Goal: Feedback & Contribution: Submit feedback/report problem

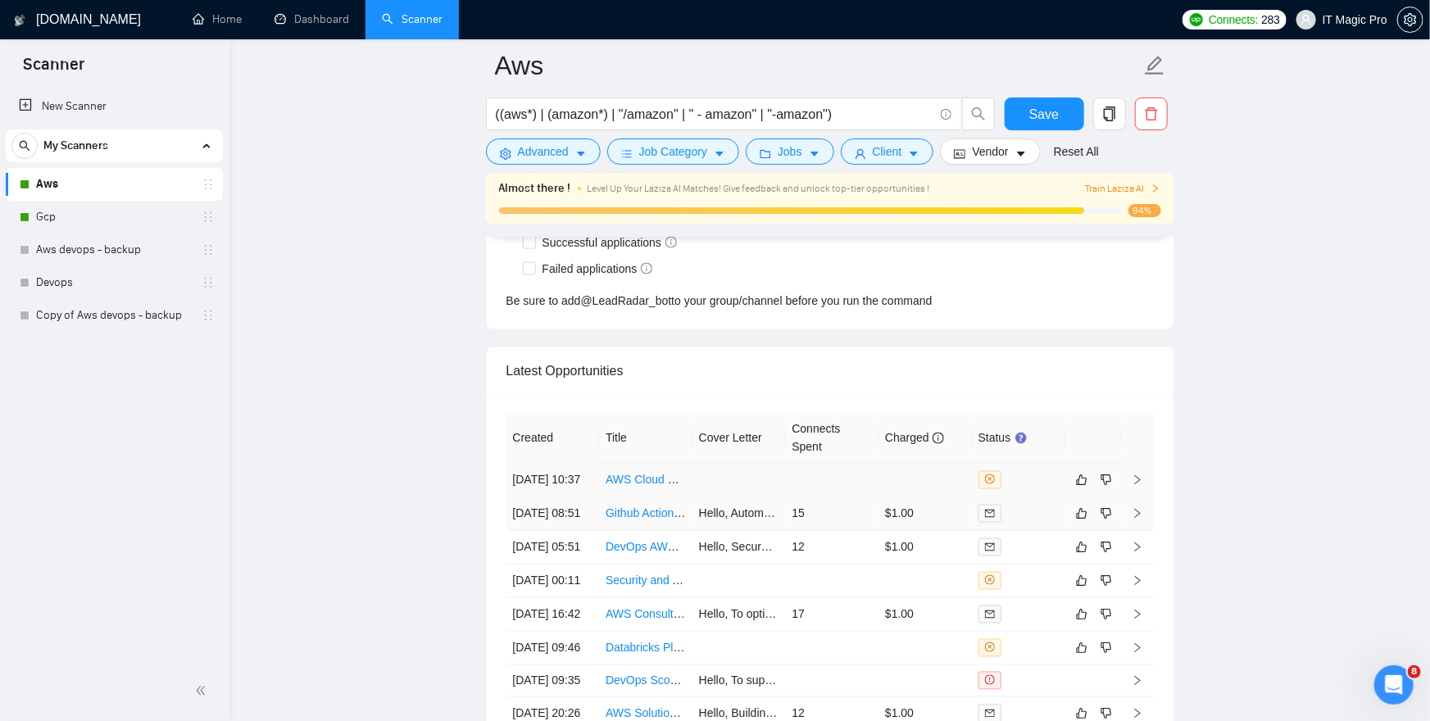
scroll to position [4313, 0]
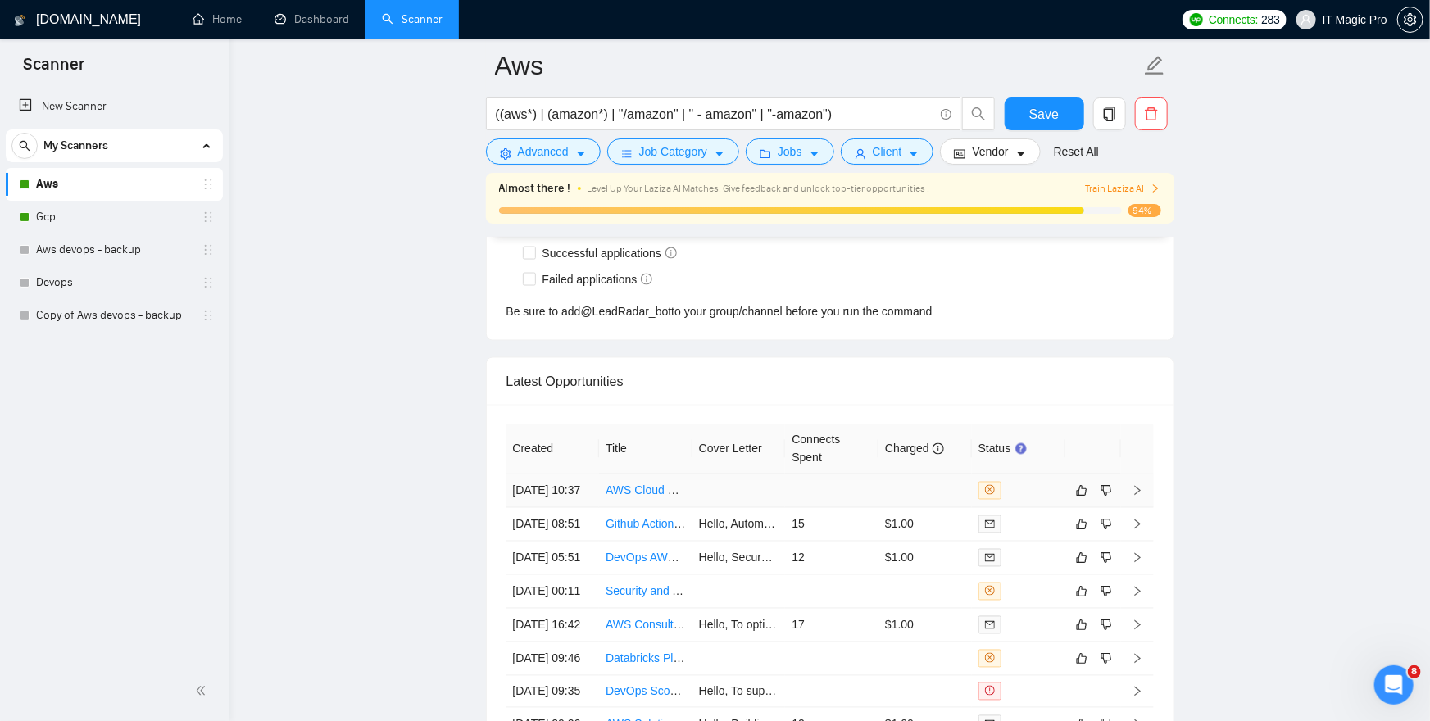
click at [1143, 497] on icon "right" at bounding box center [1137, 490] width 11 height 11
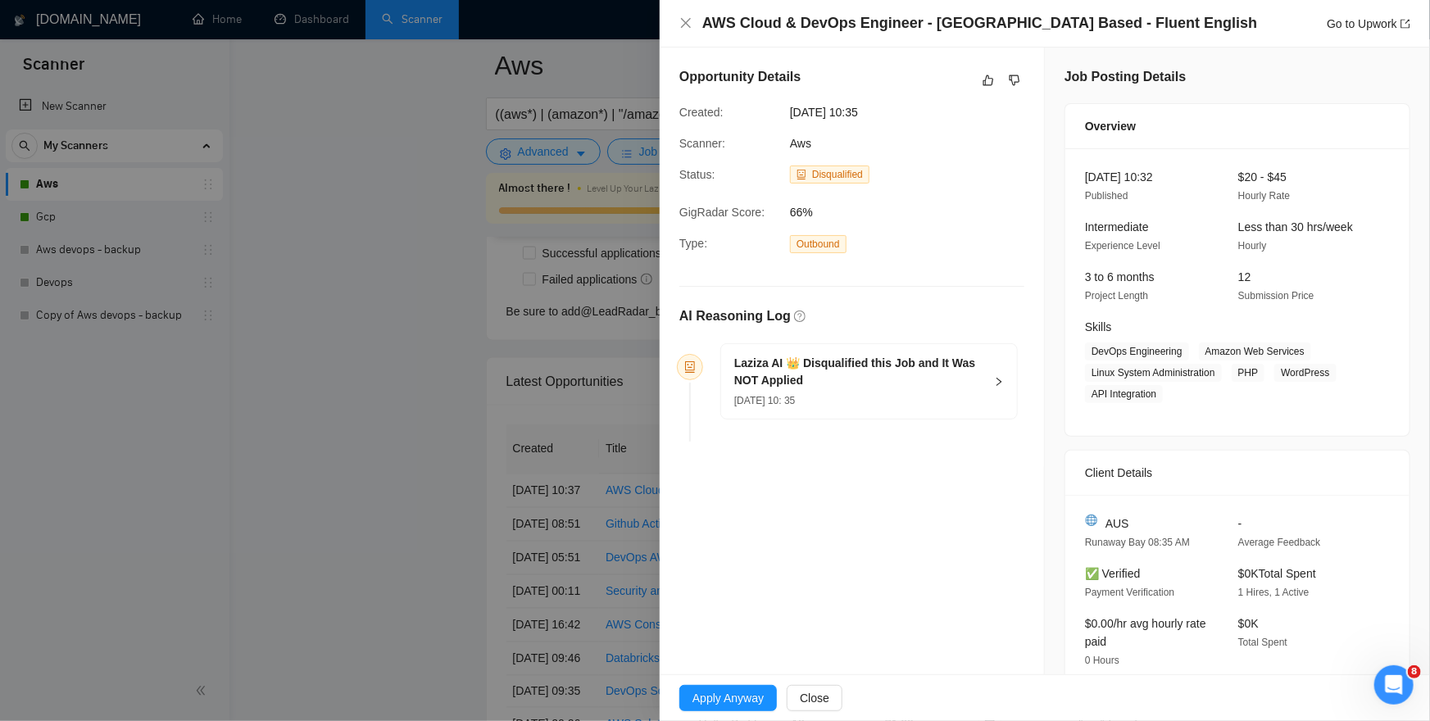
click at [1004, 386] on div "Laziza AI 👑 Disqualified this Job and It Was NOT Applied [DATE] 10: 35" at bounding box center [869, 381] width 296 height 75
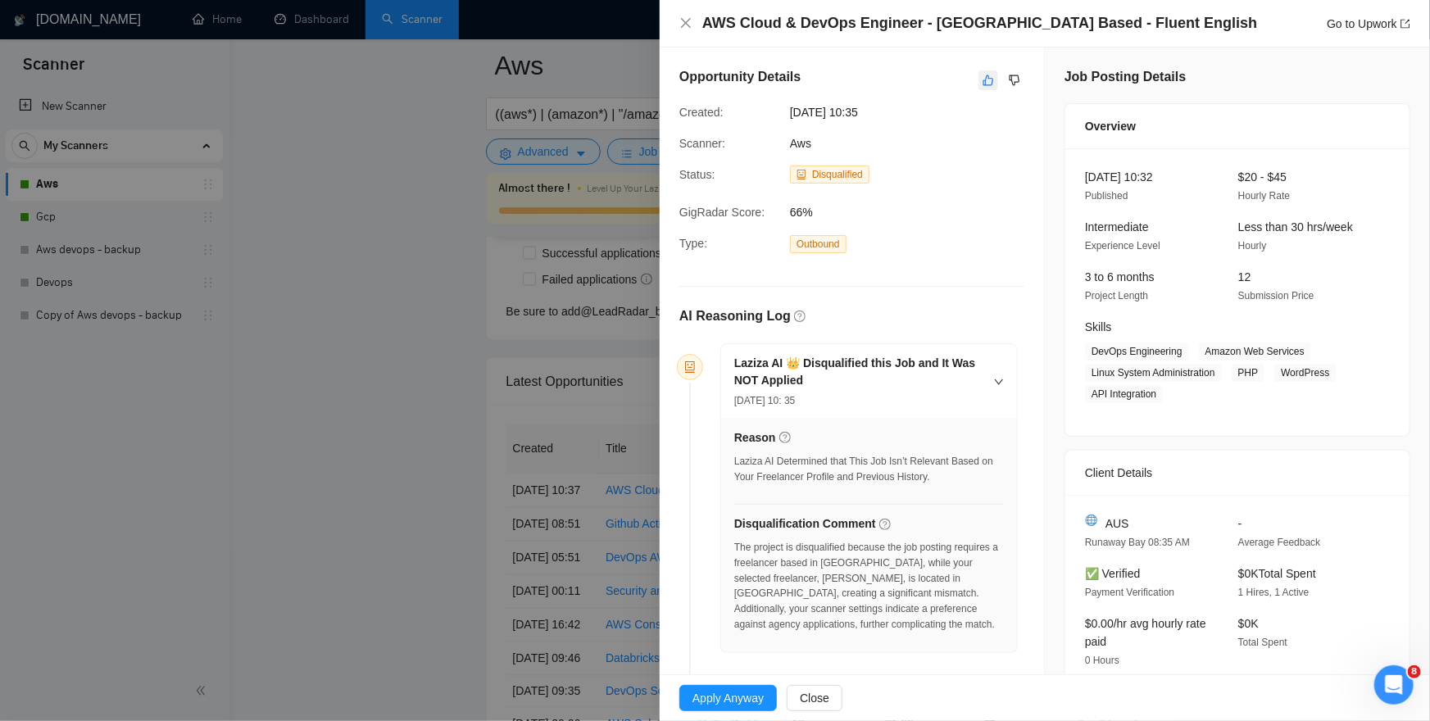
click at [985, 85] on icon "like" at bounding box center [989, 80] width 11 height 11
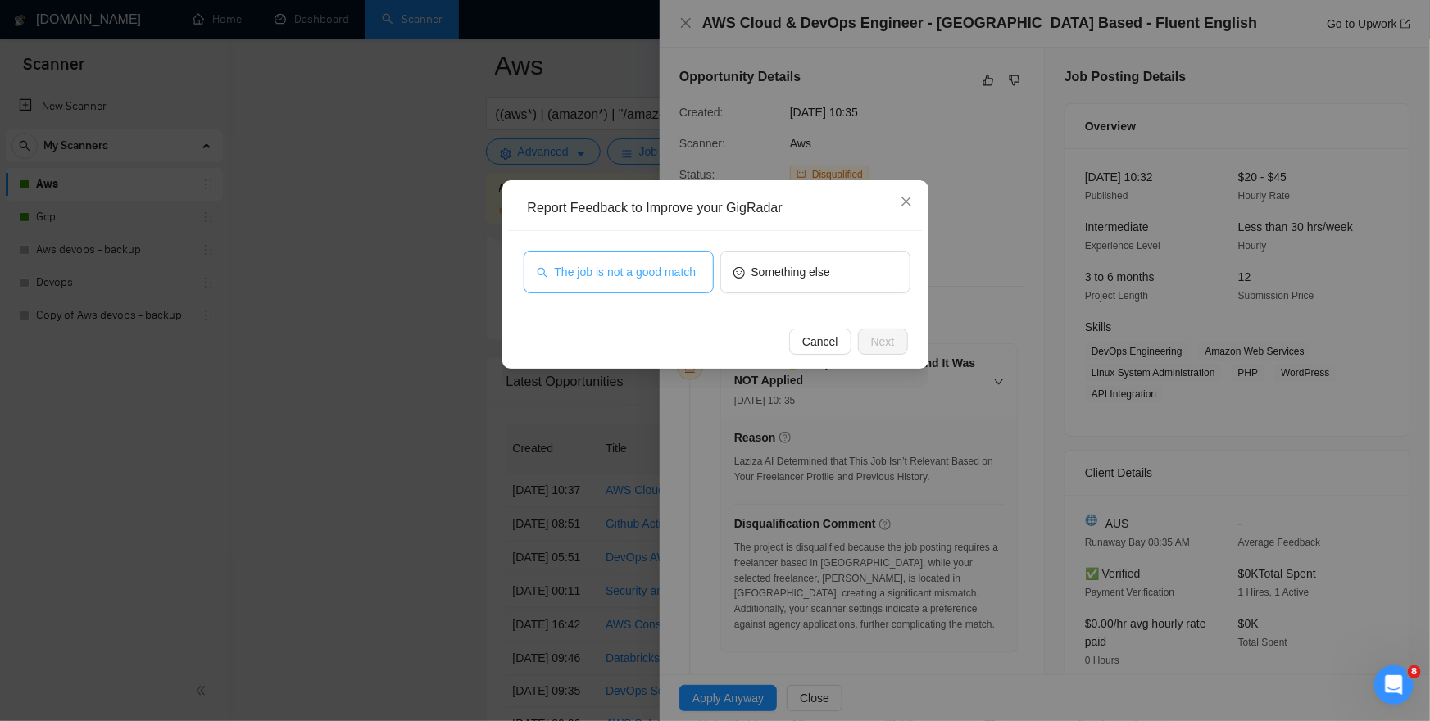
click at [601, 278] on span "The job is not a good match" at bounding box center [626, 272] width 142 height 18
click at [885, 346] on span "Next" at bounding box center [883, 342] width 24 height 18
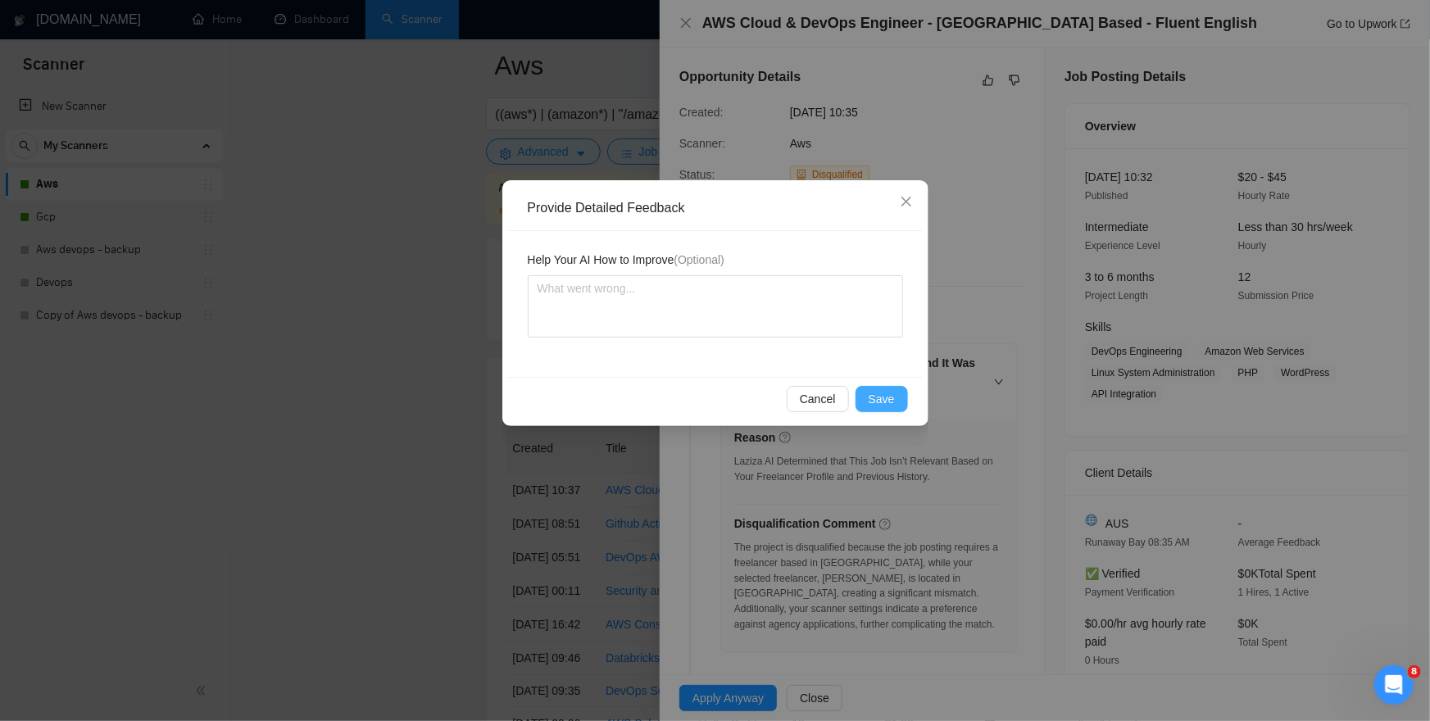
click at [889, 388] on button "Save" at bounding box center [882, 399] width 52 height 26
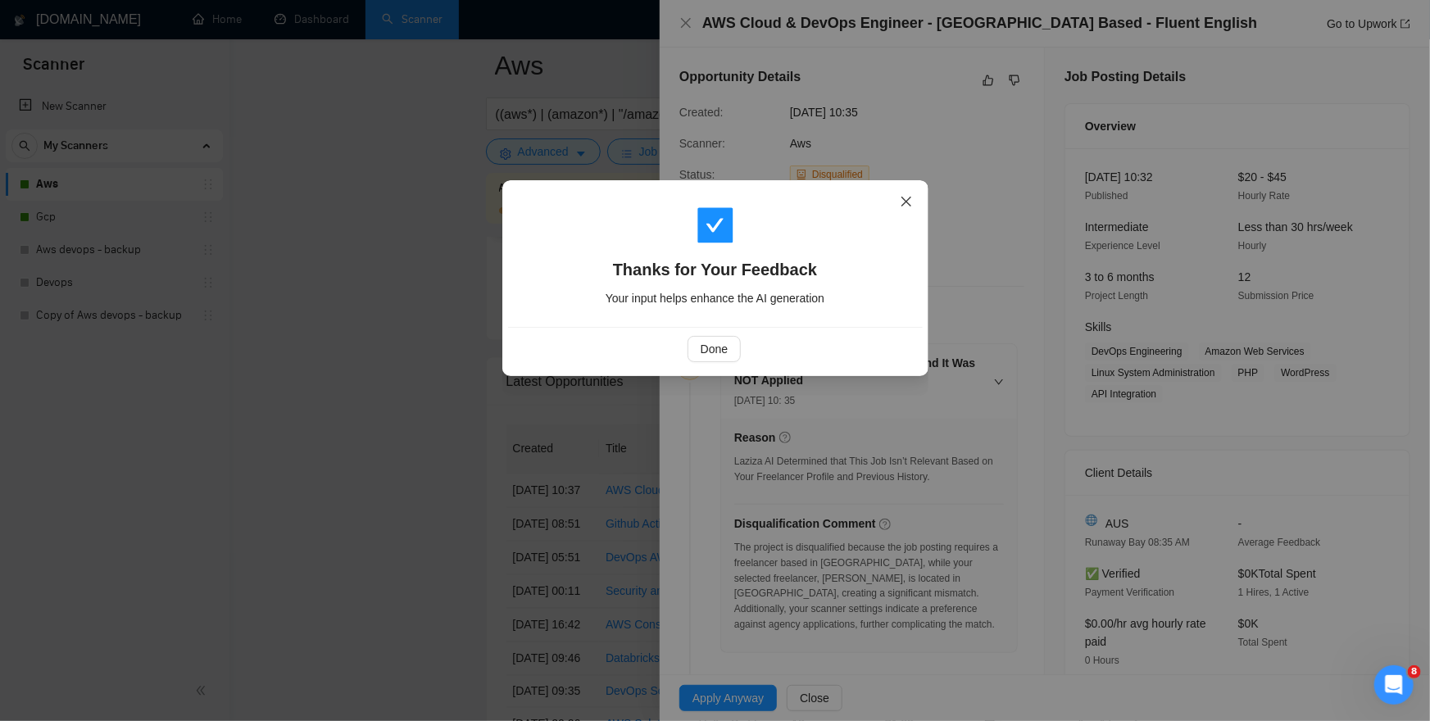
click at [907, 207] on icon "close" at bounding box center [906, 201] width 13 height 13
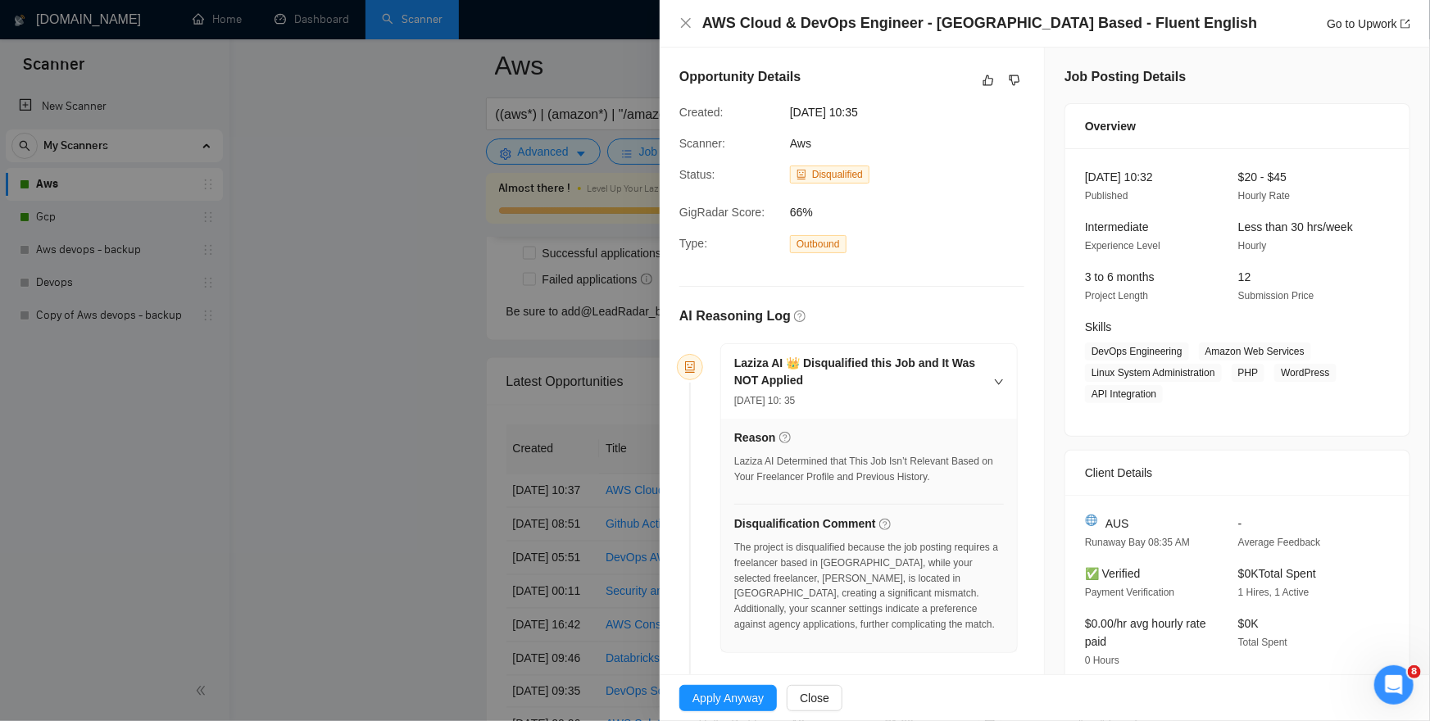
click at [484, 237] on div at bounding box center [715, 360] width 1430 height 721
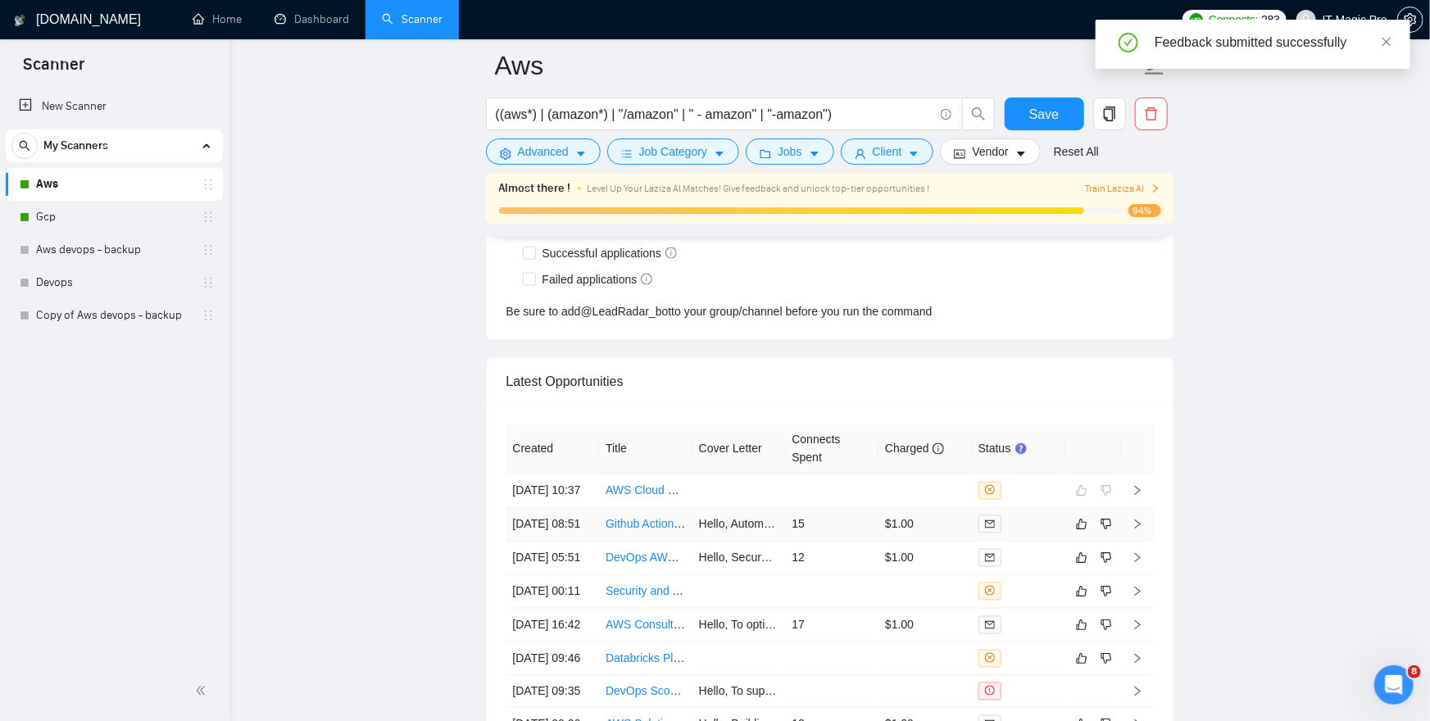
click at [1134, 530] on icon "right" at bounding box center [1137, 524] width 11 height 11
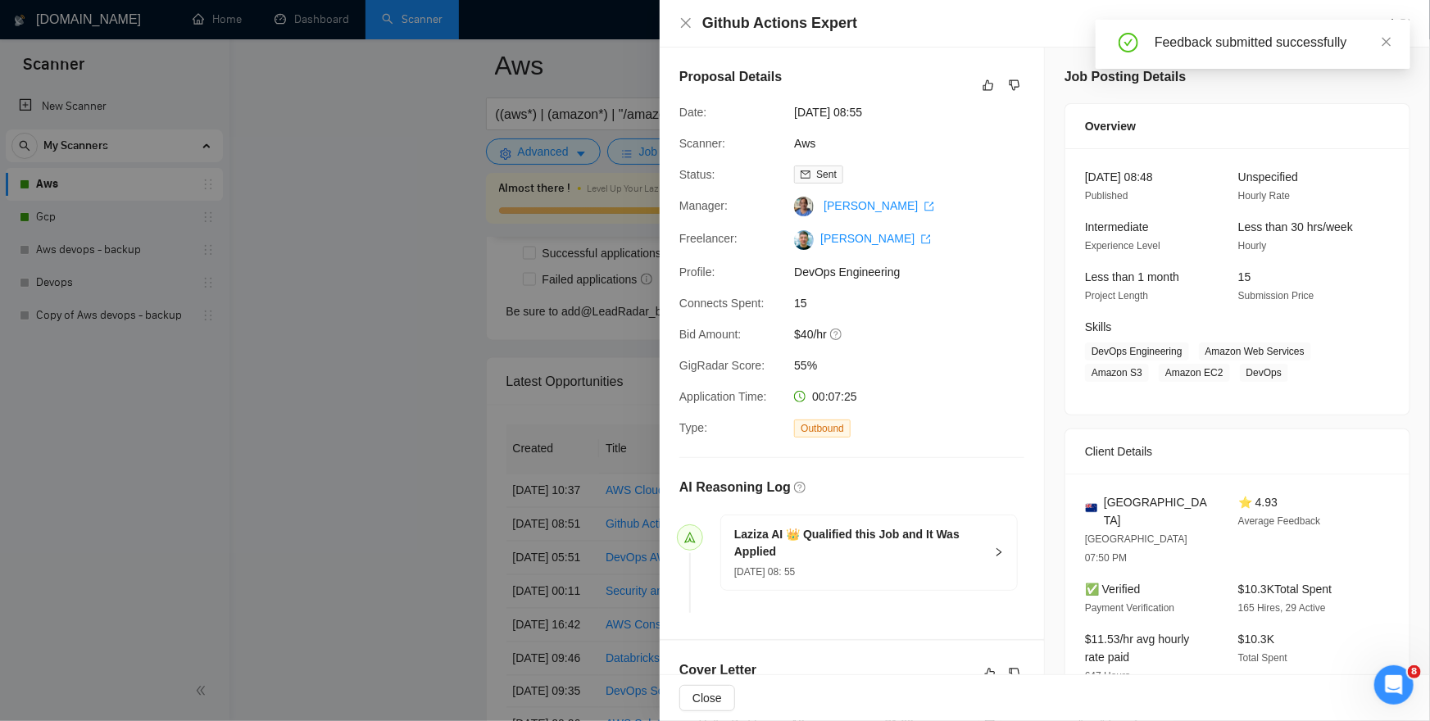
scroll to position [230, 0]
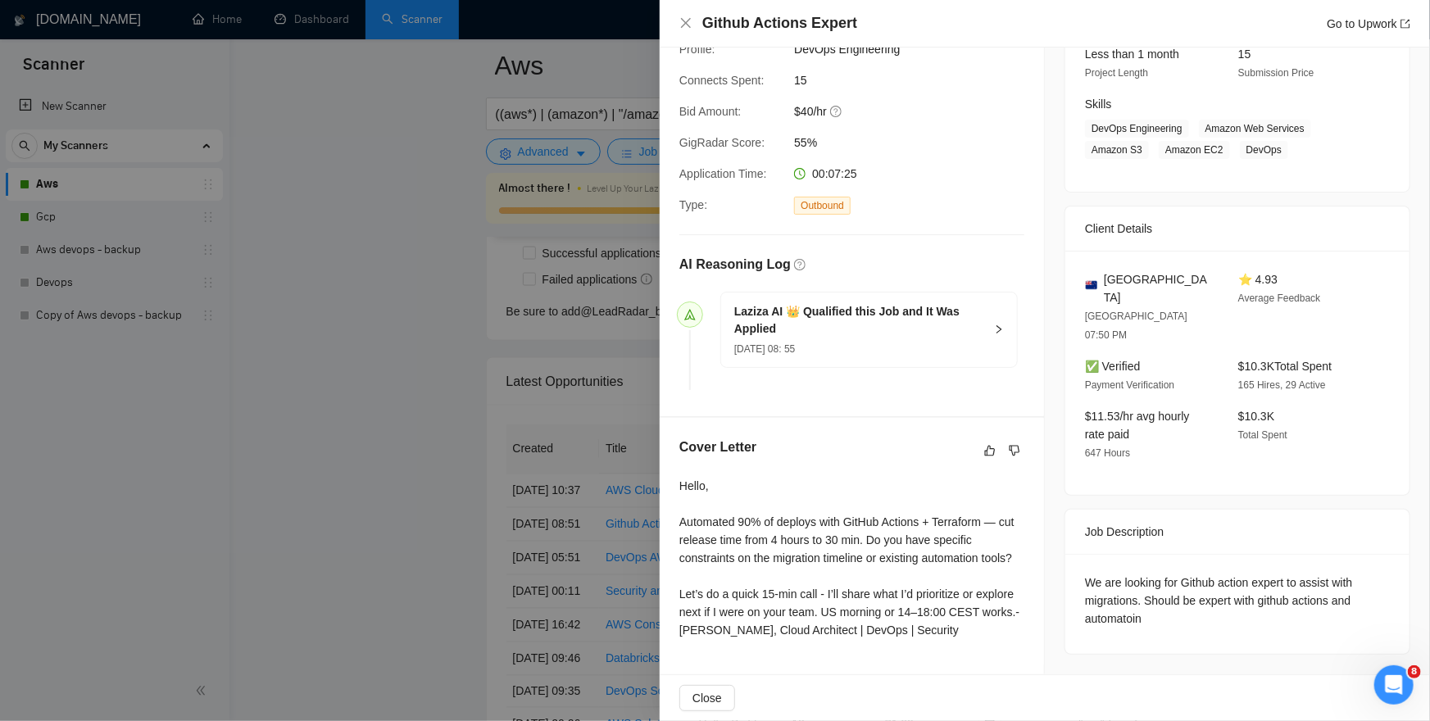
click at [993, 316] on div "Laziza AI 👑 Qualified this Job and It Was Applied [DATE] 08: 55" at bounding box center [869, 330] width 296 height 75
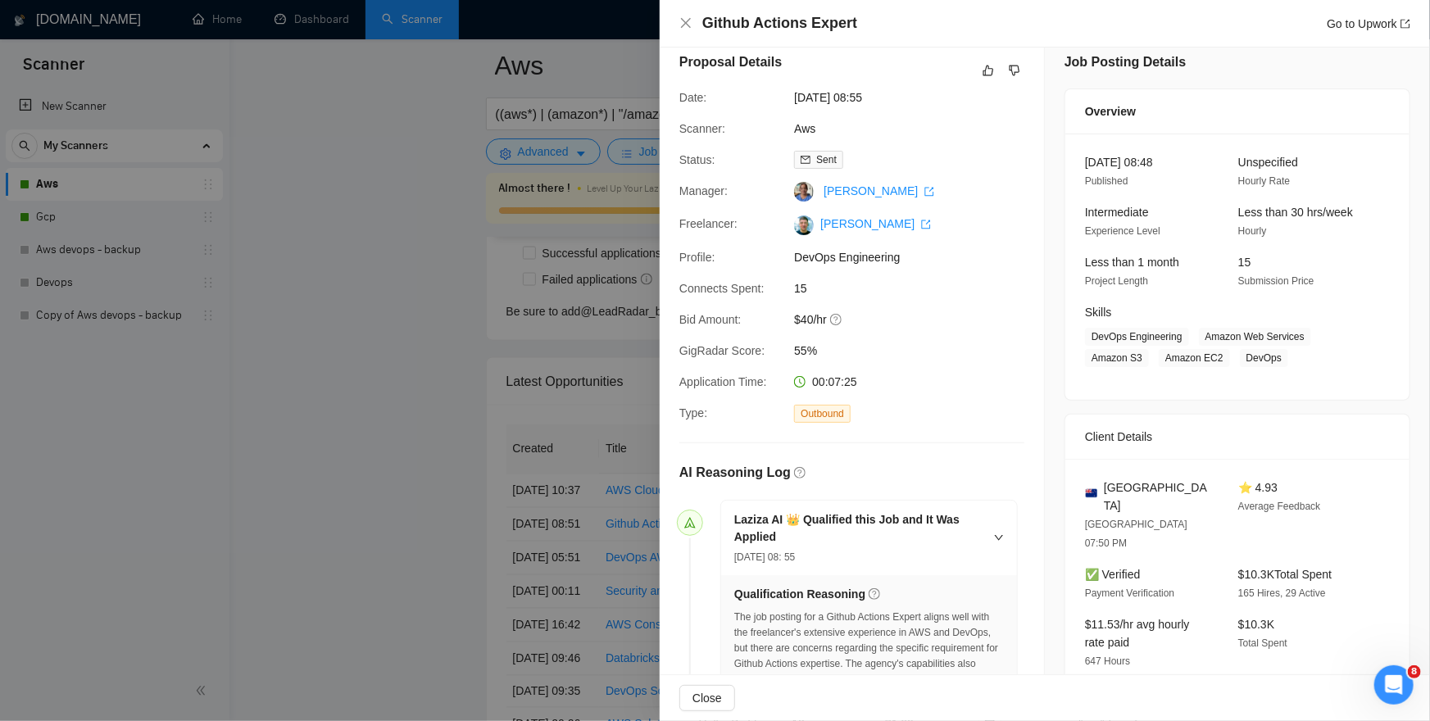
scroll to position [0, 0]
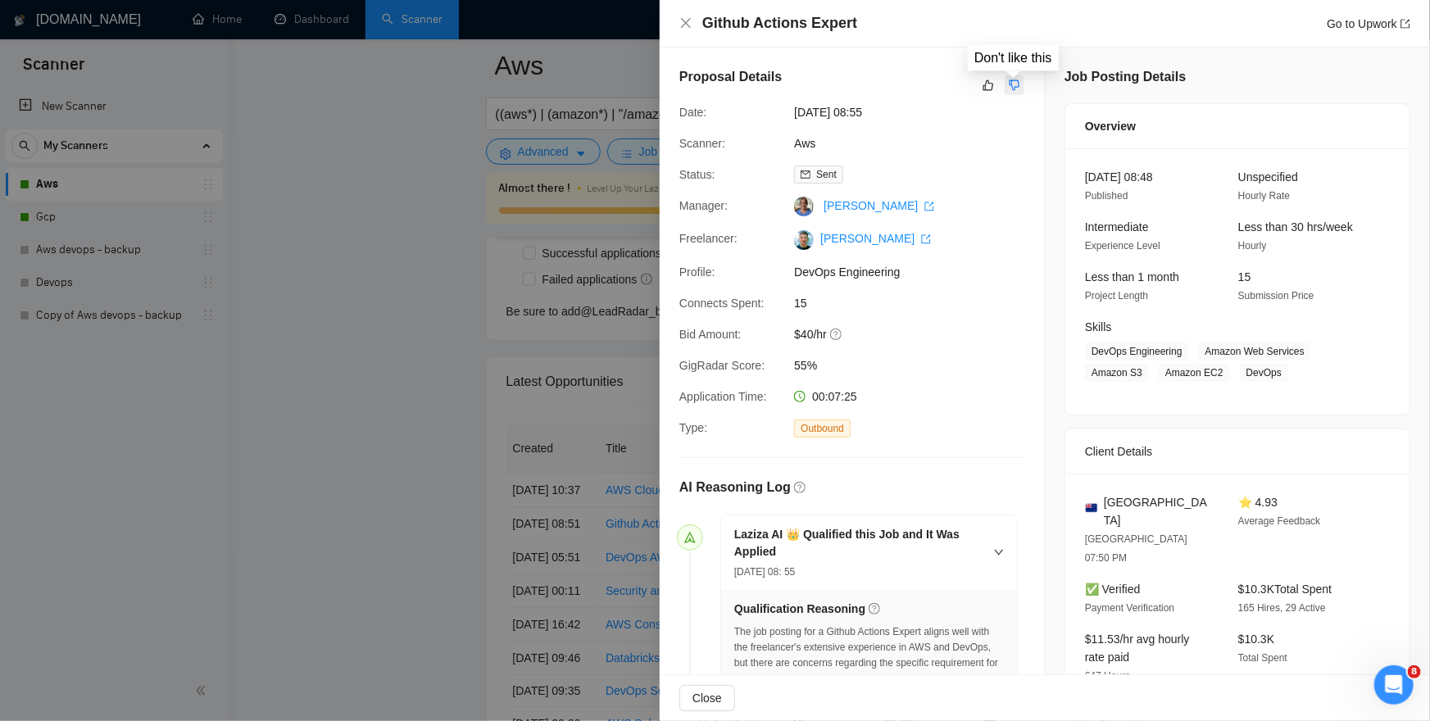
click at [1013, 87] on icon "dislike" at bounding box center [1015, 85] width 11 height 11
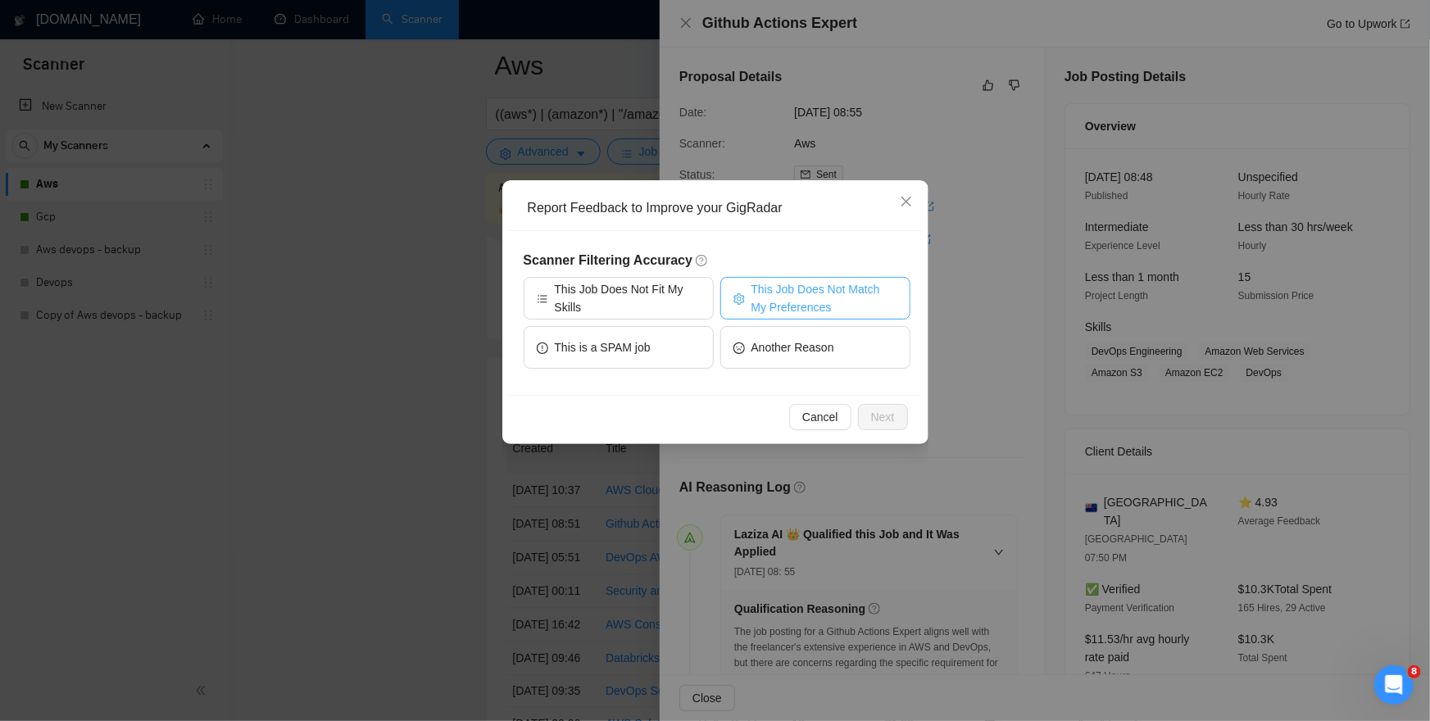
click at [788, 292] on span "This Job Does Not Match My Preferences" at bounding box center [825, 298] width 146 height 36
click at [864, 411] on button "Next" at bounding box center [883, 417] width 50 height 26
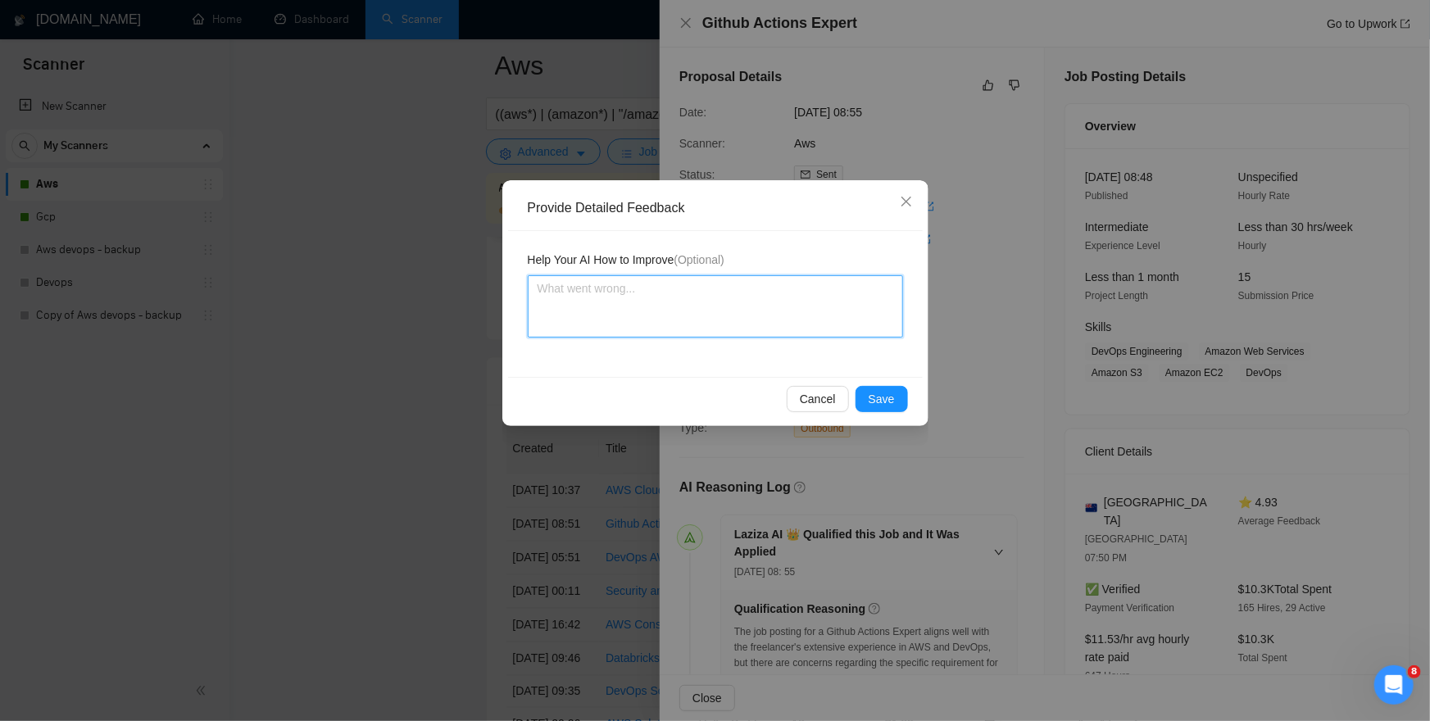
click at [693, 311] on textarea at bounding box center [715, 306] width 375 height 62
type textarea "T"
type textarea "Th"
type textarea "Thi"
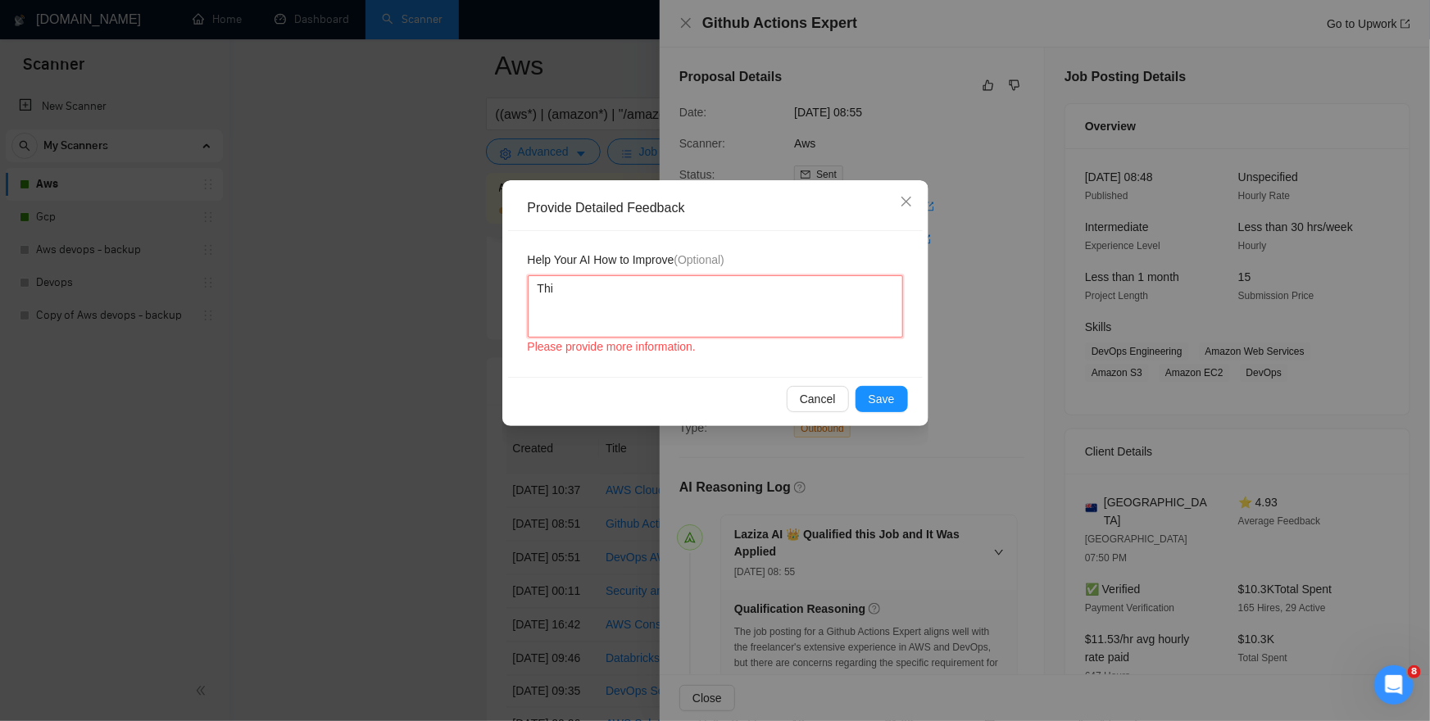
type textarea "This"
type textarea "This j"
type textarea "This job"
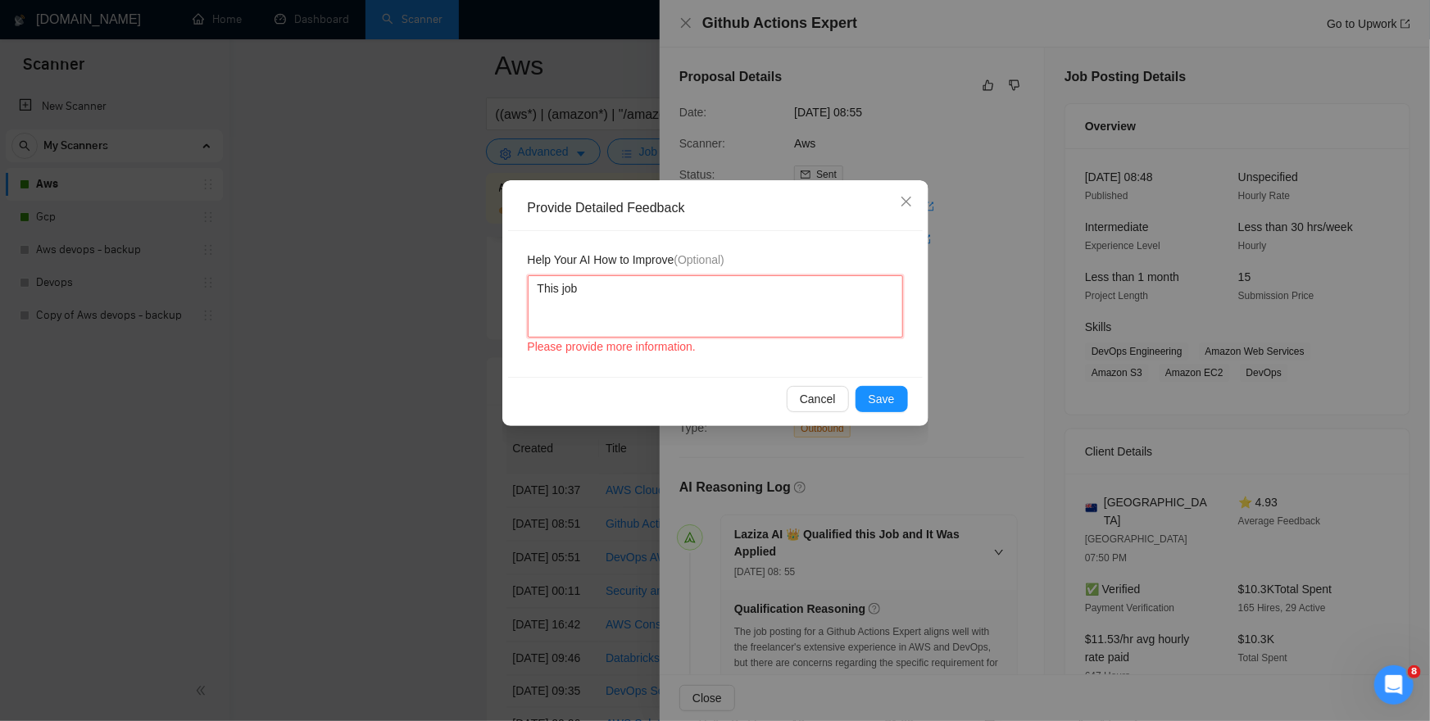
type textarea "This job i"
type textarea "This job is"
type textarea "This job is t"
type textarea "This job is to"
type textarea "This job is too"
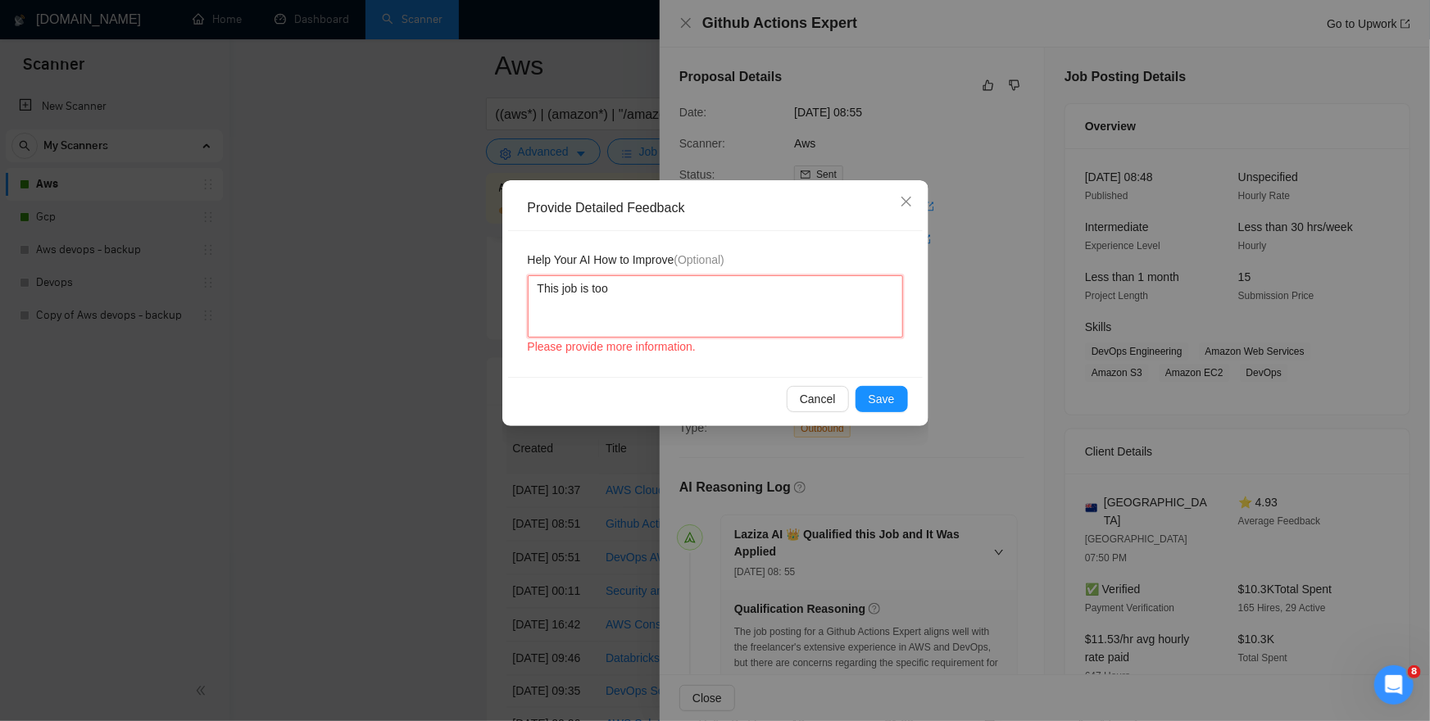
type textarea "This job is too"
type textarea "This job is too '"
type textarea "This job is too ''"
type textarea "This job is too 's'"
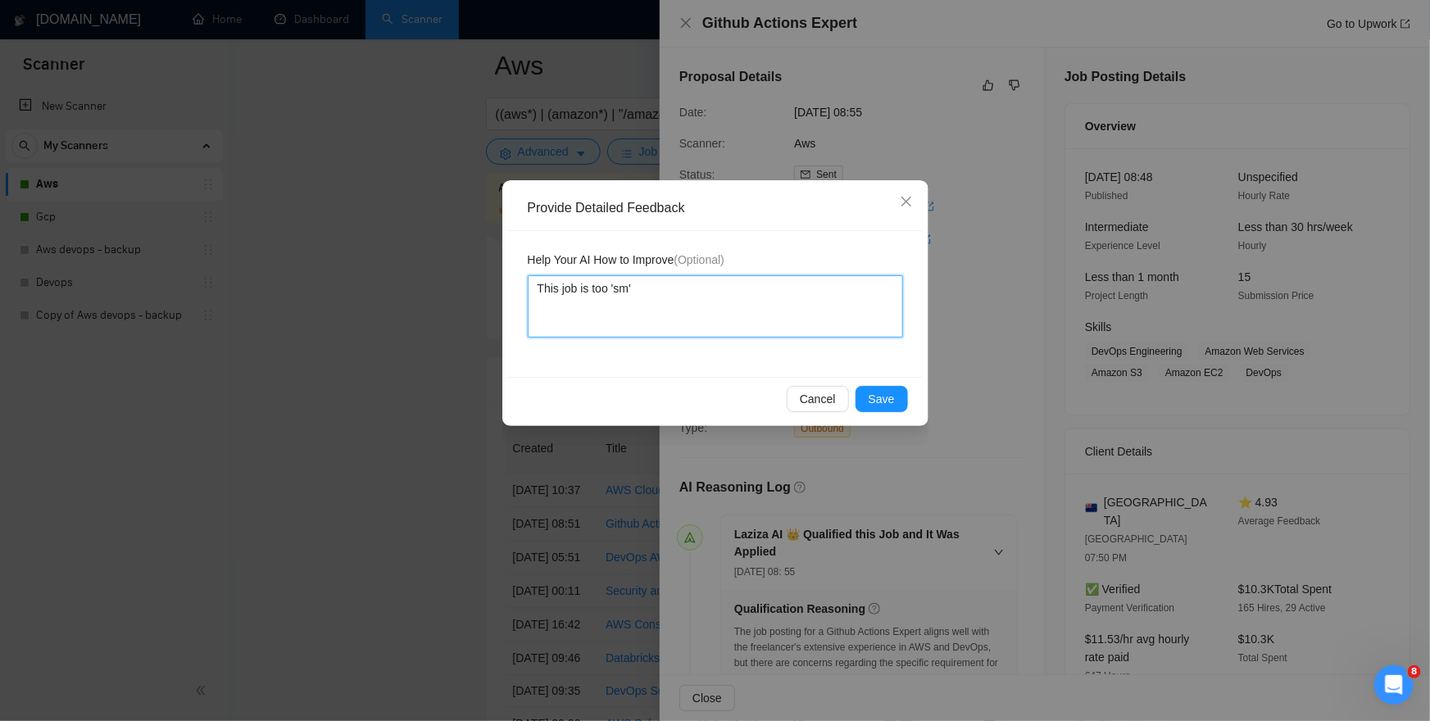
type textarea "This job is too 'sma'"
type textarea "This job is too 'smal'"
type textarea "This job is too 'small'"
type textarea "This job is too 'small' w"
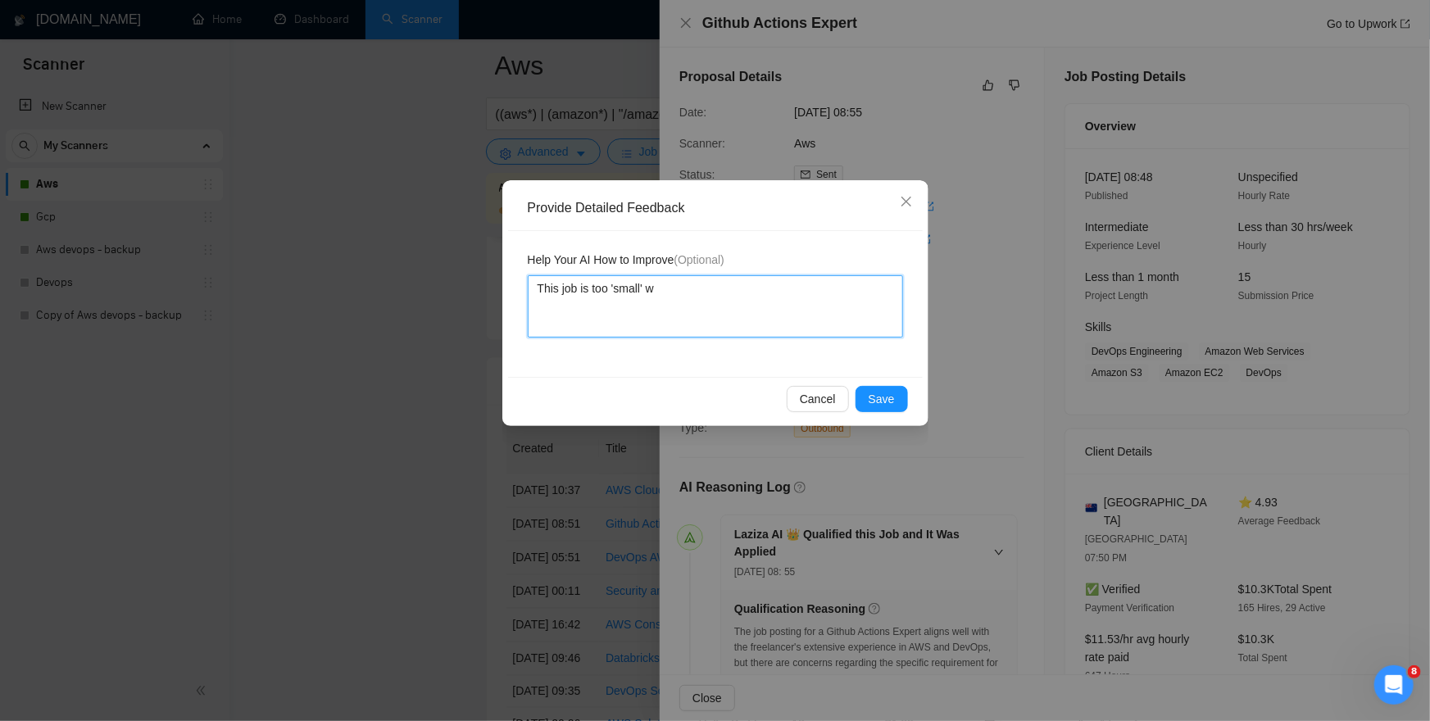
type textarea "This job is too 'small' wh"
type textarea "This job is too 'small' whu"
type textarea "This job is too 'small' whuc"
type textarea "This job is too 'small' whuch"
type textarea "This job is too 'small' whuc"
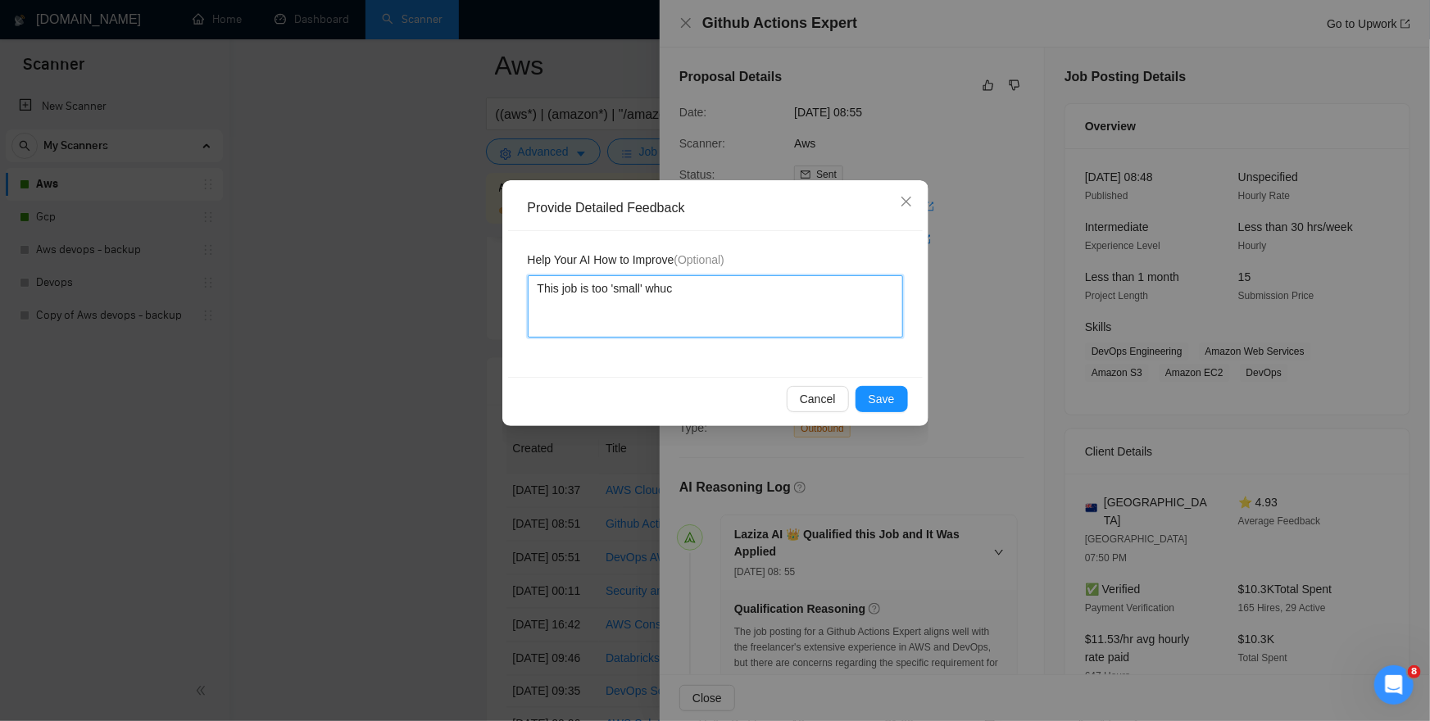
type textarea "This job is too 'small' whu"
type textarea "This job is too 'small' wh"
type textarea "This job is too 'small' who"
type textarea "This job is too 'small' wh"
type textarea "This job is too 'small' whi"
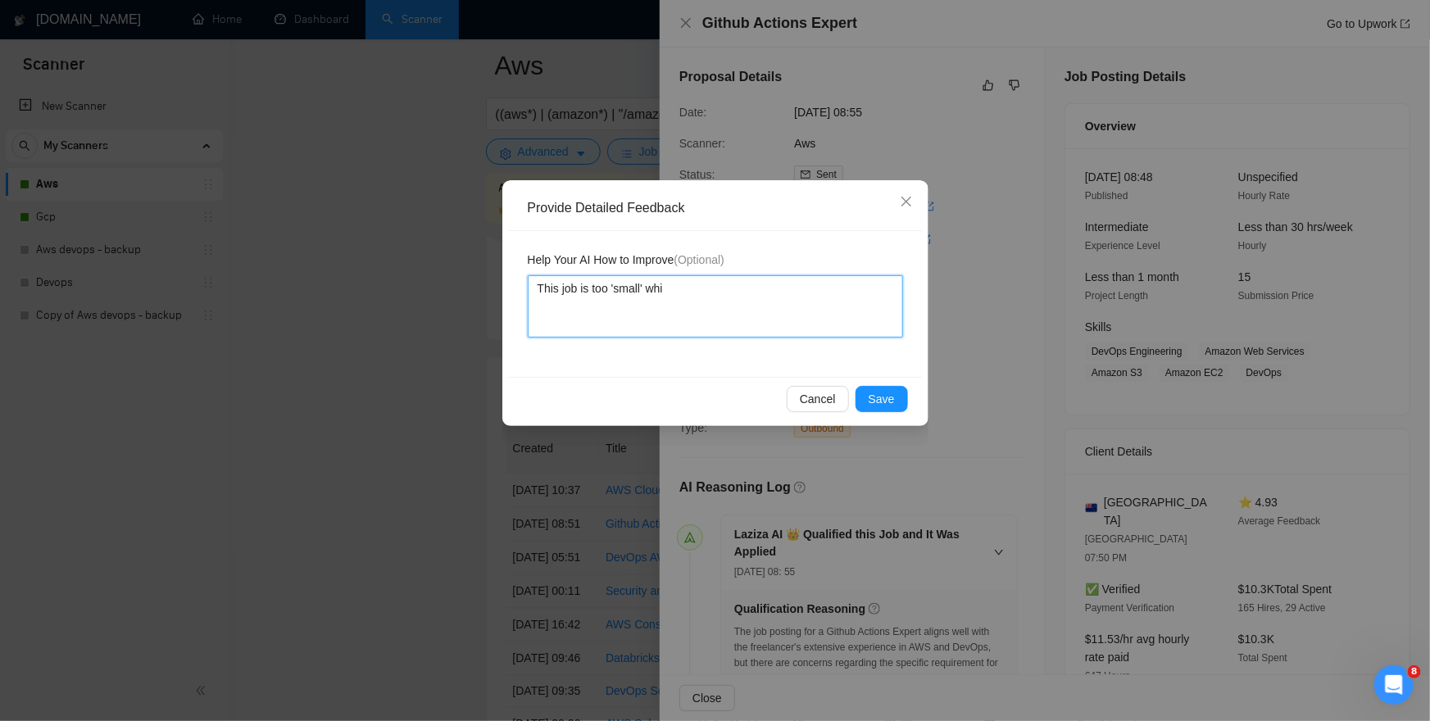
type textarea "This job is too 'small' whic"
type textarea "This job is too 'small' which"
type textarea "This job is too 'small' which n"
type textarea "This job is too 'small' which ne"
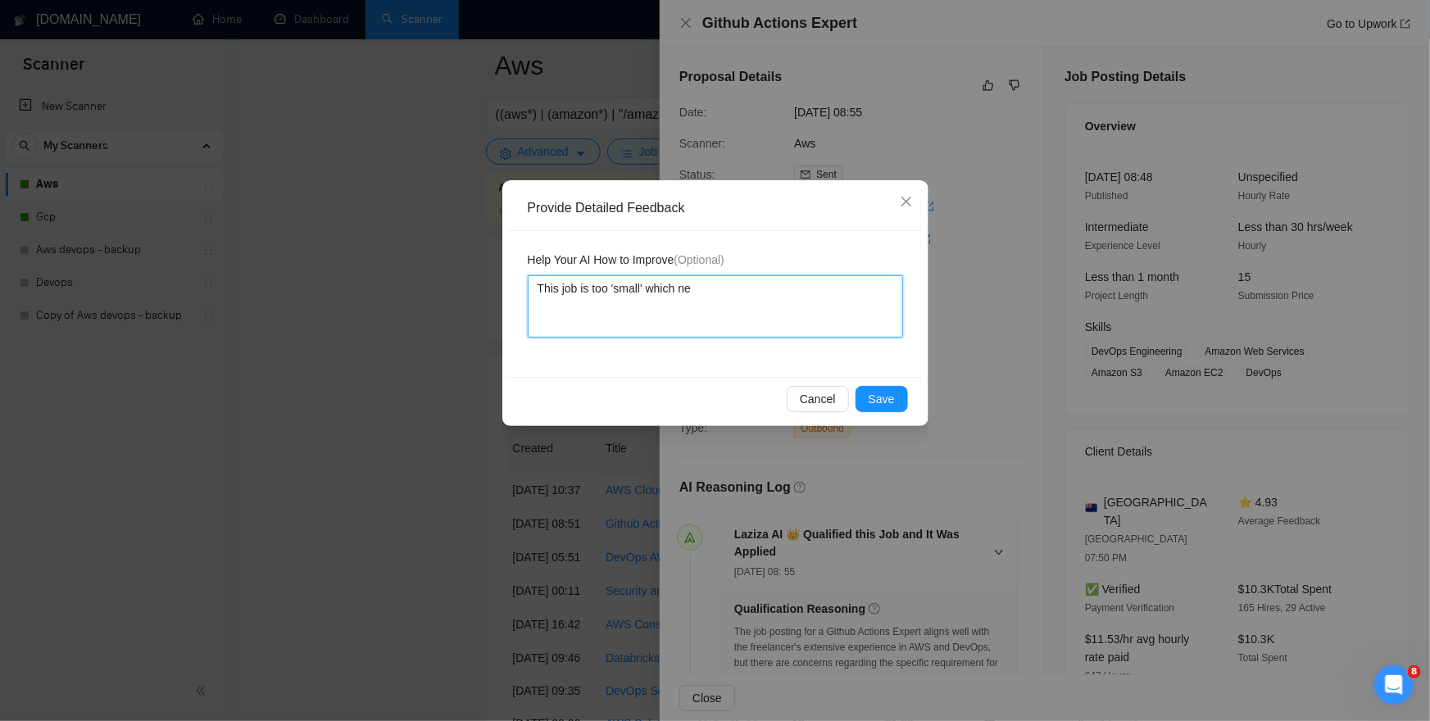
type textarea "This job is too 'small' which n"
type textarea "This job is too 'small' which"
type textarea "This job is too 'small' which m"
type textarea "This job is too 'small' which me"
type textarea "This job is too 'small' which mea"
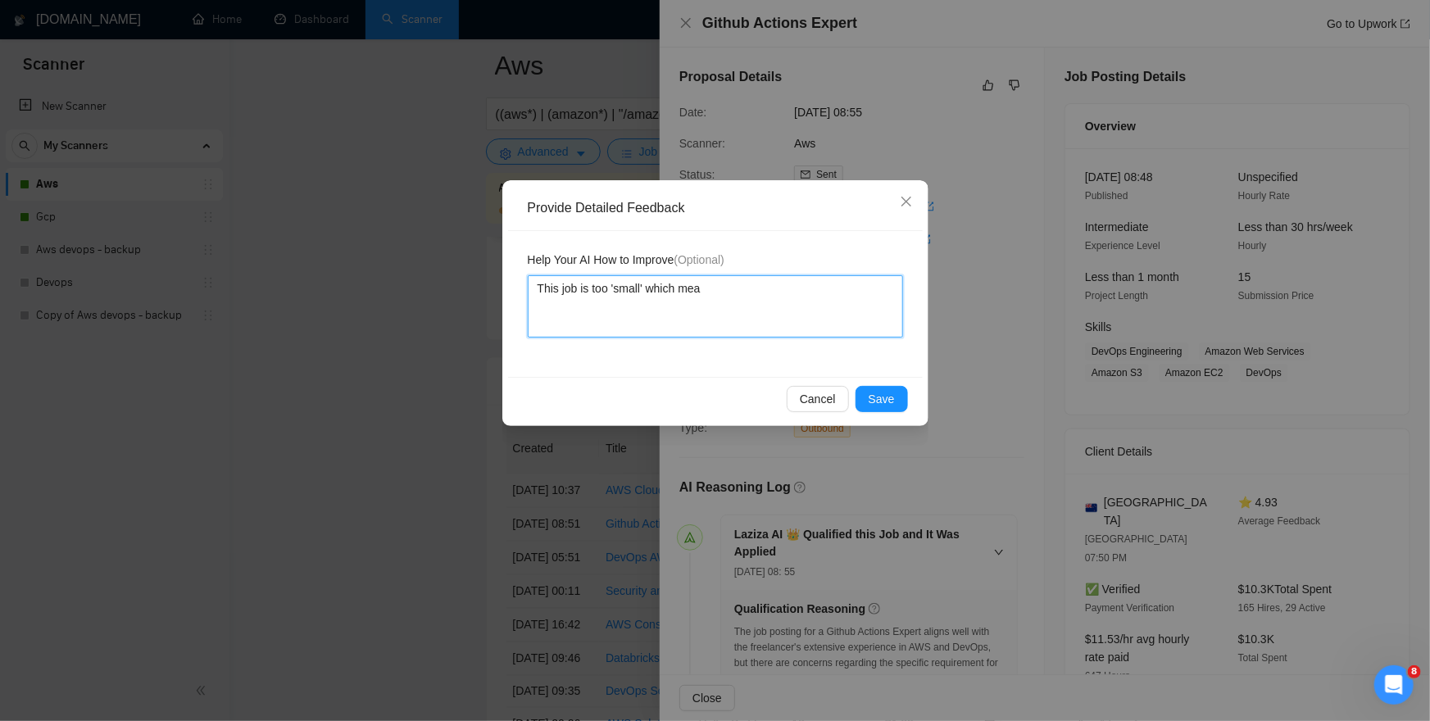
type textarea "This job is too 'small' which mean"
type textarea "This job is too 'small' which means"
type textarea "This job is too 'small' which means w"
type textarea "This job is too 'small' which means we"
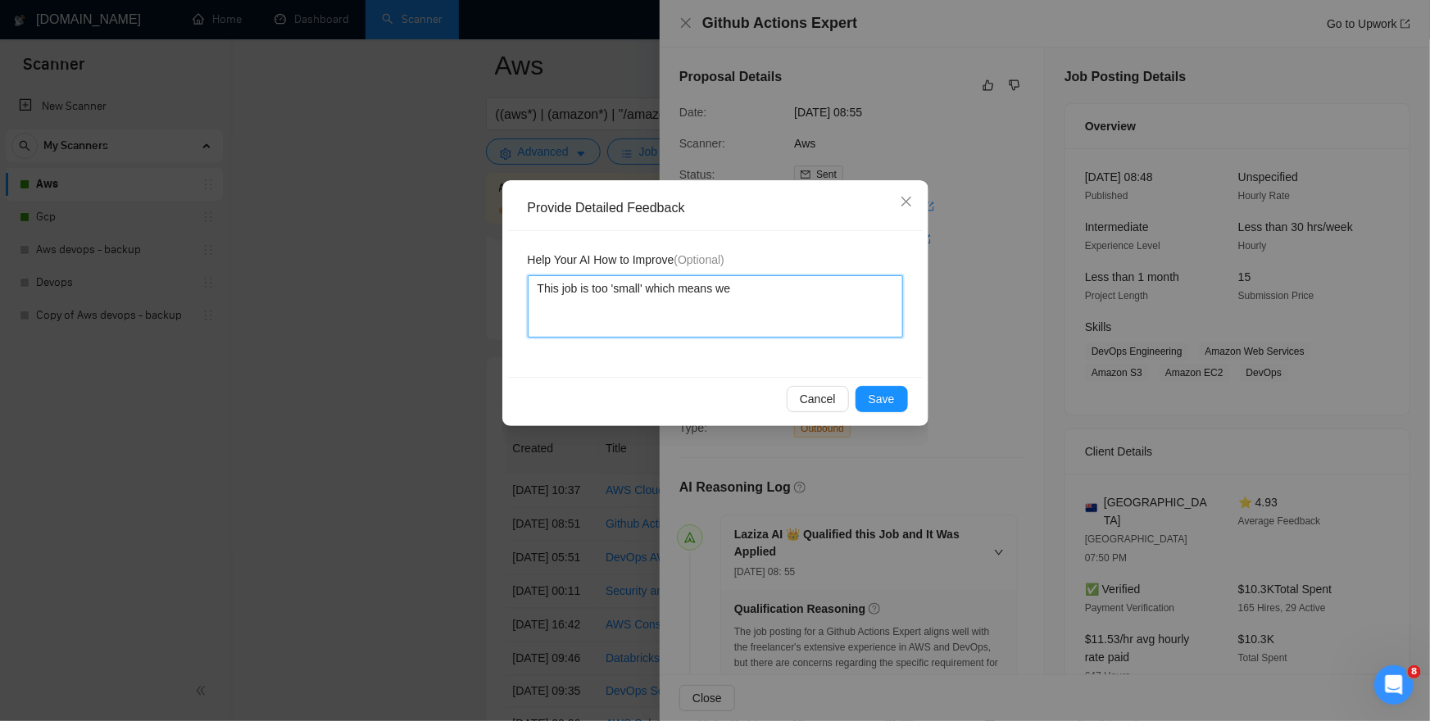
type textarea "This job is too 'small' which means we w"
type textarea "This job is too 'small' which means we wo"
type textarea "This job is too 'small' which means we won"
type textarea "This job is too 'small' which means we won;t"
type textarea "This job is too 'small' which means we won;"
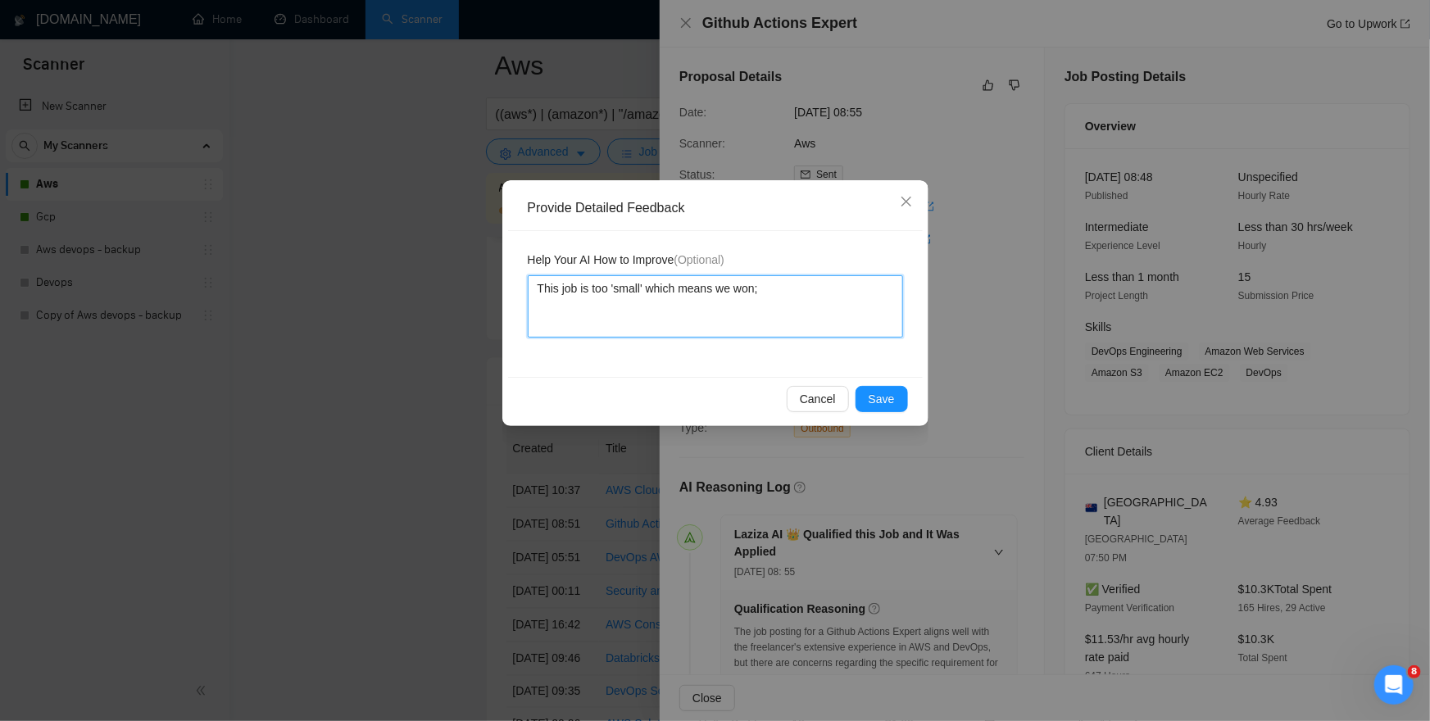
type textarea "This job is too 'small' which means we won"
type textarea "This job is too 'small' which means we won'"
type textarea "This job is too 'small' which means we won't"
type textarea "This job is too 'small' which means we won't e"
type textarea "This job is too 'small' which means we won't ea"
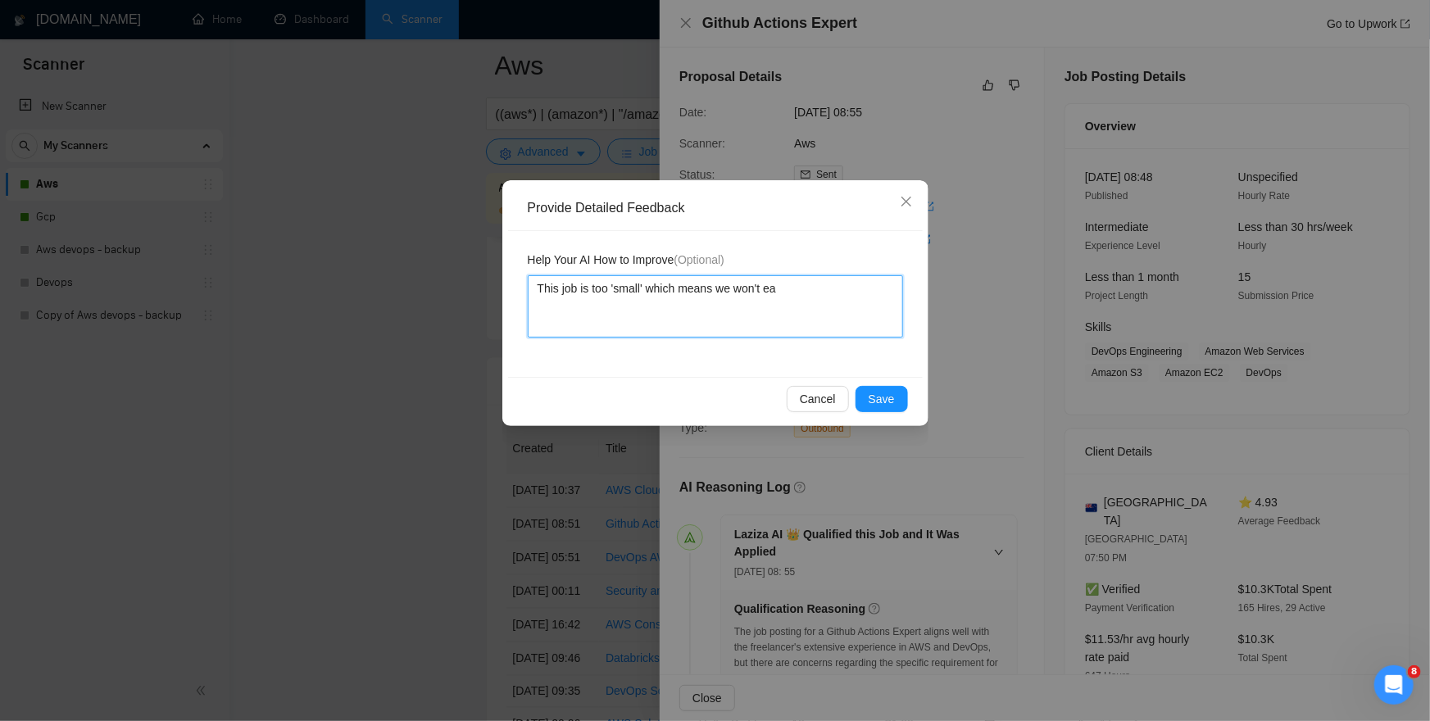
type textarea "This job is too 'small' which means we won't ear"
type textarea "This job is too 'small' which means we won't earm"
type textarea "This job is too 'small' which means we won't earm m"
type textarea "This job is too 'small' which means we won't earm"
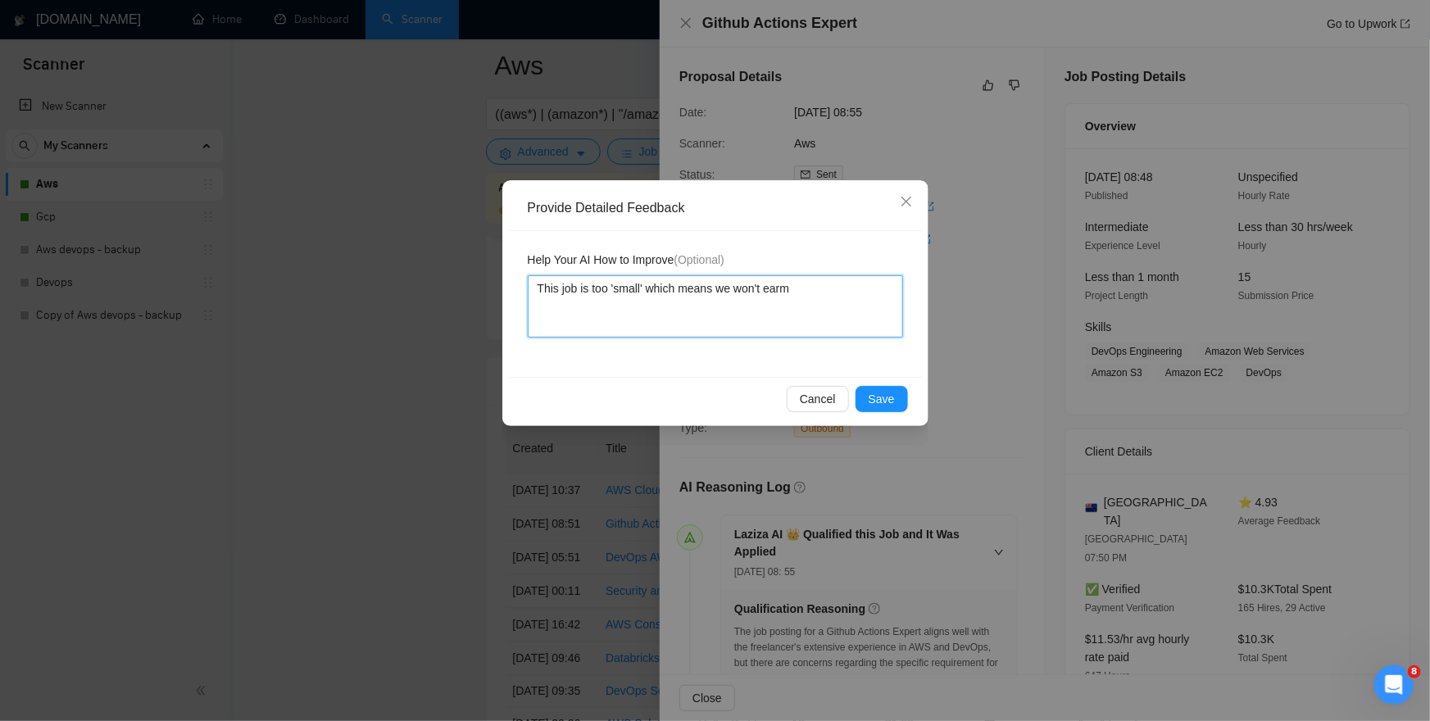
type textarea "This job is too 'small' which means we won't earm"
type textarea "This job is too 'small' which means we won't ear"
type textarea "This job is too 'small' which means we won't earn"
type textarea "This job is too 'small' which means we won't earn m"
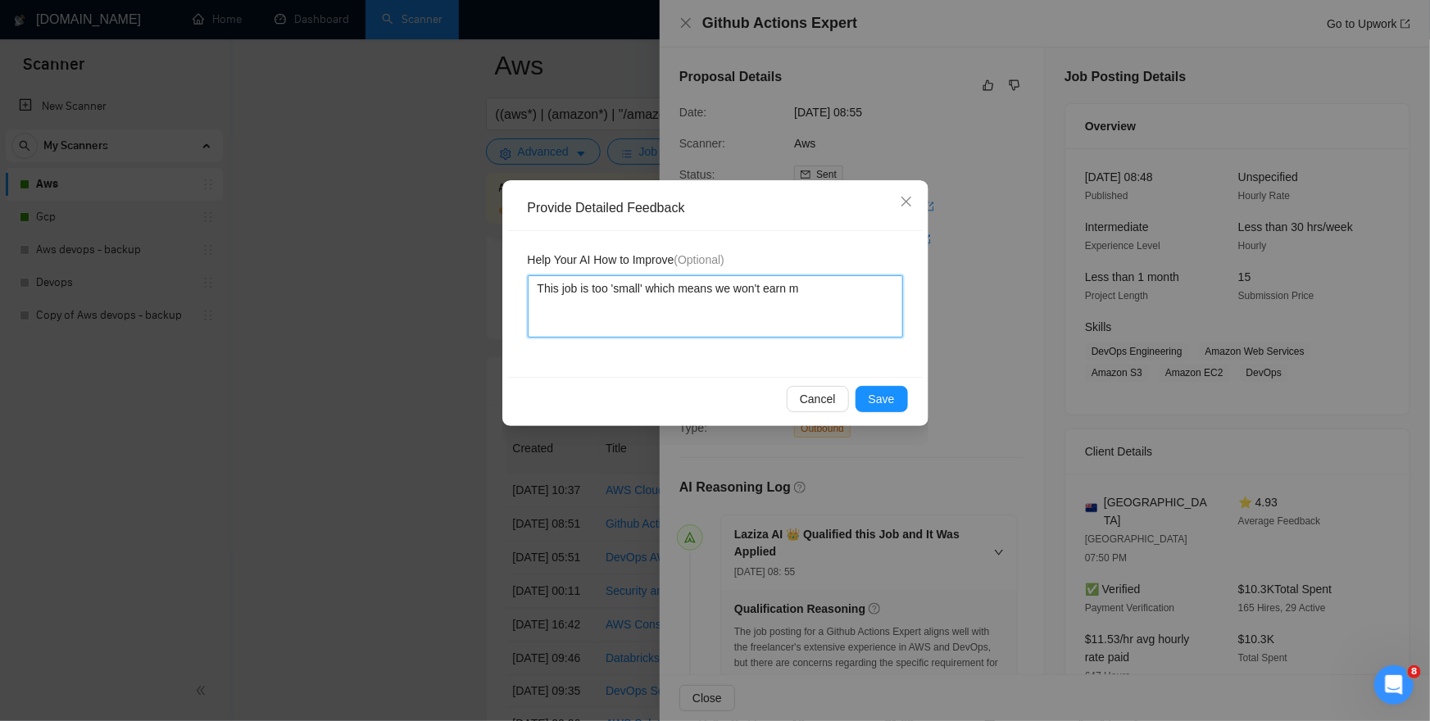
type textarea "This job is too 'small' which means we won't earn mu"
type textarea "This job is too 'small' which means we won't earn muc"
type textarea "This job is too 'small' which means we won't earn much"
type textarea "This job is too 'small' which means we won't earn much m"
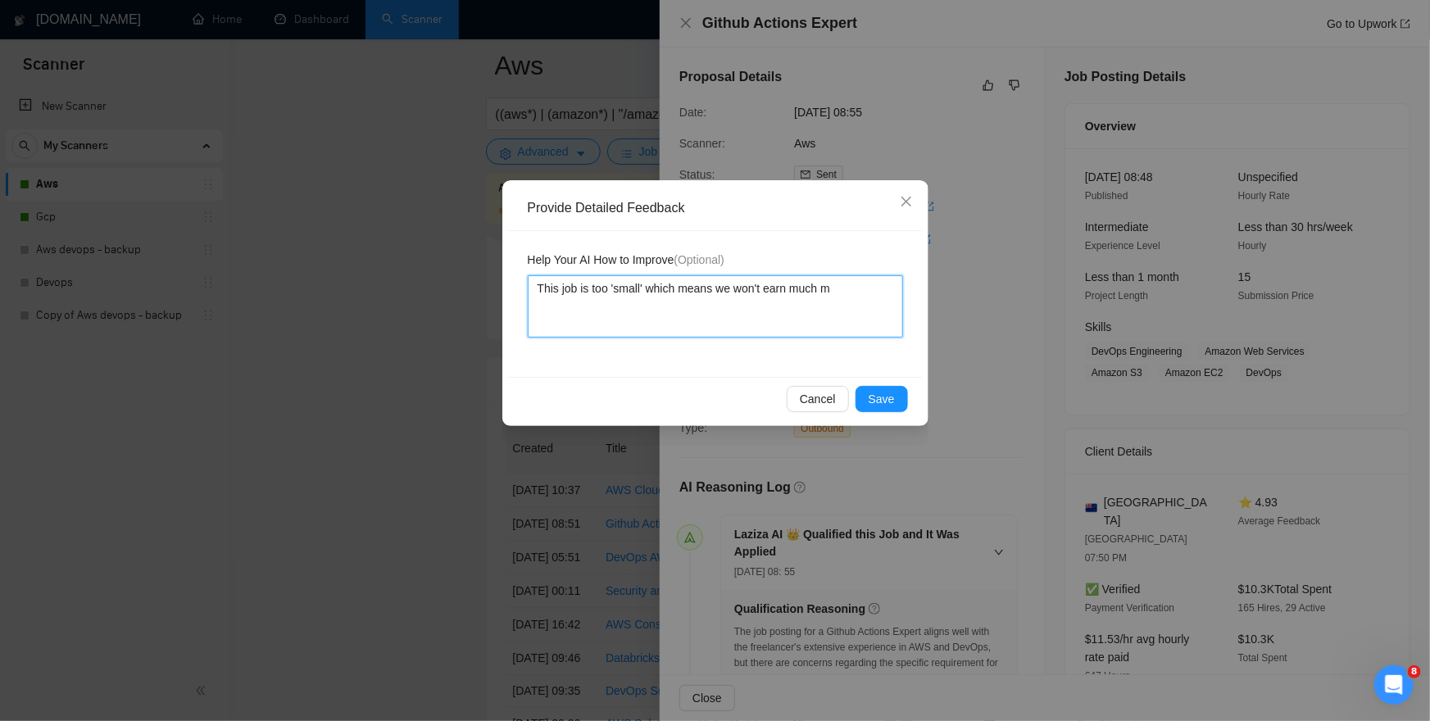
type textarea "This job is too 'small' which means we won't earn much mo"
type textarea "This job is too 'small' which means we won't earn much mon"
type textarea "This job is too 'small' which means we won't earn much mone"
type textarea "This job is too 'small' which means we won't earn much money"
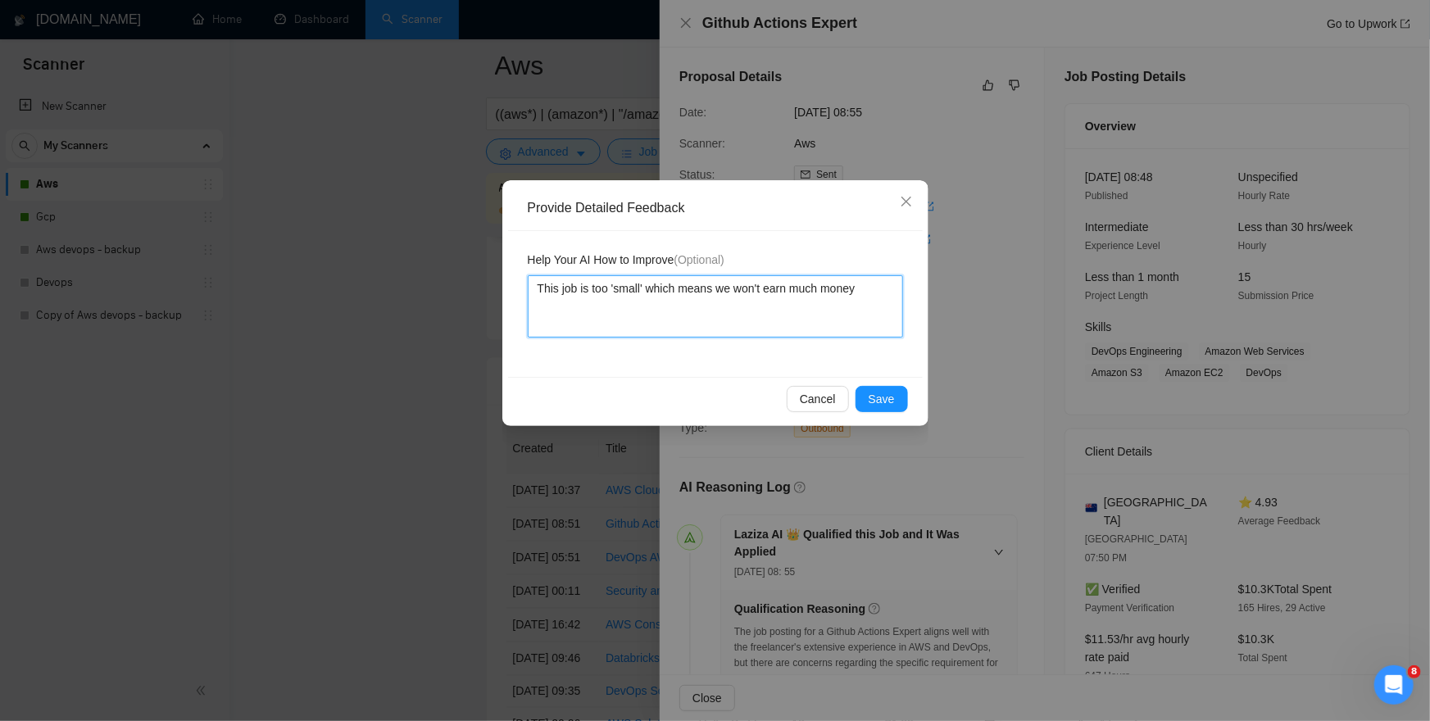
type textarea "This job is too 'small' which means we won't earn much money h"
type textarea "This job is too 'small' which means we won't earn much money he"
type textarea "This job is too 'small' which means we won't earn much money her"
type textarea "This job is too 'small' which means we won't earn much money here"
type textarea "This job is too 'small' which means we won't earn much money here."
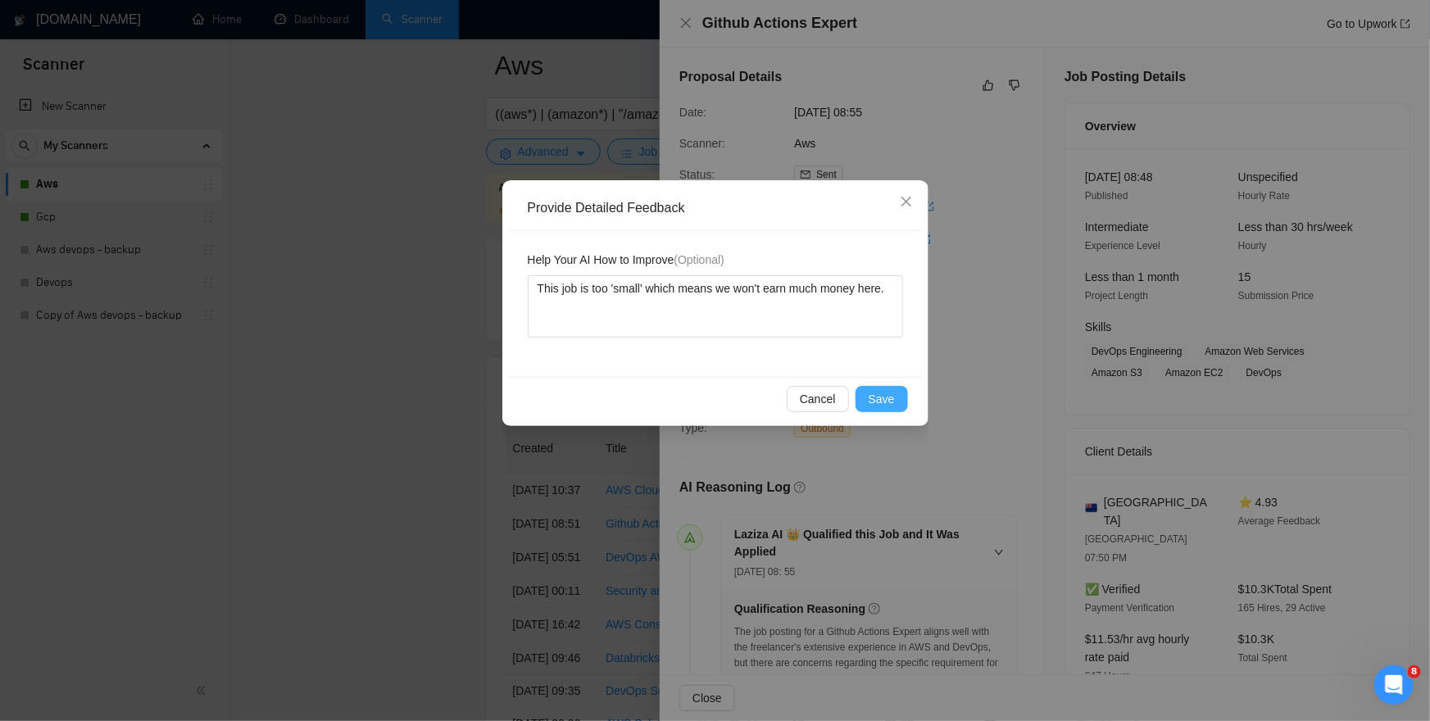
click at [893, 391] on span "Save" at bounding box center [882, 399] width 26 height 18
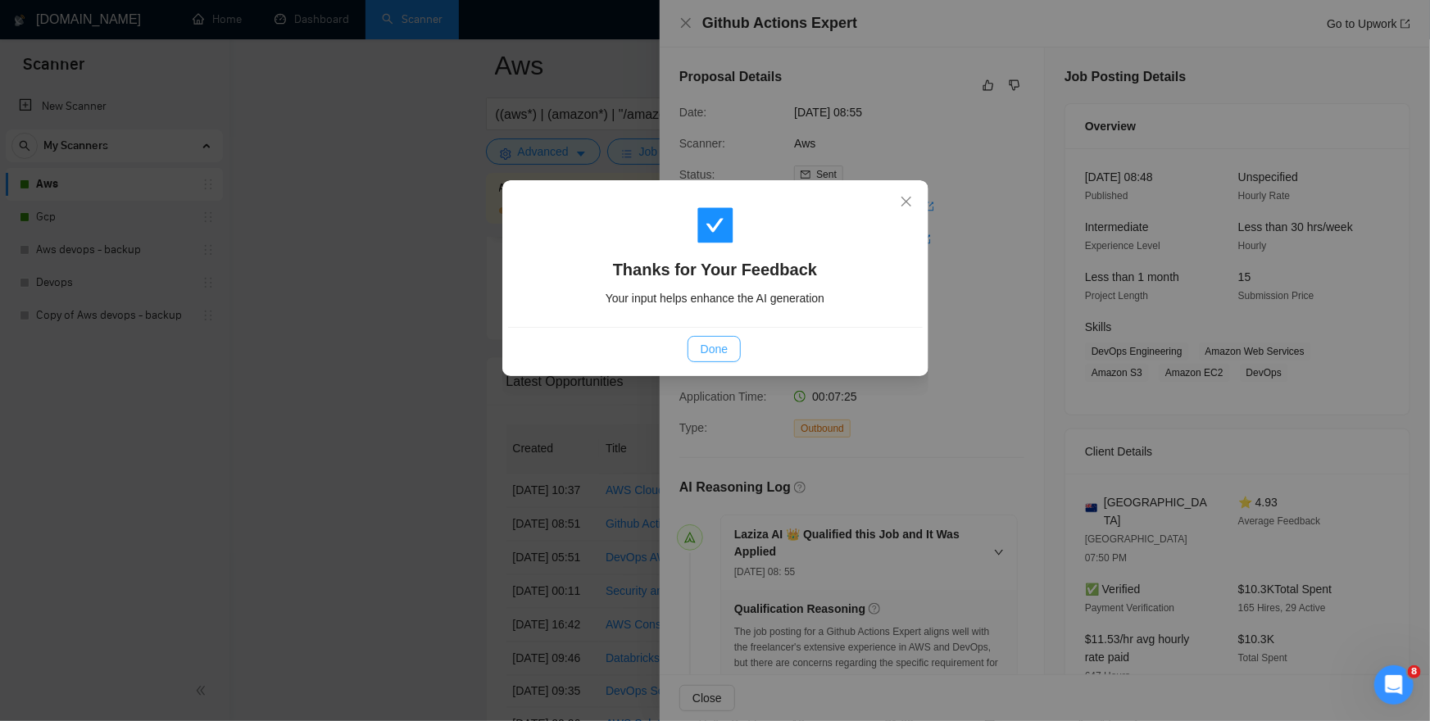
click at [712, 348] on span "Done" at bounding box center [714, 349] width 27 height 18
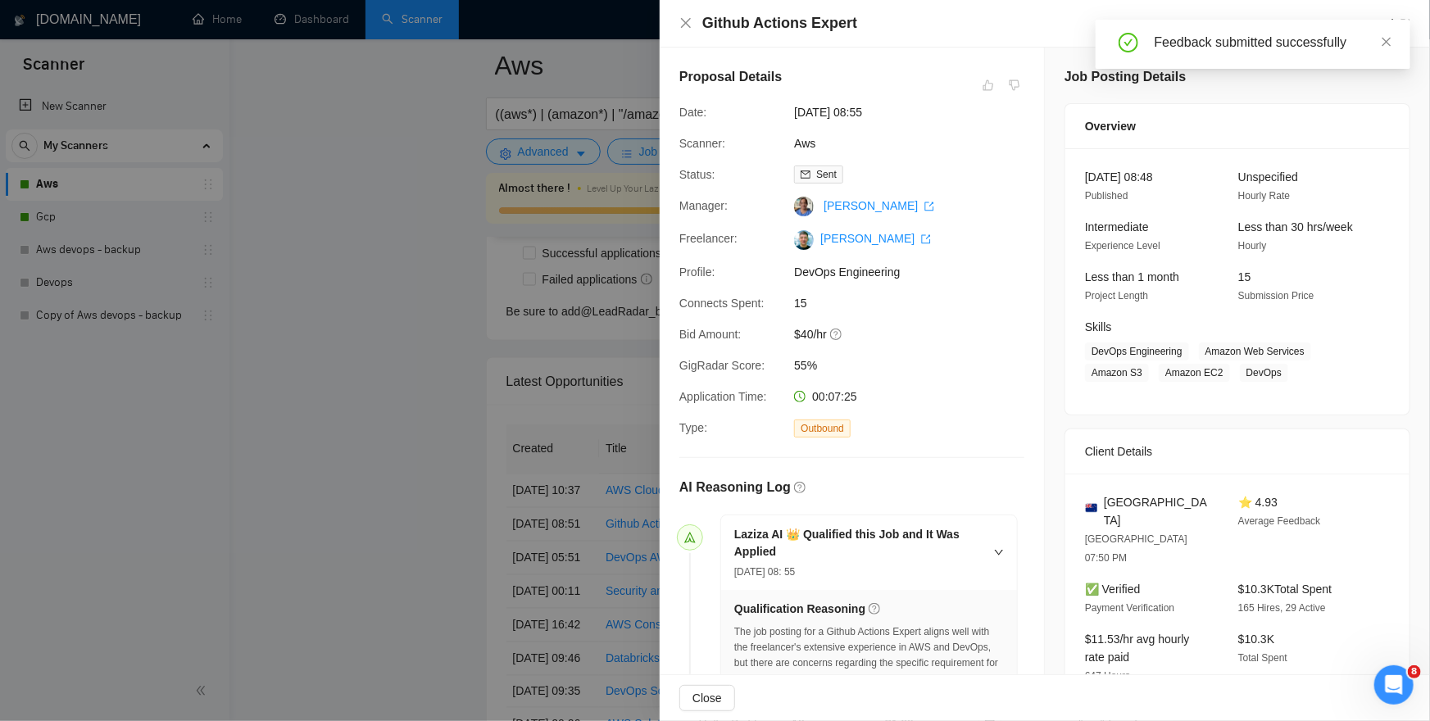
click at [382, 269] on div at bounding box center [715, 360] width 1430 height 721
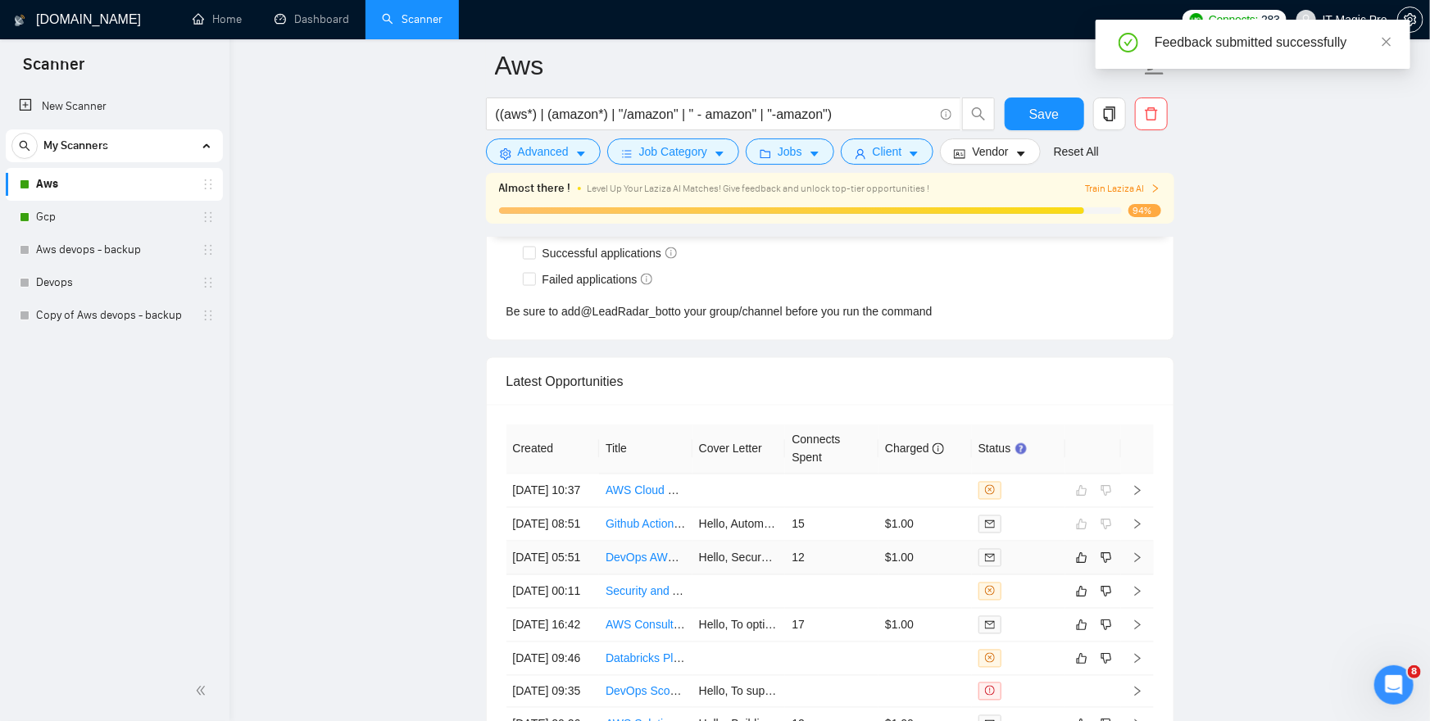
click at [1140, 564] on icon "right" at bounding box center [1137, 557] width 11 height 11
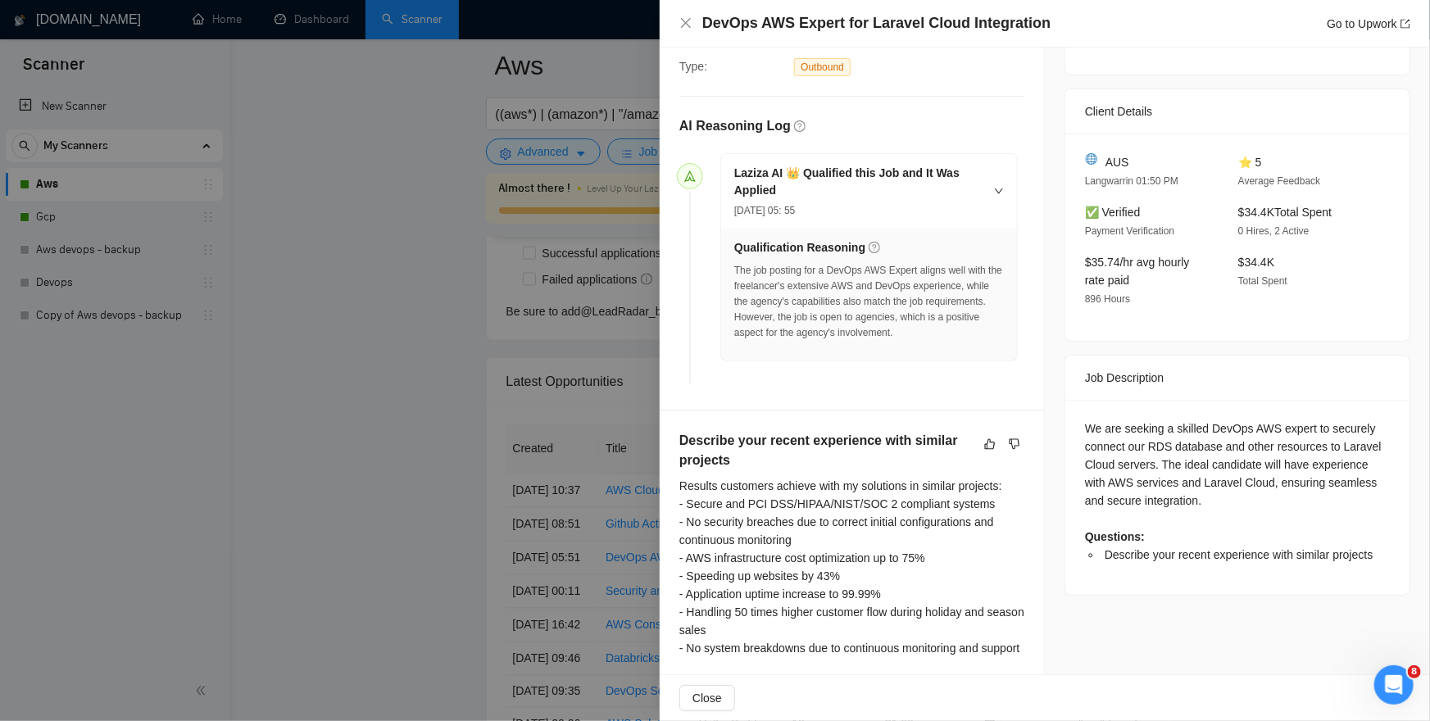
scroll to position [368, 0]
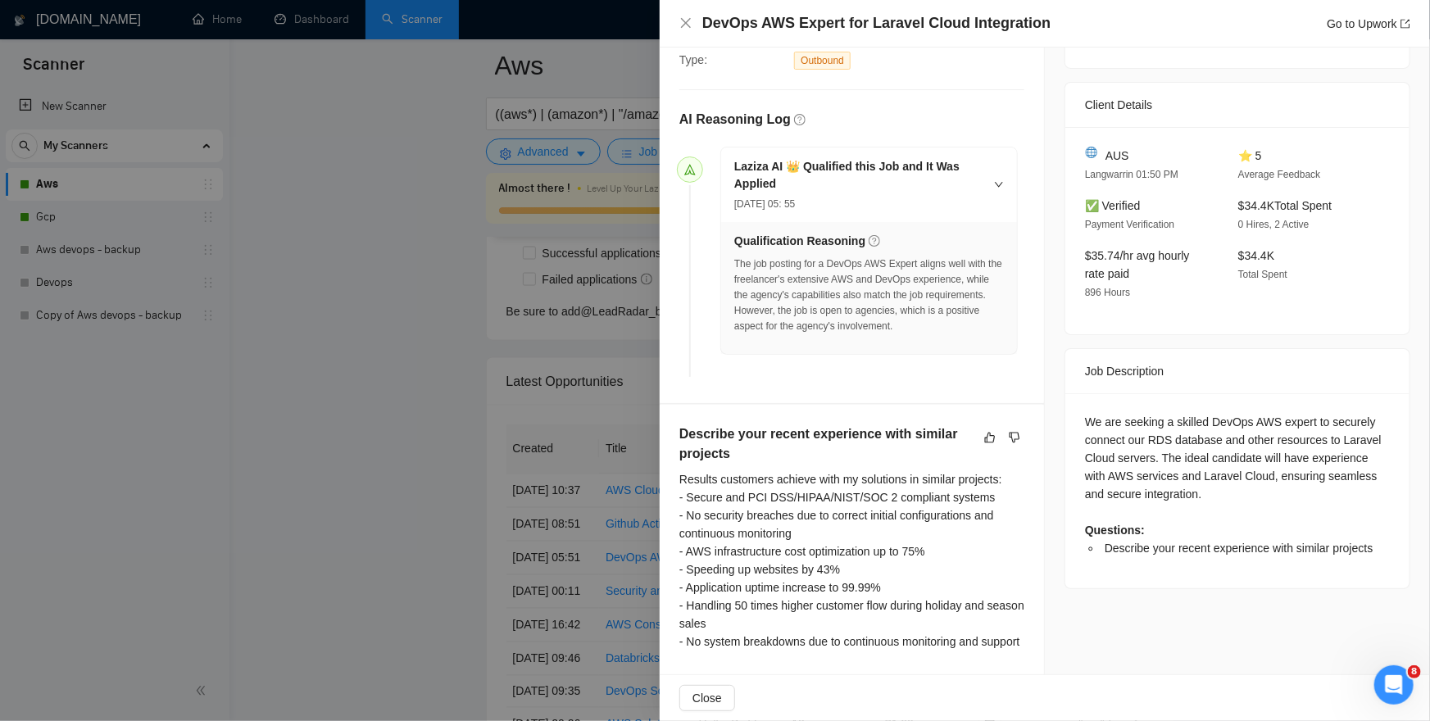
click at [414, 424] on div at bounding box center [715, 360] width 1430 height 721
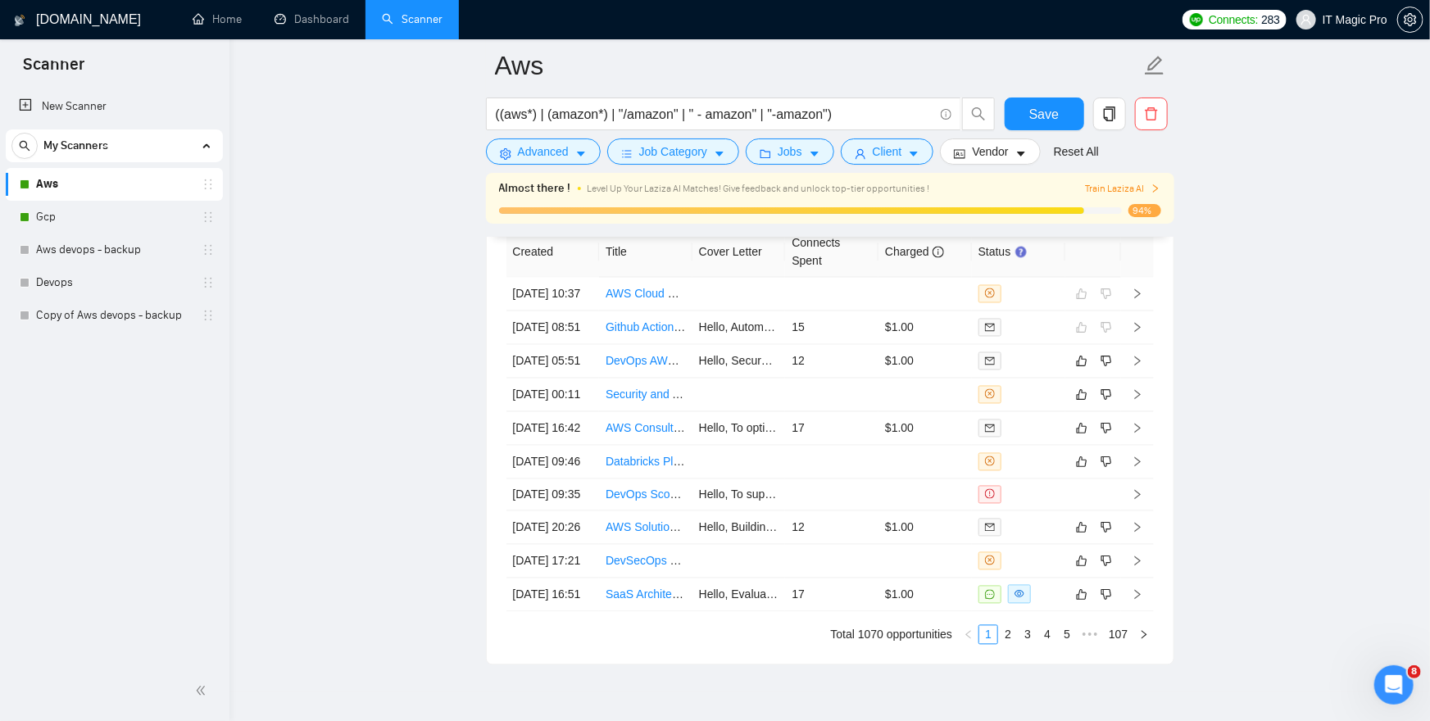
scroll to position [4511, 0]
click at [1139, 400] on icon "right" at bounding box center [1137, 394] width 11 height 11
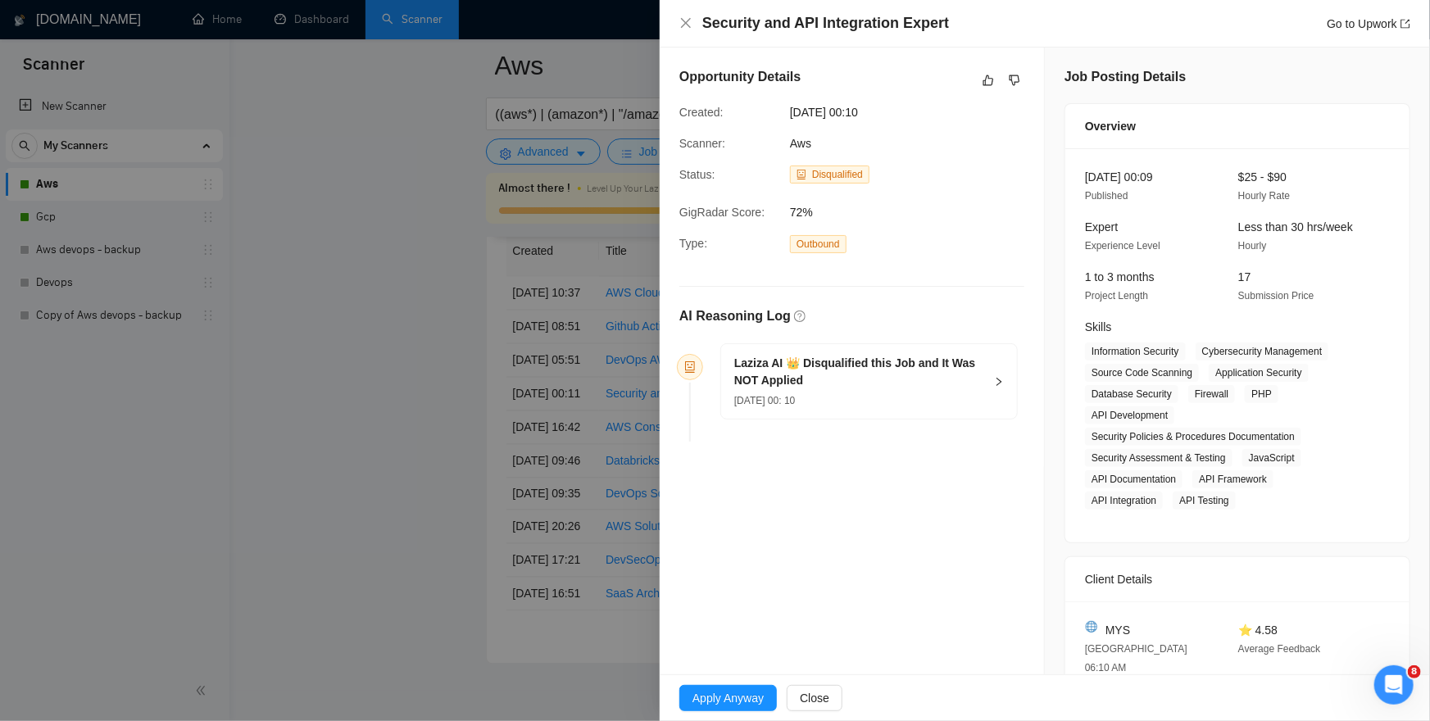
click at [989, 371] on div "Laziza AI 👑 Disqualified this Job and It Was NOT Applied [DATE] 00: 10" at bounding box center [869, 381] width 296 height 75
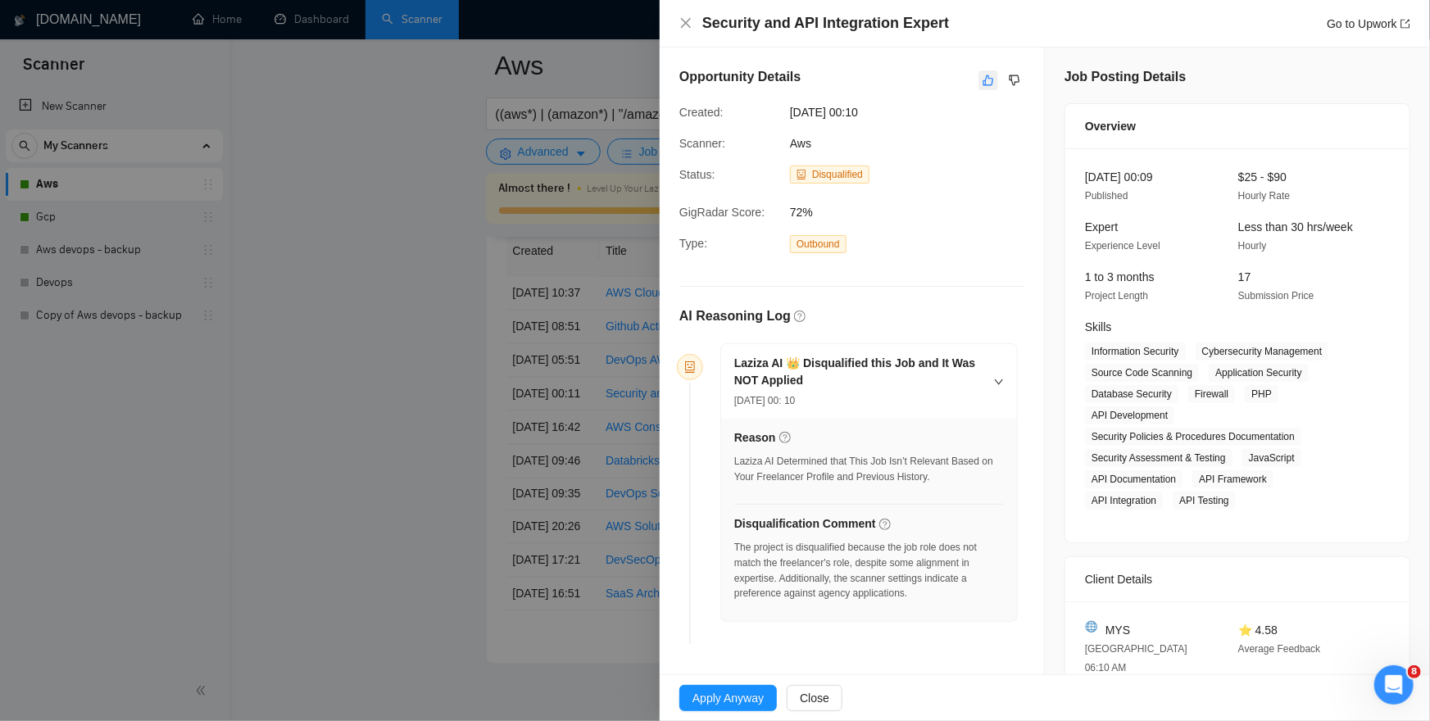
click at [991, 82] on icon "like" at bounding box center [988, 80] width 11 height 13
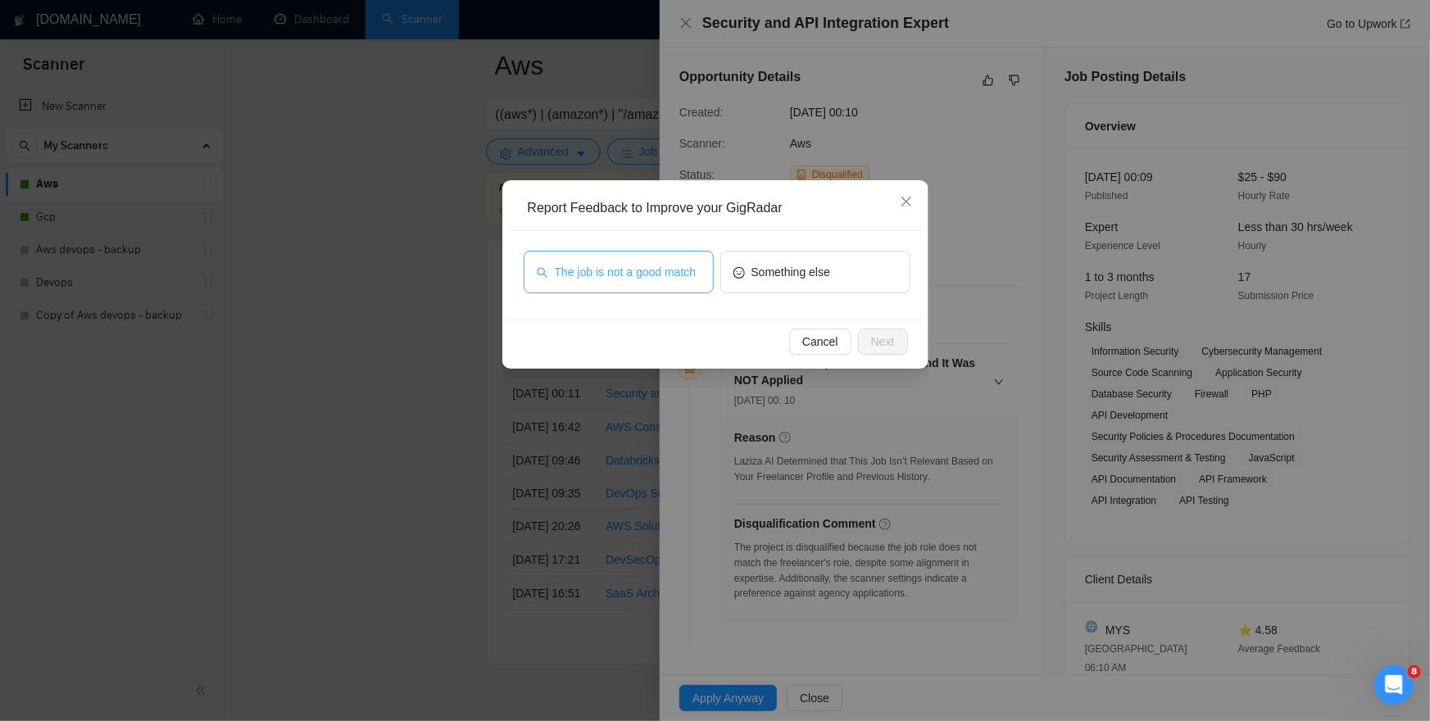
click at [607, 271] on span "The job is not a good match" at bounding box center [626, 272] width 142 height 18
click at [866, 333] on button "Next" at bounding box center [883, 342] width 50 height 26
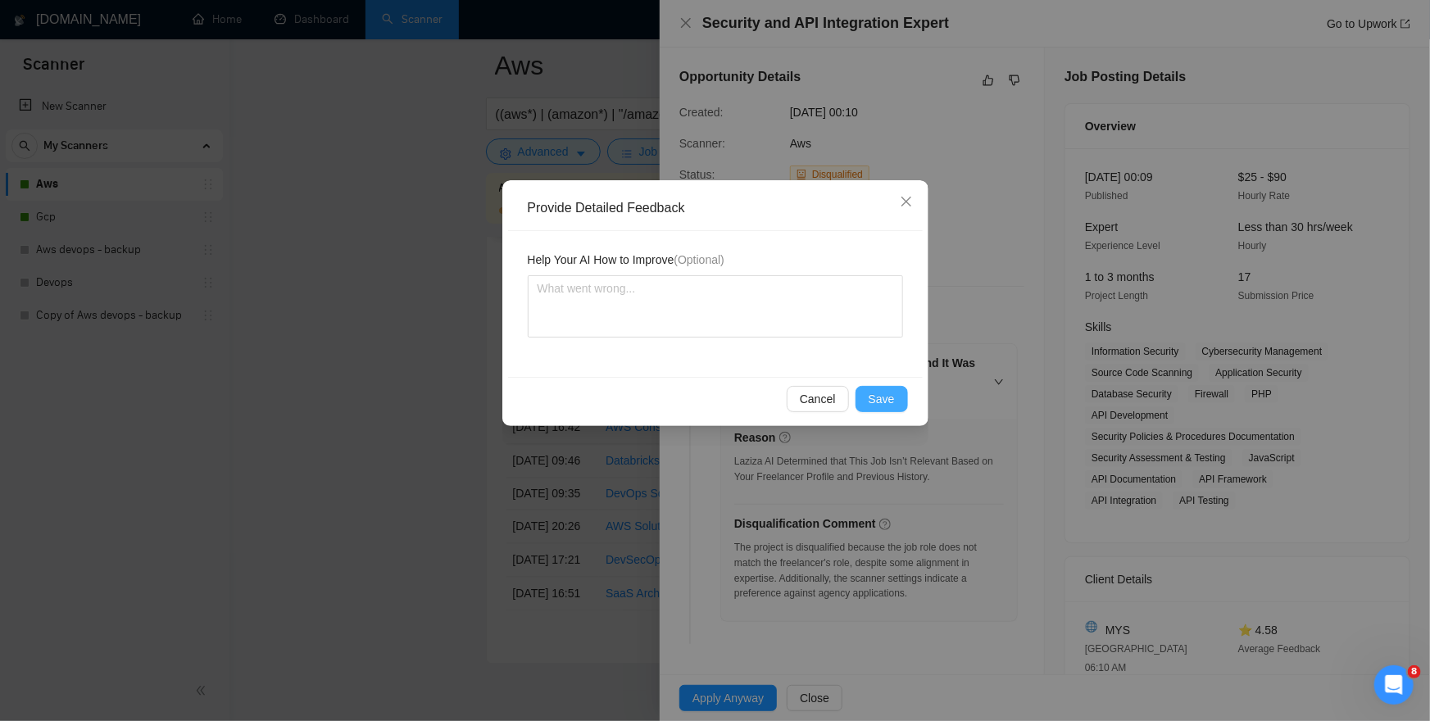
click at [890, 398] on span "Save" at bounding box center [882, 399] width 26 height 18
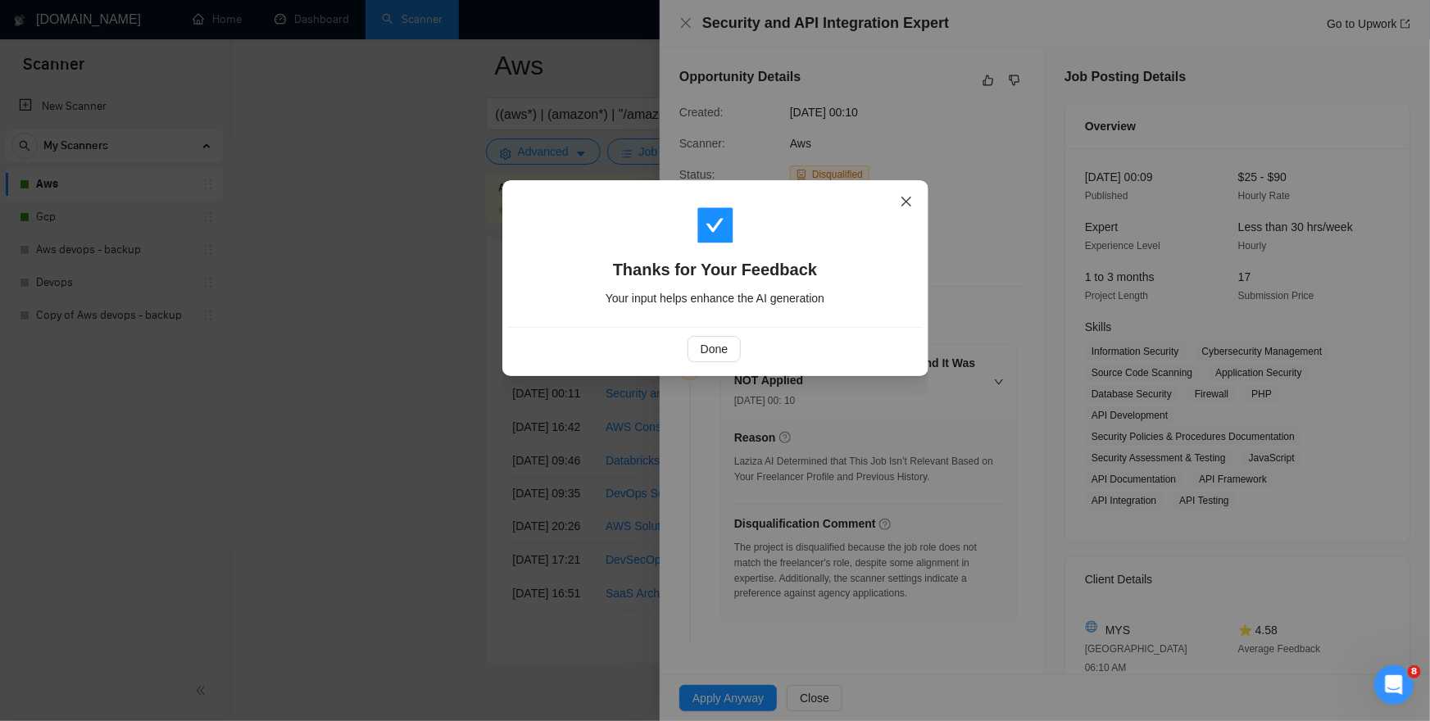
click at [909, 201] on icon "close" at bounding box center [906, 201] width 13 height 13
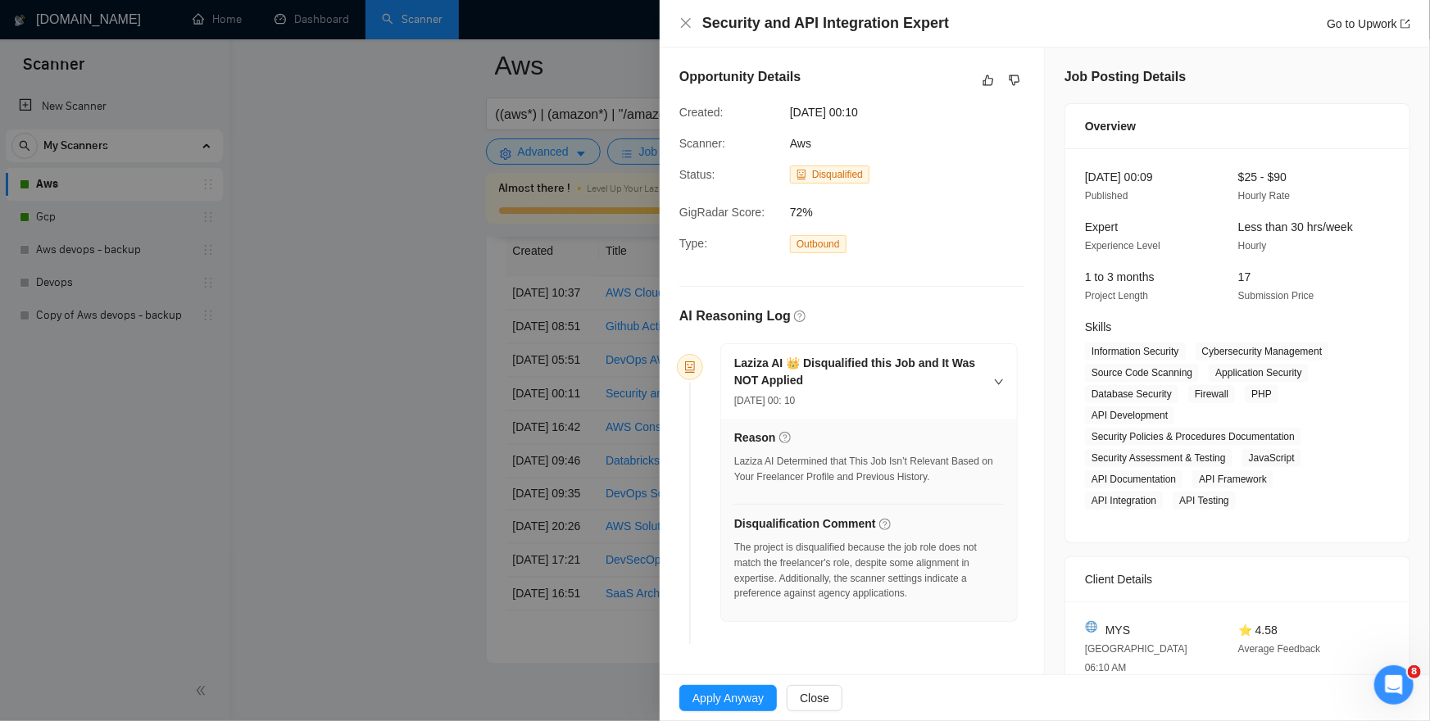
click at [328, 220] on div at bounding box center [715, 360] width 1430 height 721
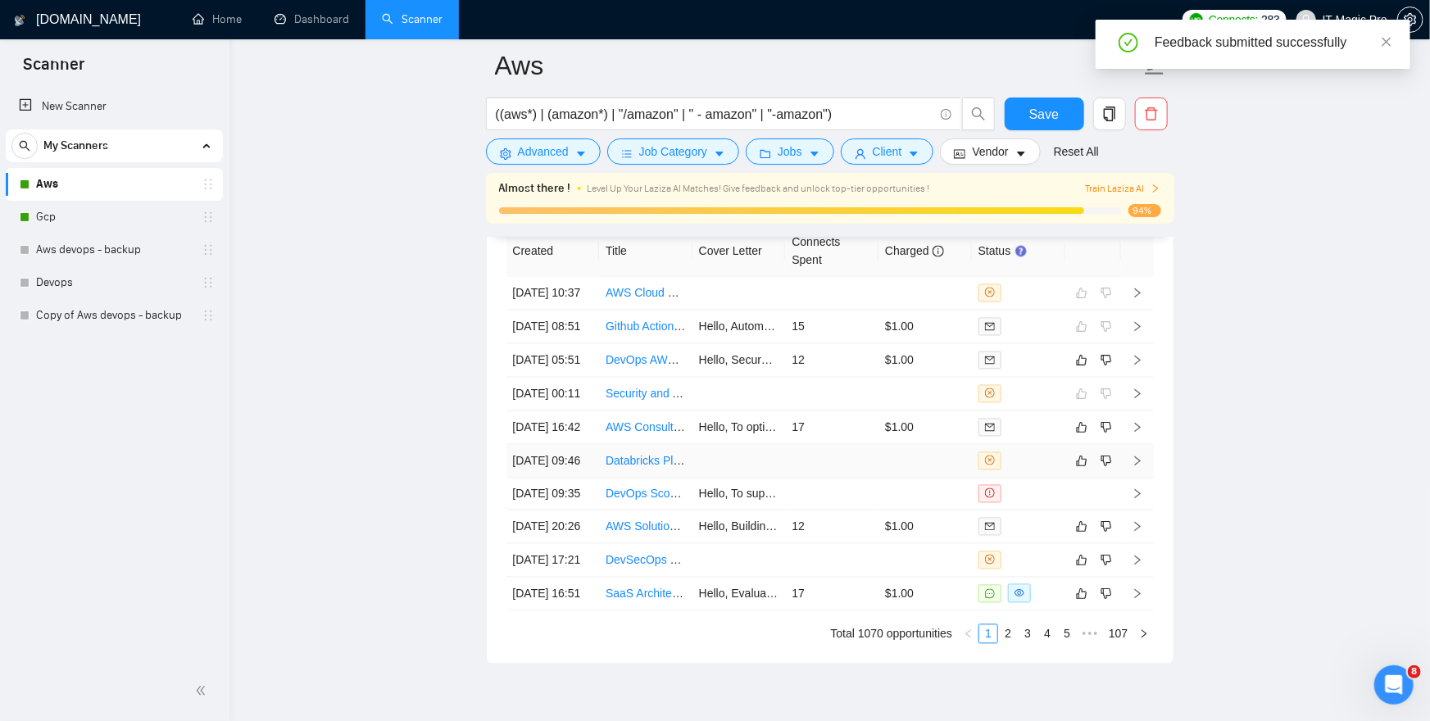
click at [1141, 467] on icon "right" at bounding box center [1137, 461] width 11 height 11
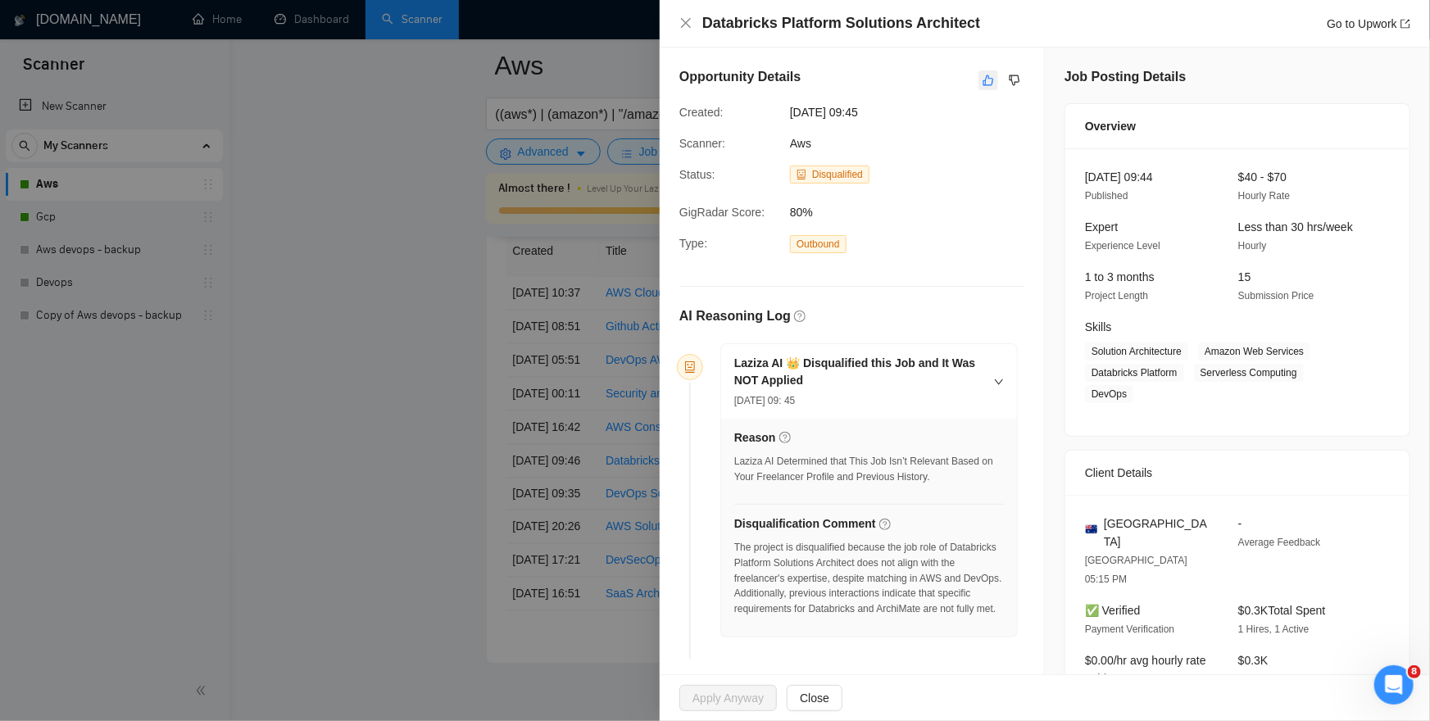
click at [988, 86] on icon "like" at bounding box center [988, 80] width 11 height 13
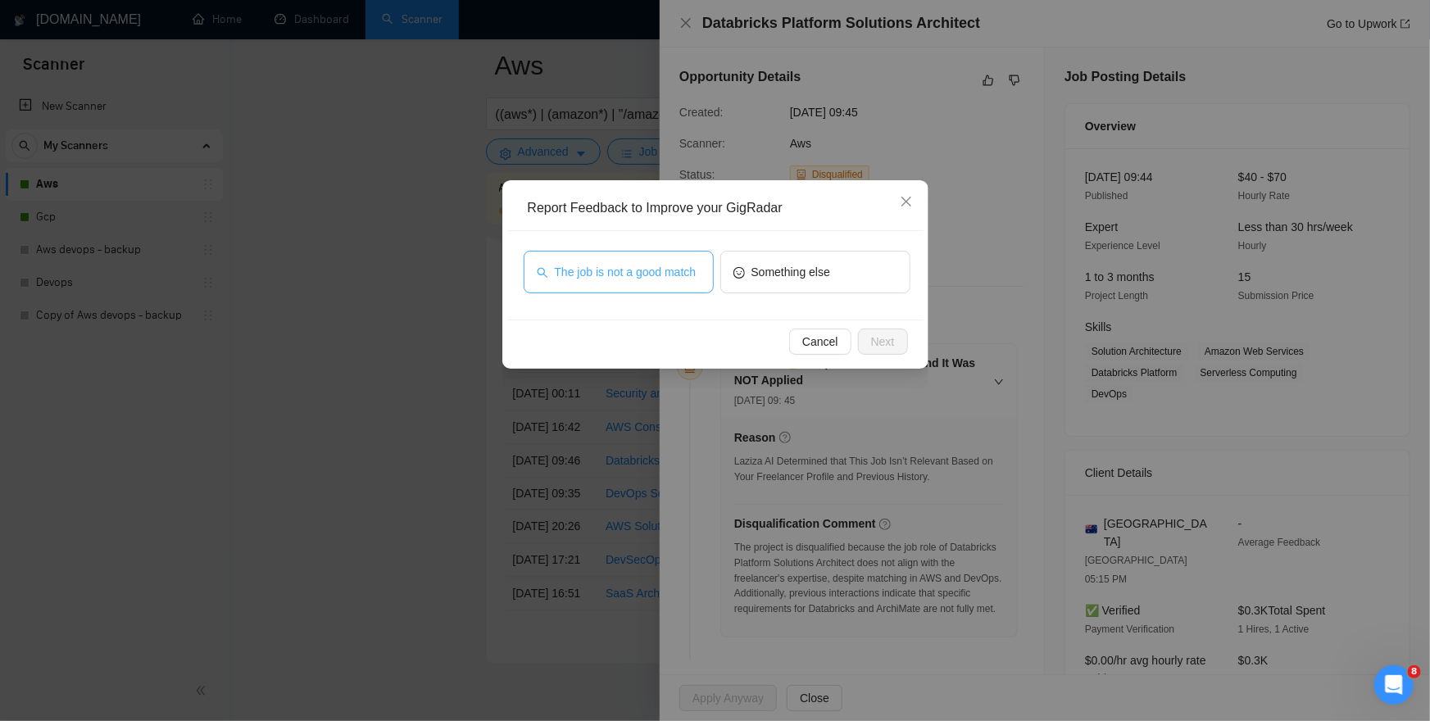
click at [606, 280] on span "The job is not a good match" at bounding box center [626, 272] width 142 height 18
click at [869, 339] on button "Next" at bounding box center [883, 342] width 50 height 26
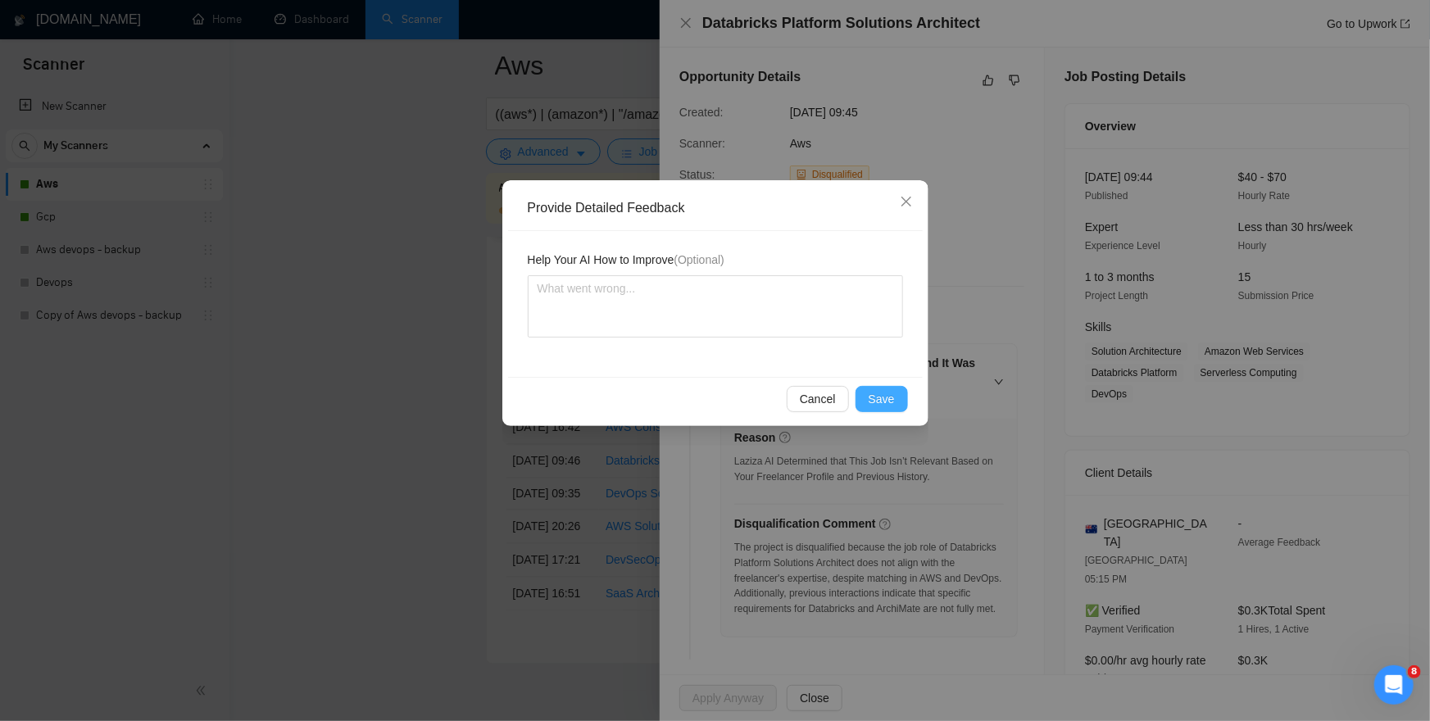
click at [898, 391] on button "Save" at bounding box center [882, 399] width 52 height 26
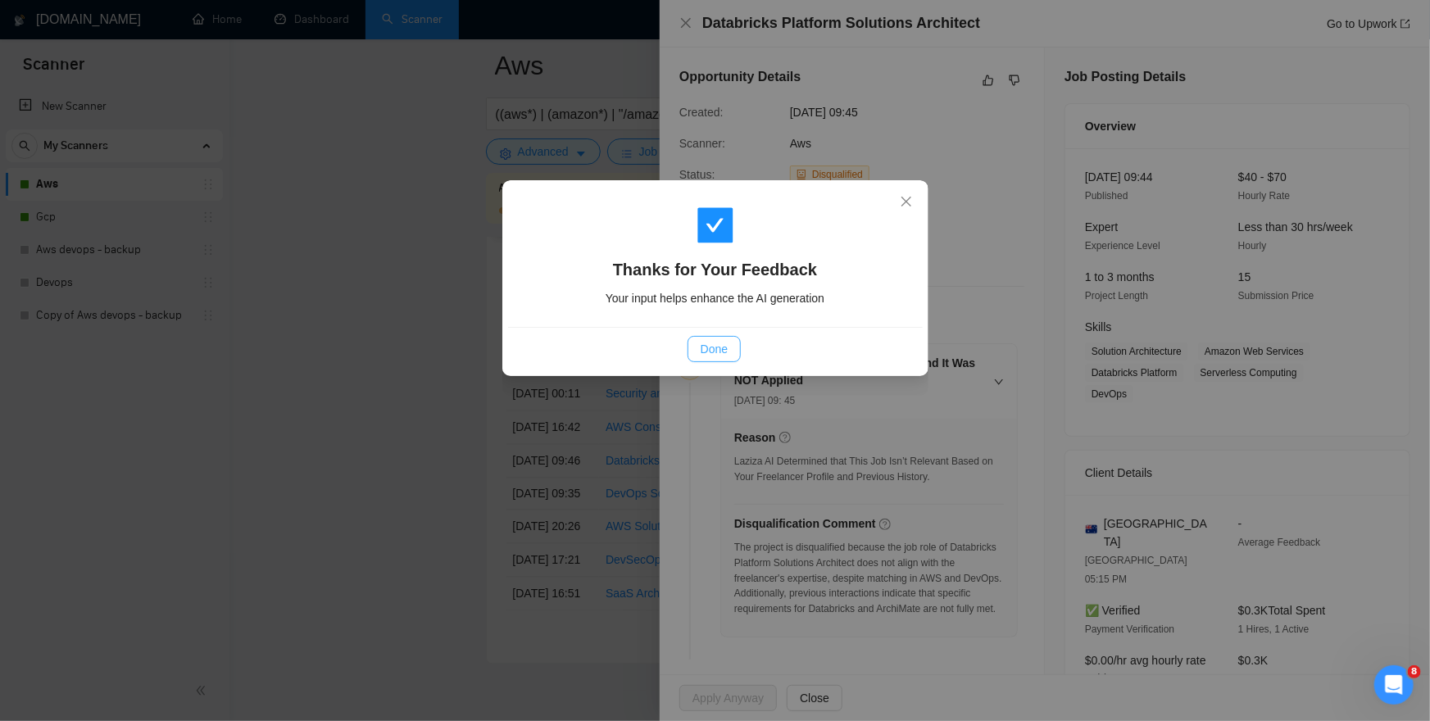
drag, startPoint x: 717, startPoint y: 355, endPoint x: 496, endPoint y: 379, distance: 222.6
click at [716, 355] on span "Done" at bounding box center [714, 349] width 27 height 18
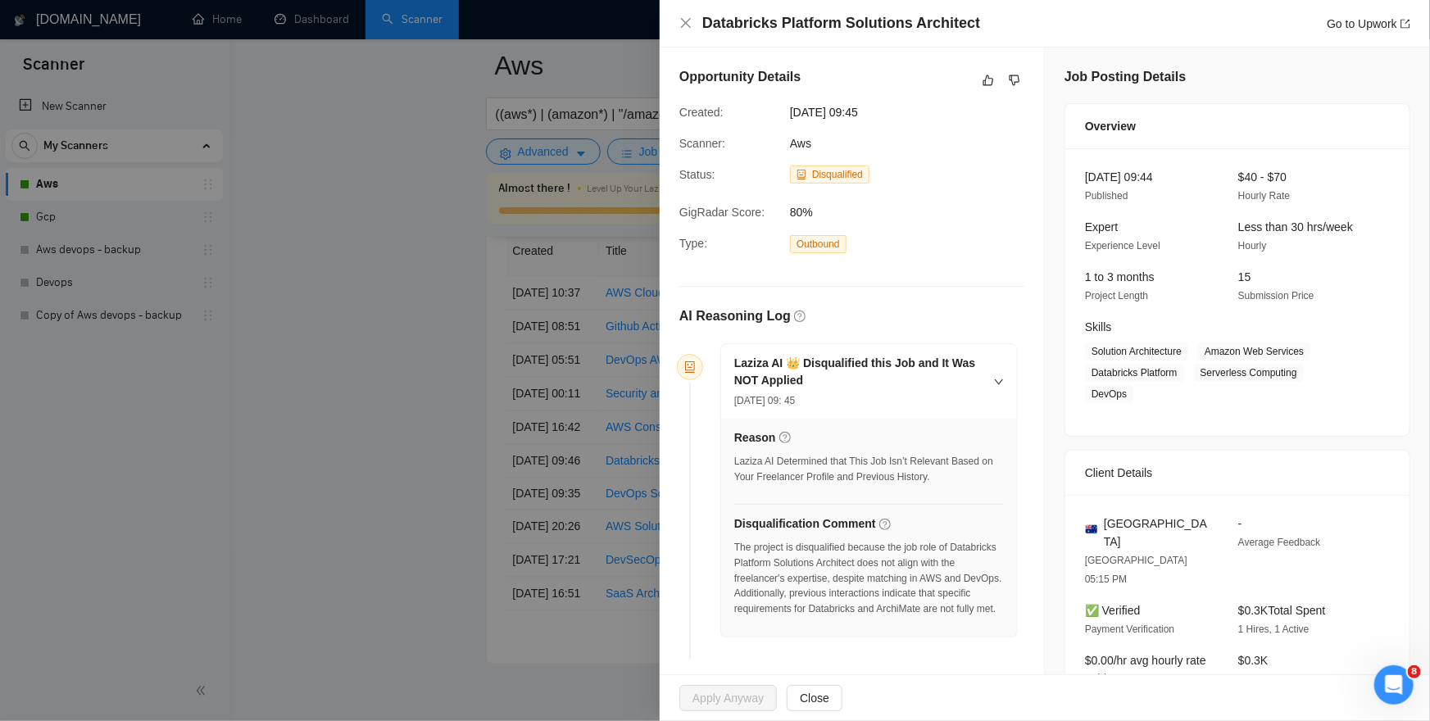
click at [424, 389] on div at bounding box center [715, 360] width 1430 height 721
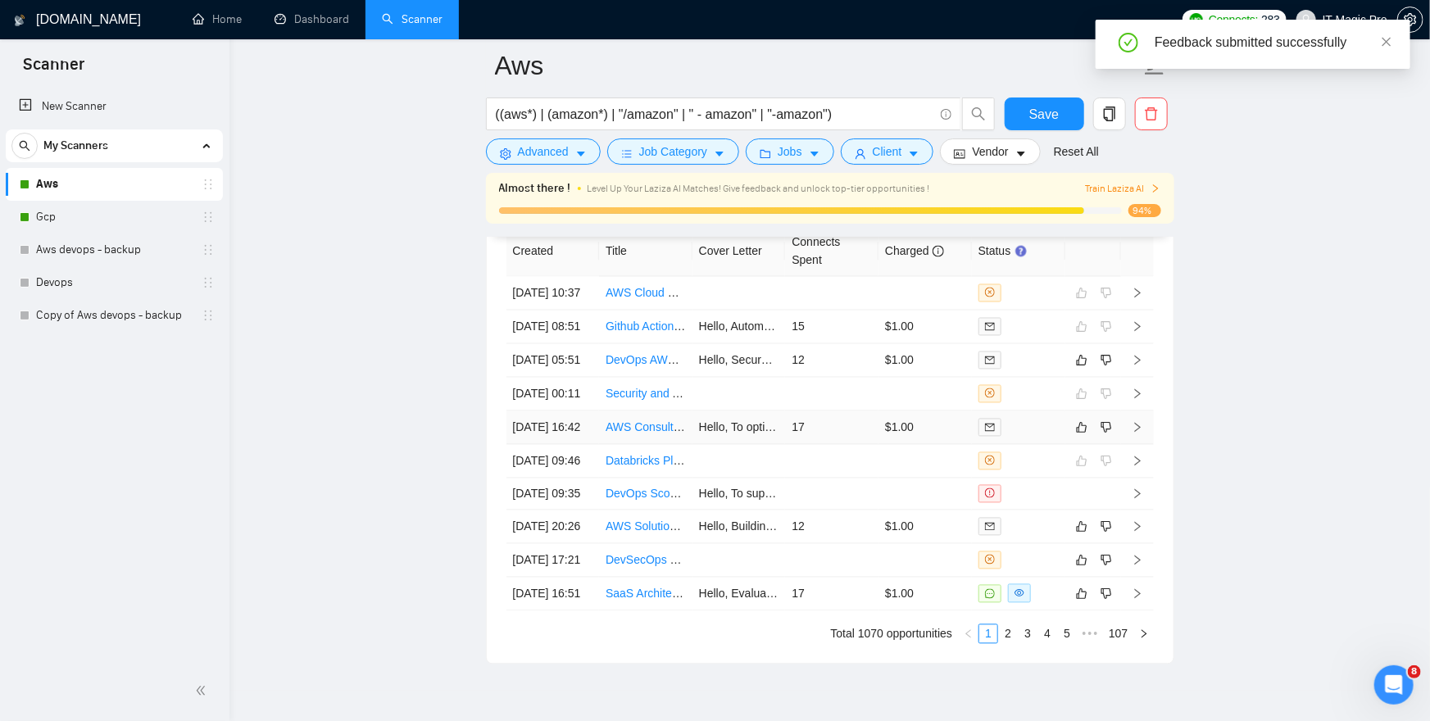
click at [1134, 434] on icon "right" at bounding box center [1137, 427] width 11 height 11
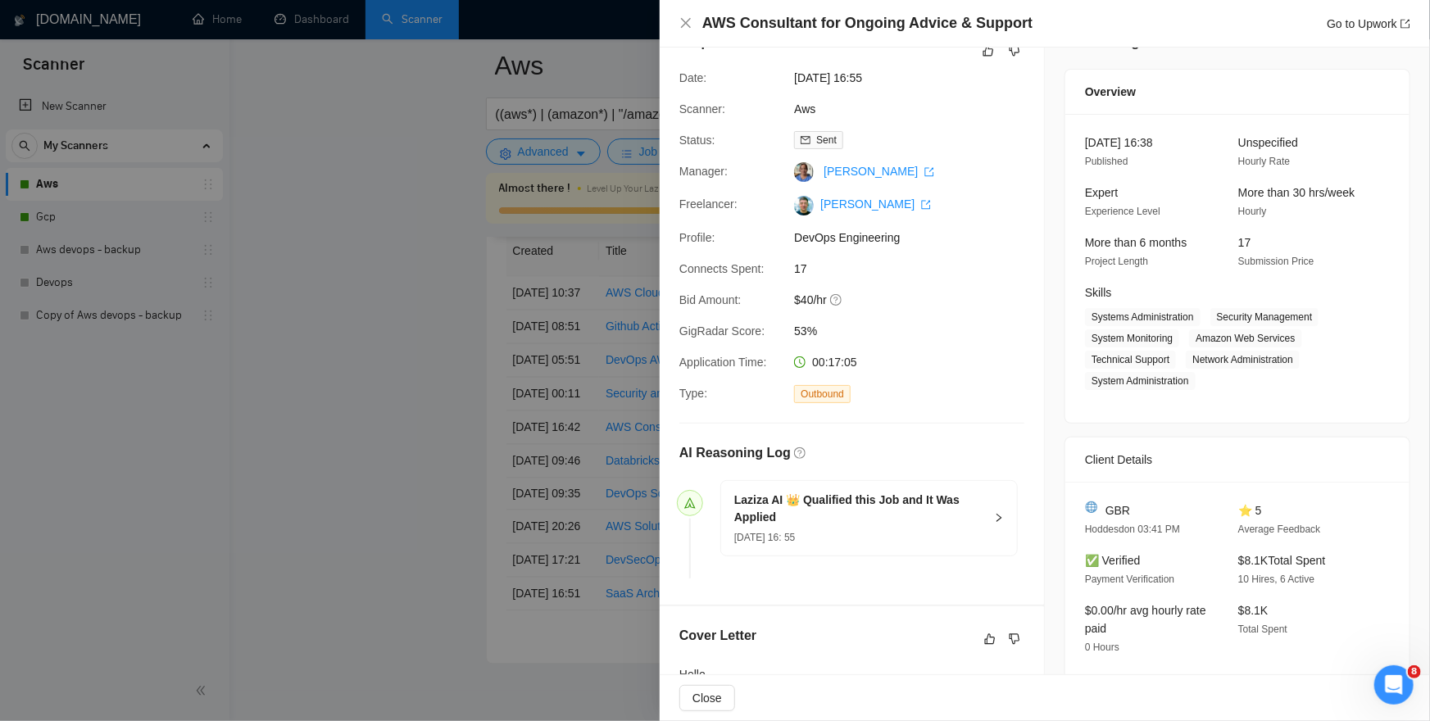
scroll to position [33, 0]
click at [990, 57] on icon "like" at bounding box center [988, 52] width 11 height 13
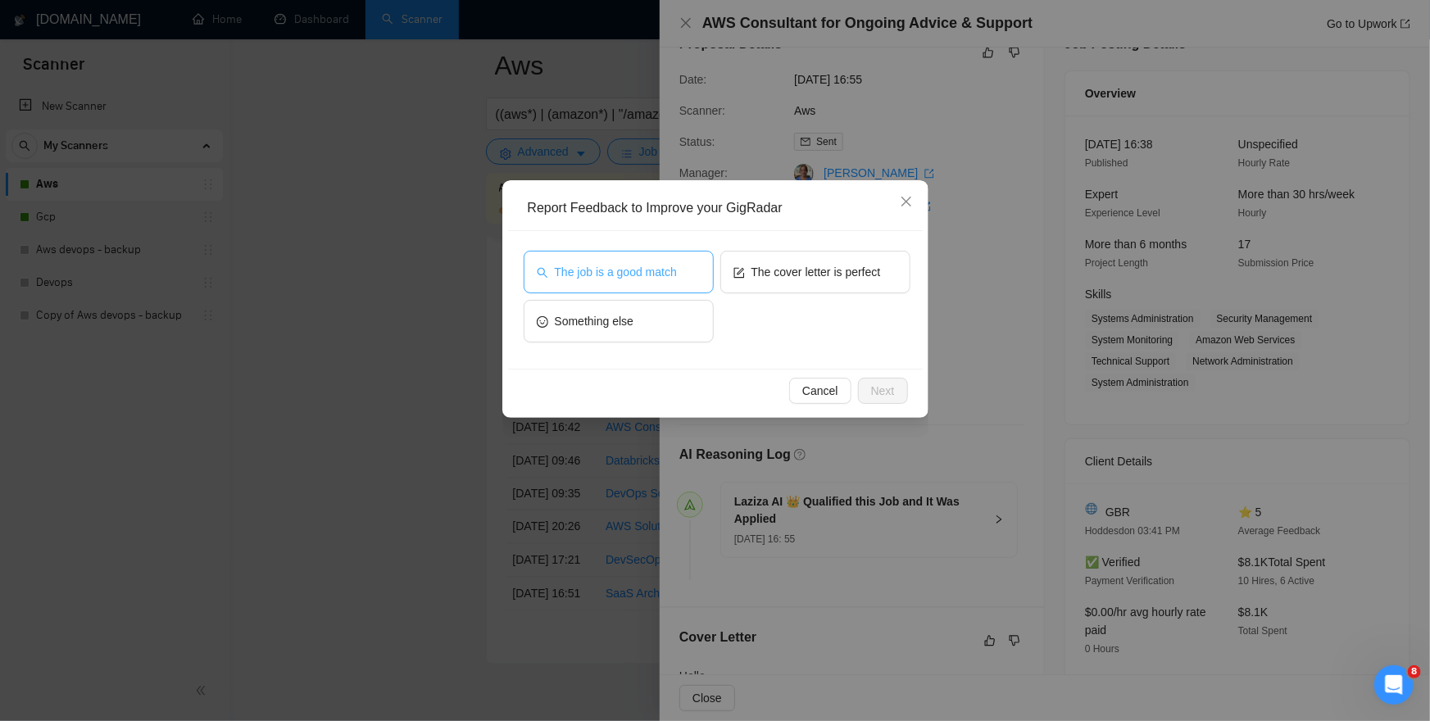
drag, startPoint x: 649, startPoint y: 266, endPoint x: 799, endPoint y: 352, distance: 172.5
click at [650, 267] on span "The job is a good match" at bounding box center [616, 272] width 122 height 18
click at [878, 395] on span "Next" at bounding box center [883, 391] width 24 height 18
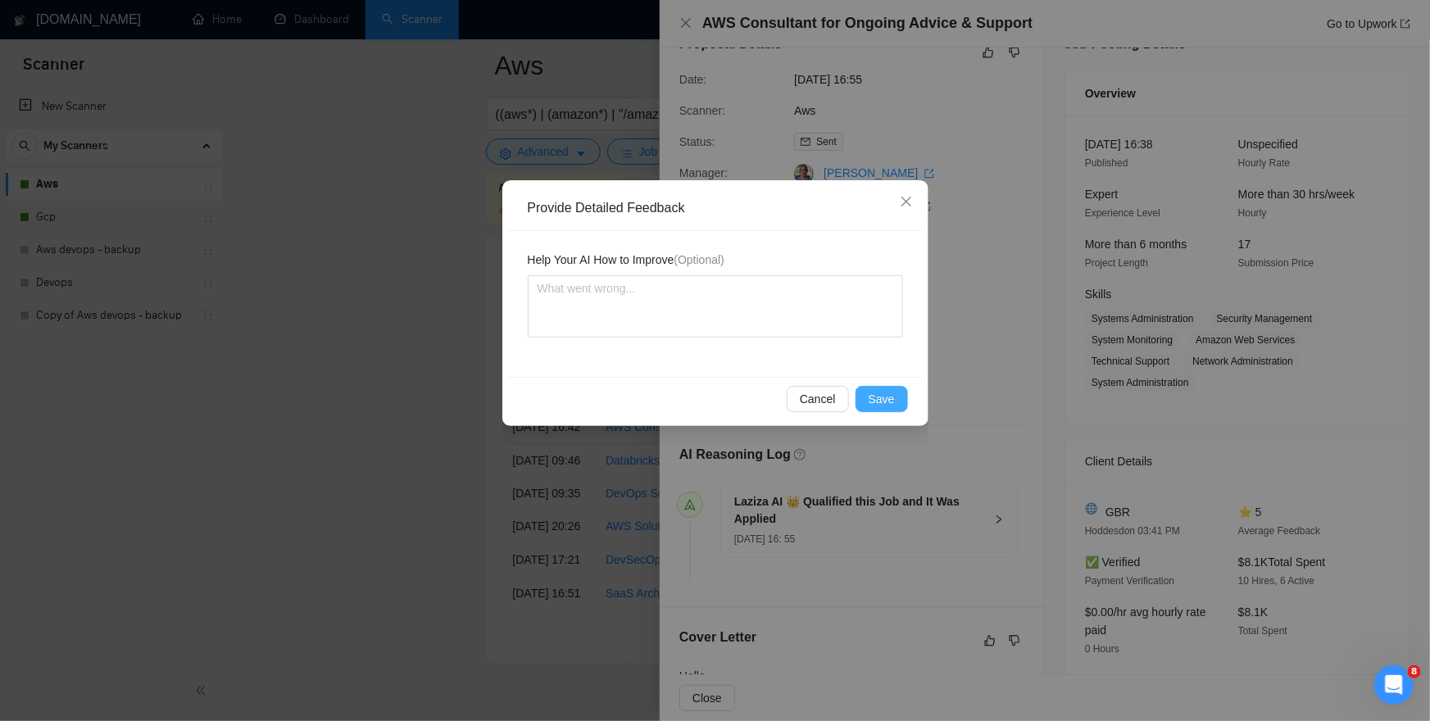
click at [883, 398] on span "Save" at bounding box center [882, 399] width 26 height 18
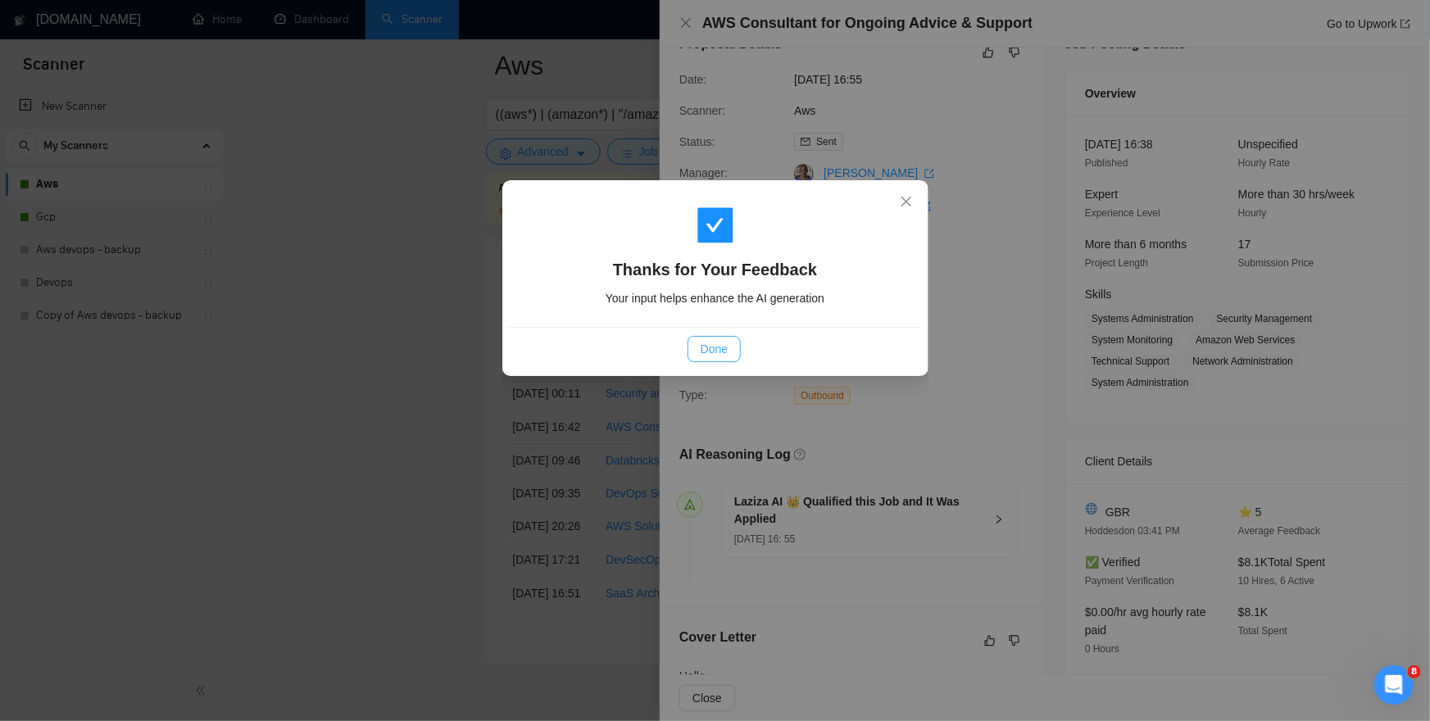
click at [713, 350] on span "Done" at bounding box center [714, 349] width 27 height 18
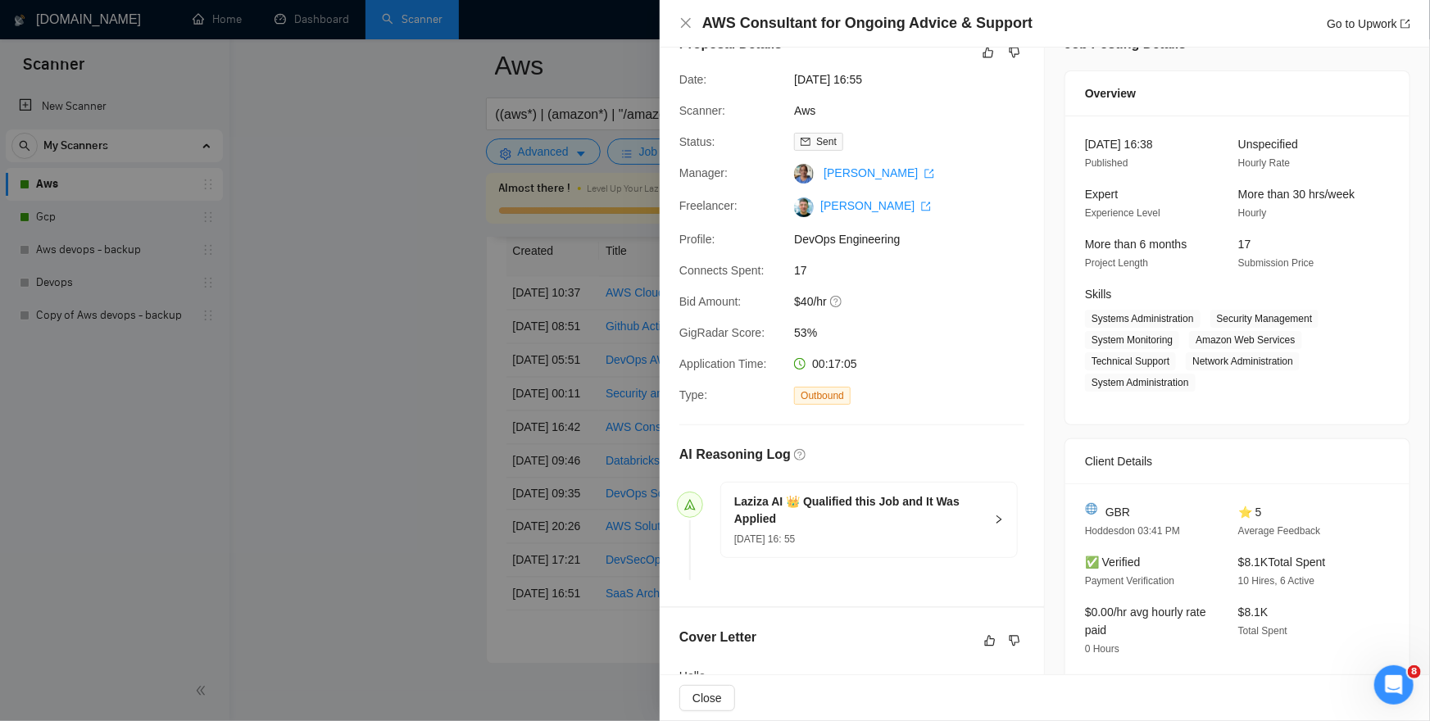
click at [236, 364] on div at bounding box center [715, 360] width 1430 height 721
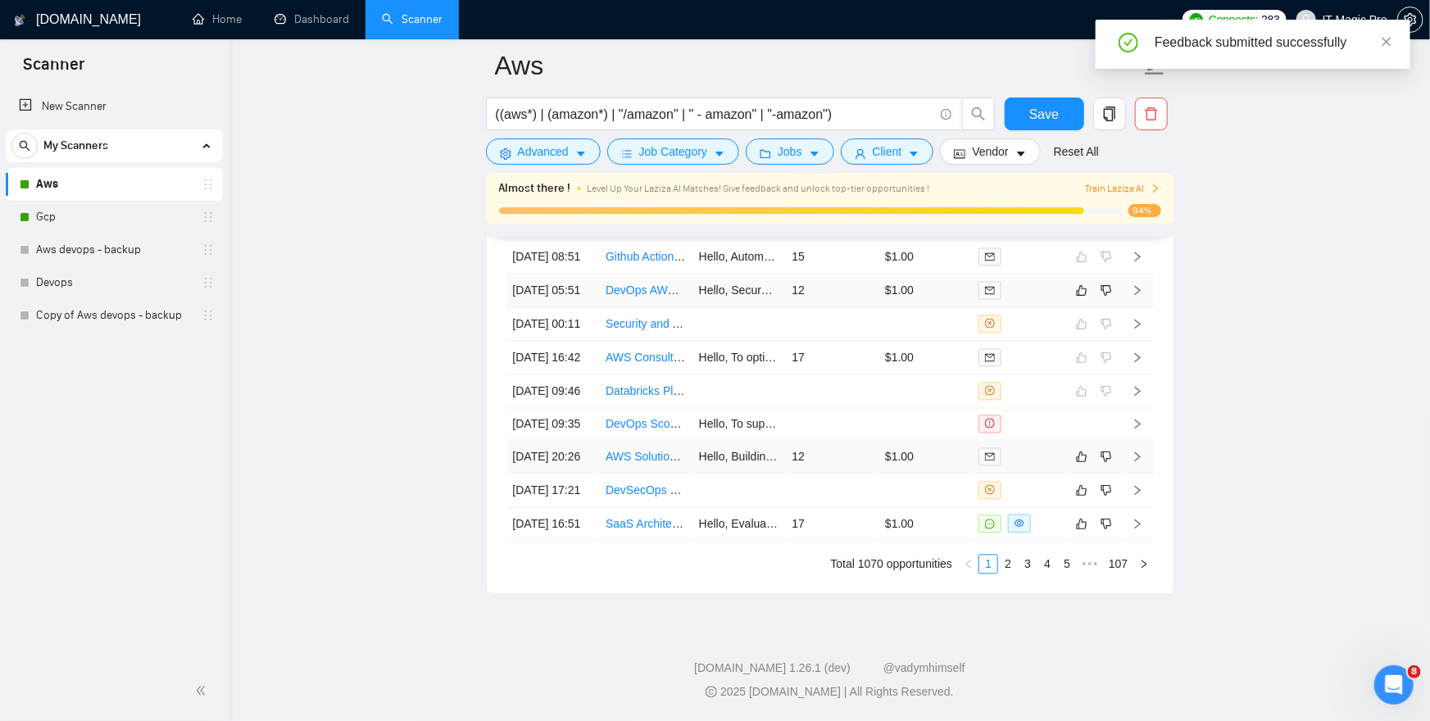
scroll to position [4722, 0]
click at [1141, 478] on td at bounding box center [1137, 492] width 33 height 34
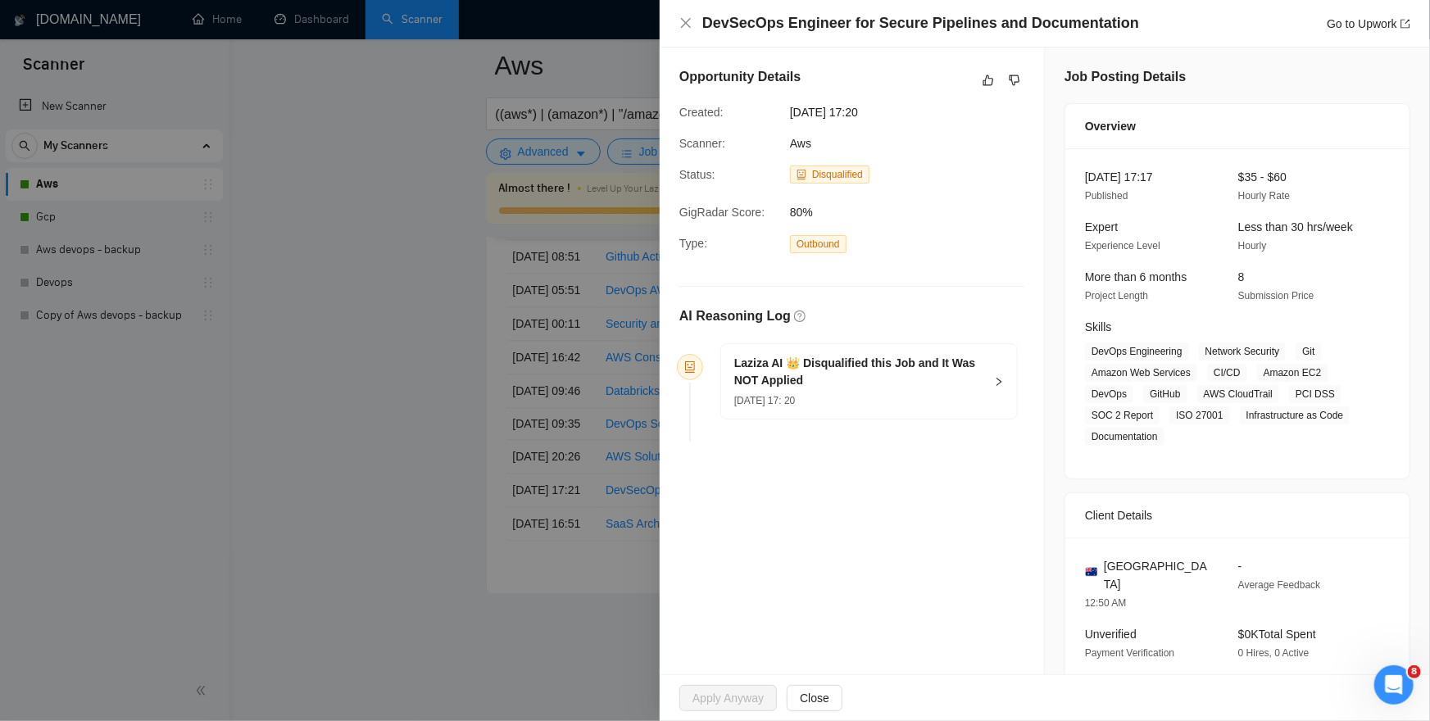
click at [1002, 379] on icon "right" at bounding box center [999, 382] width 10 height 10
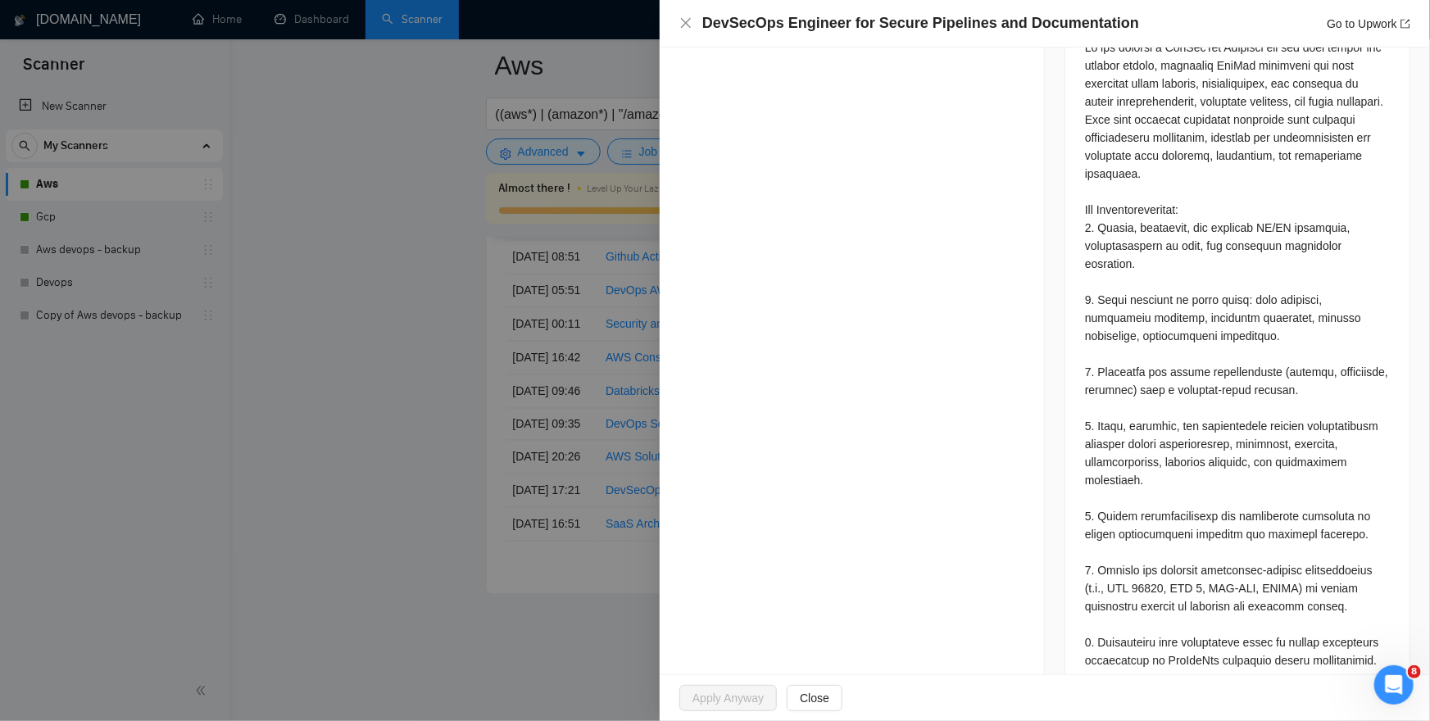
scroll to position [934, 0]
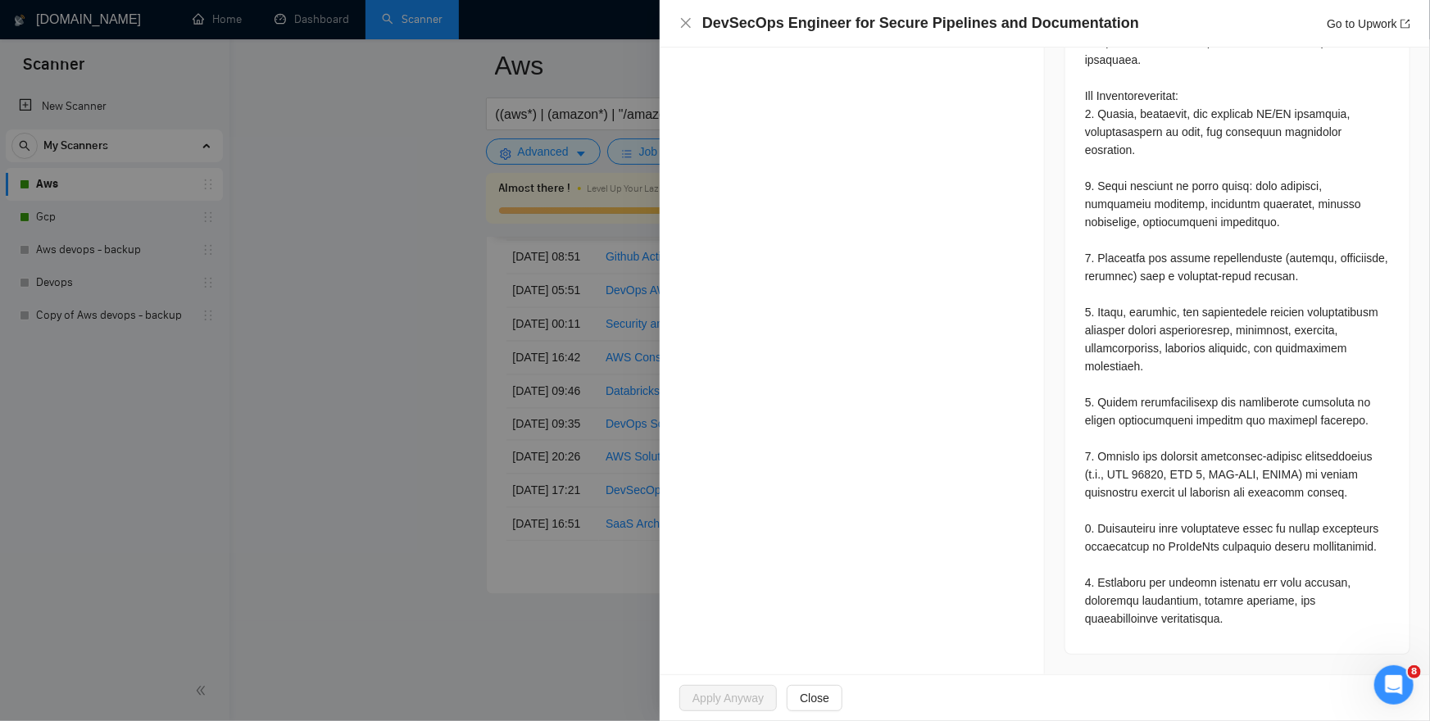
click at [466, 358] on div at bounding box center [715, 360] width 1430 height 721
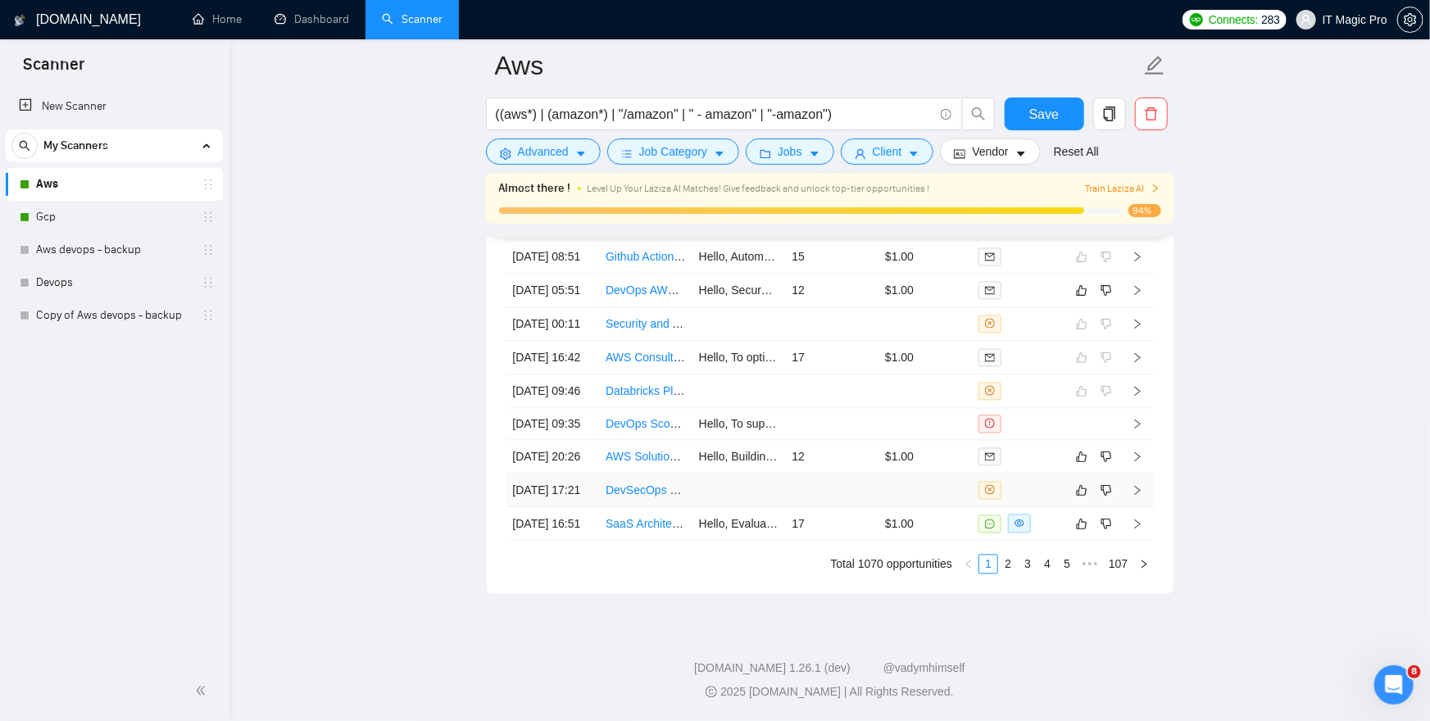
click at [1132, 486] on icon "right" at bounding box center [1137, 490] width 11 height 11
click at [1139, 530] on icon "right" at bounding box center [1137, 524] width 11 height 11
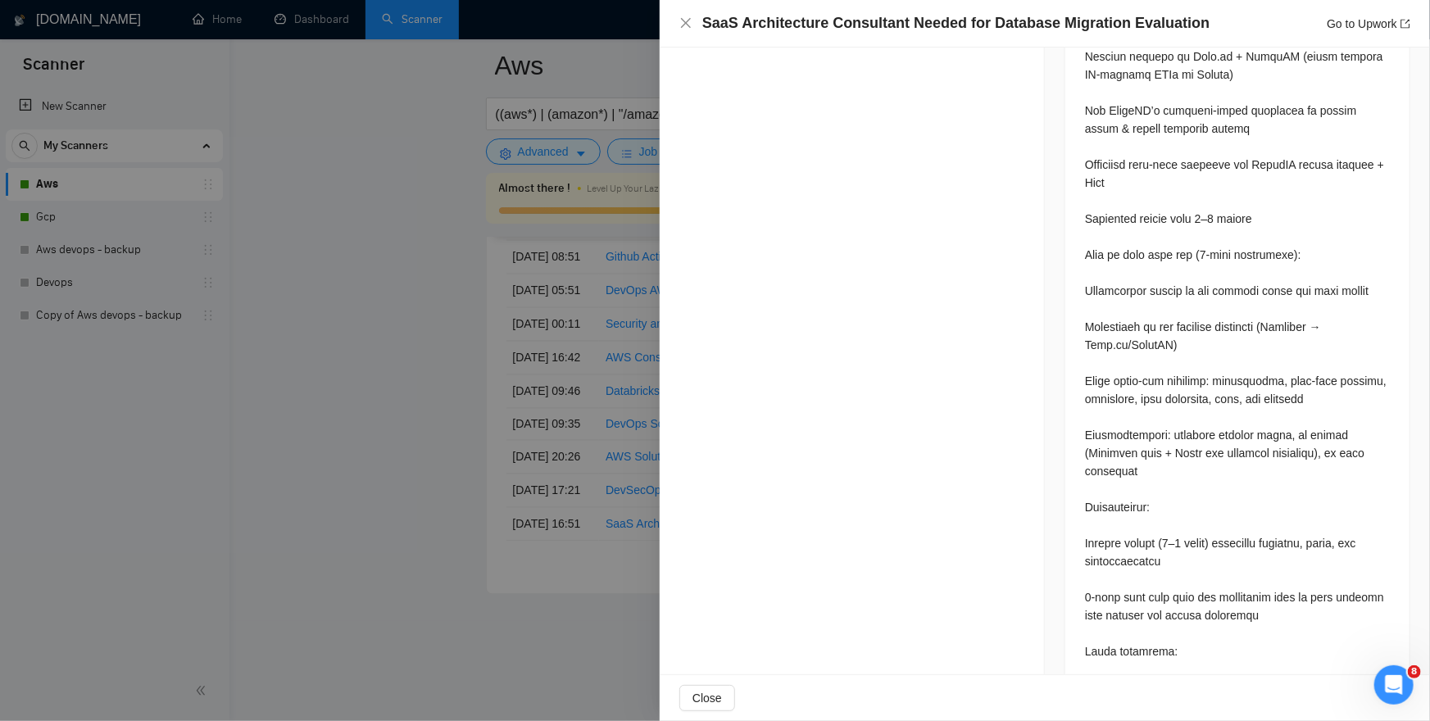
scroll to position [1279, 0]
click at [280, 403] on div at bounding box center [715, 360] width 1430 height 721
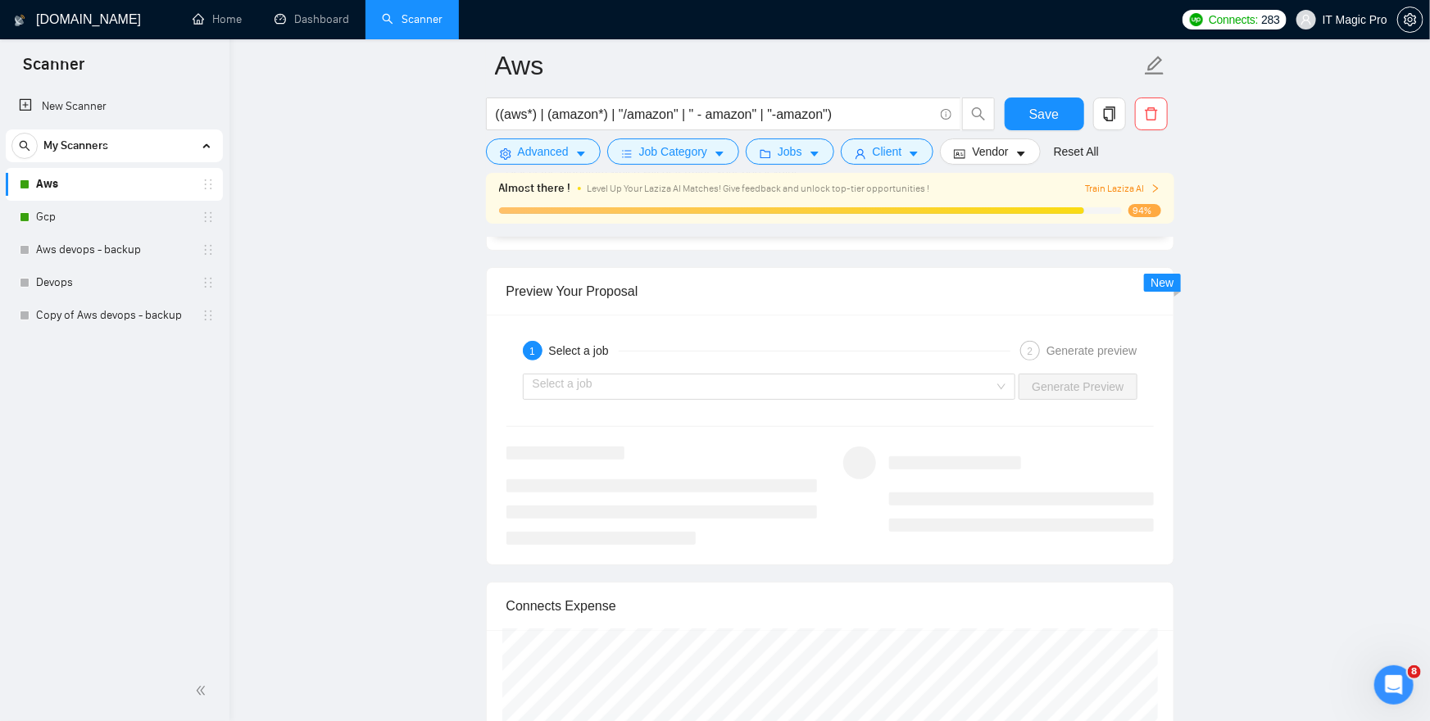
scroll to position [3103, 0]
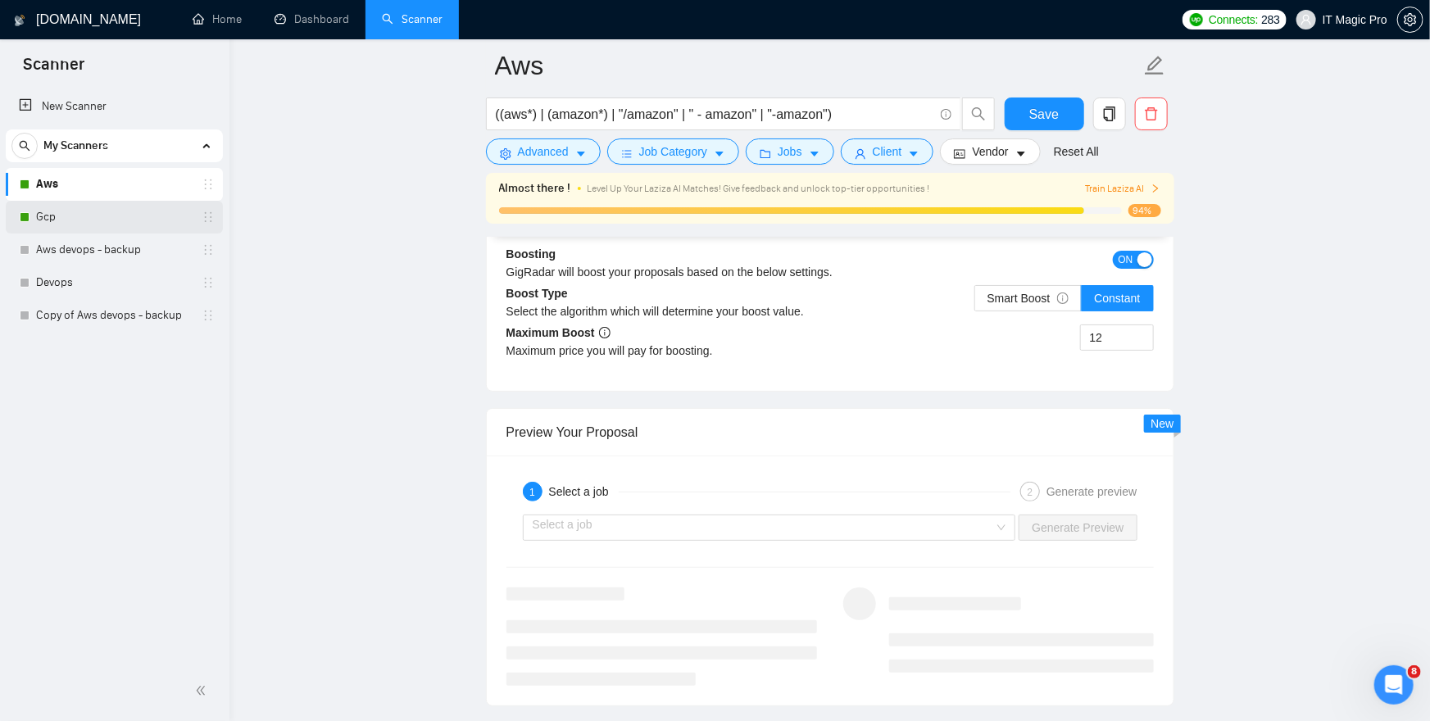
click at [61, 214] on link "Gcp" at bounding box center [114, 217] width 156 height 33
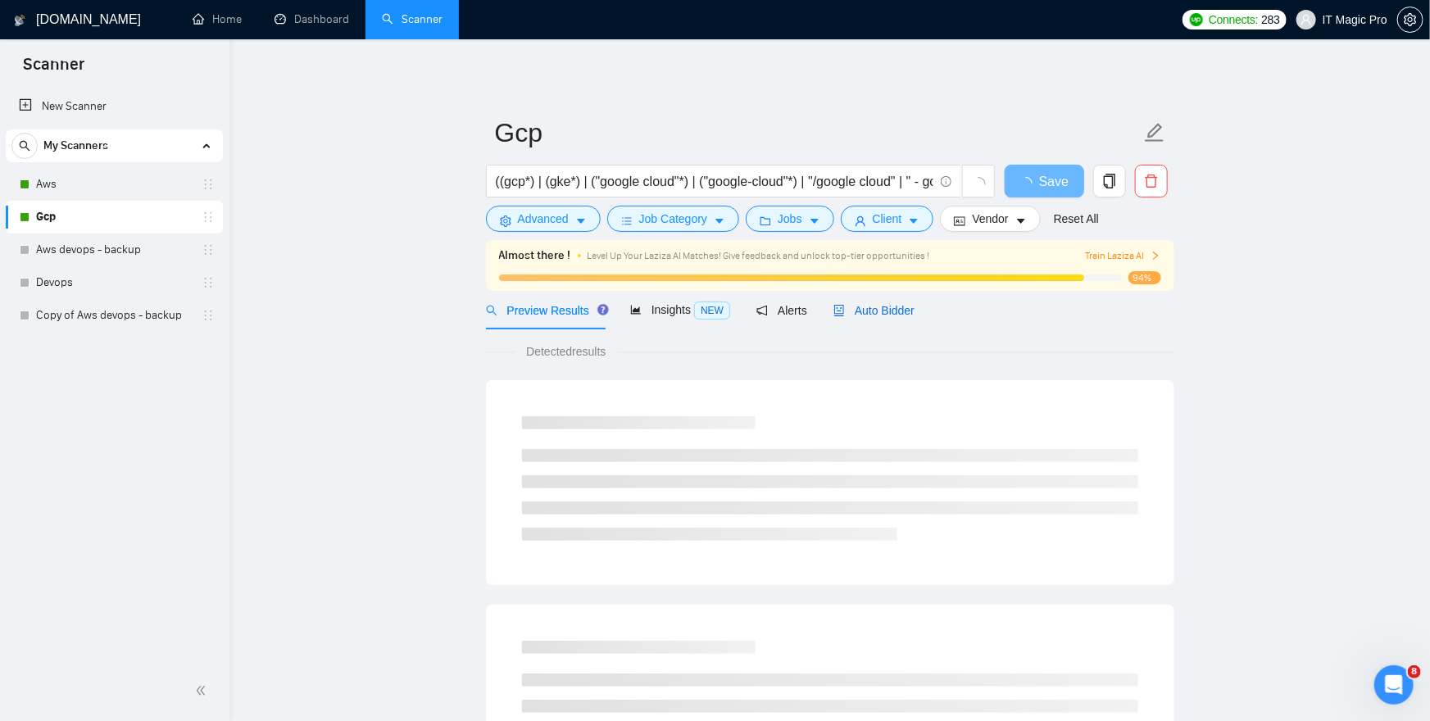
click at [875, 309] on span "Auto Bidder" at bounding box center [874, 310] width 81 height 13
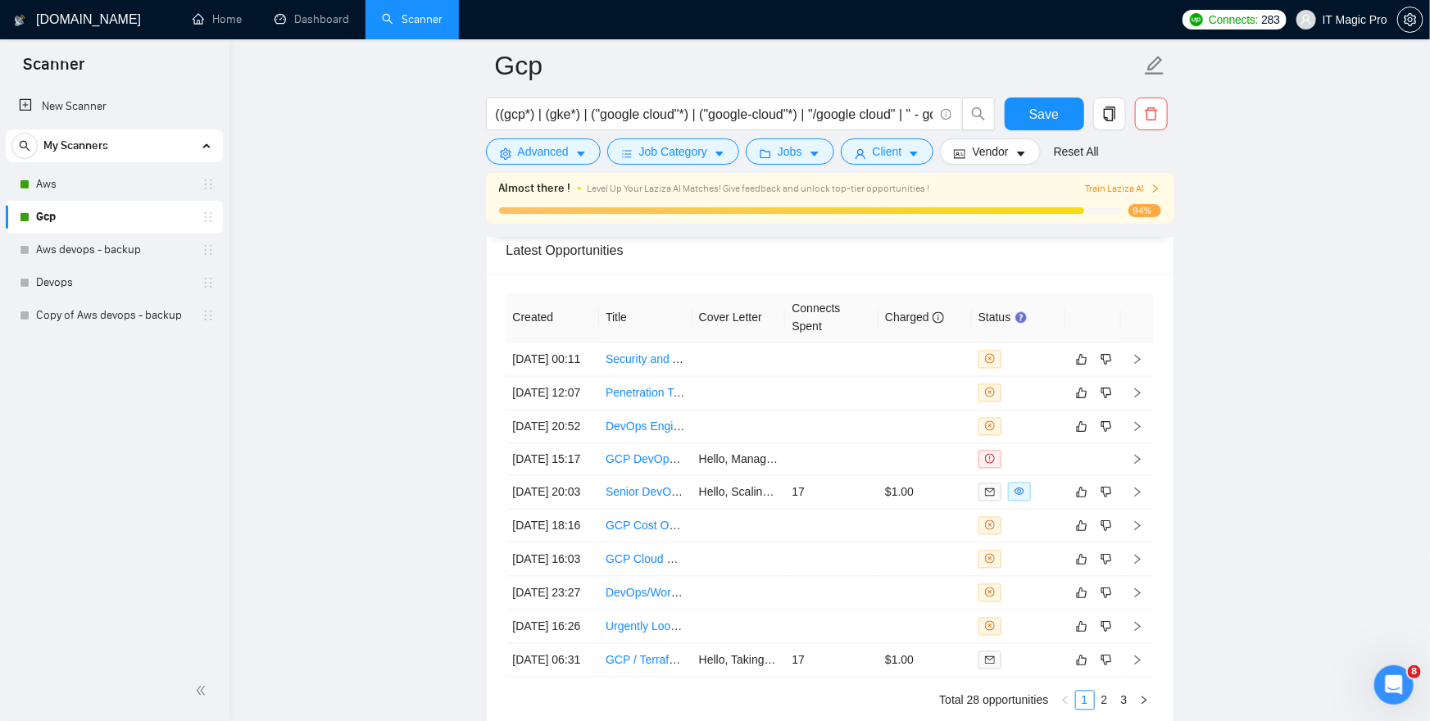
scroll to position [4448, 0]
click at [1137, 357] on icon "right" at bounding box center [1137, 356] width 11 height 11
click at [1139, 430] on icon "right" at bounding box center [1137, 423] width 11 height 11
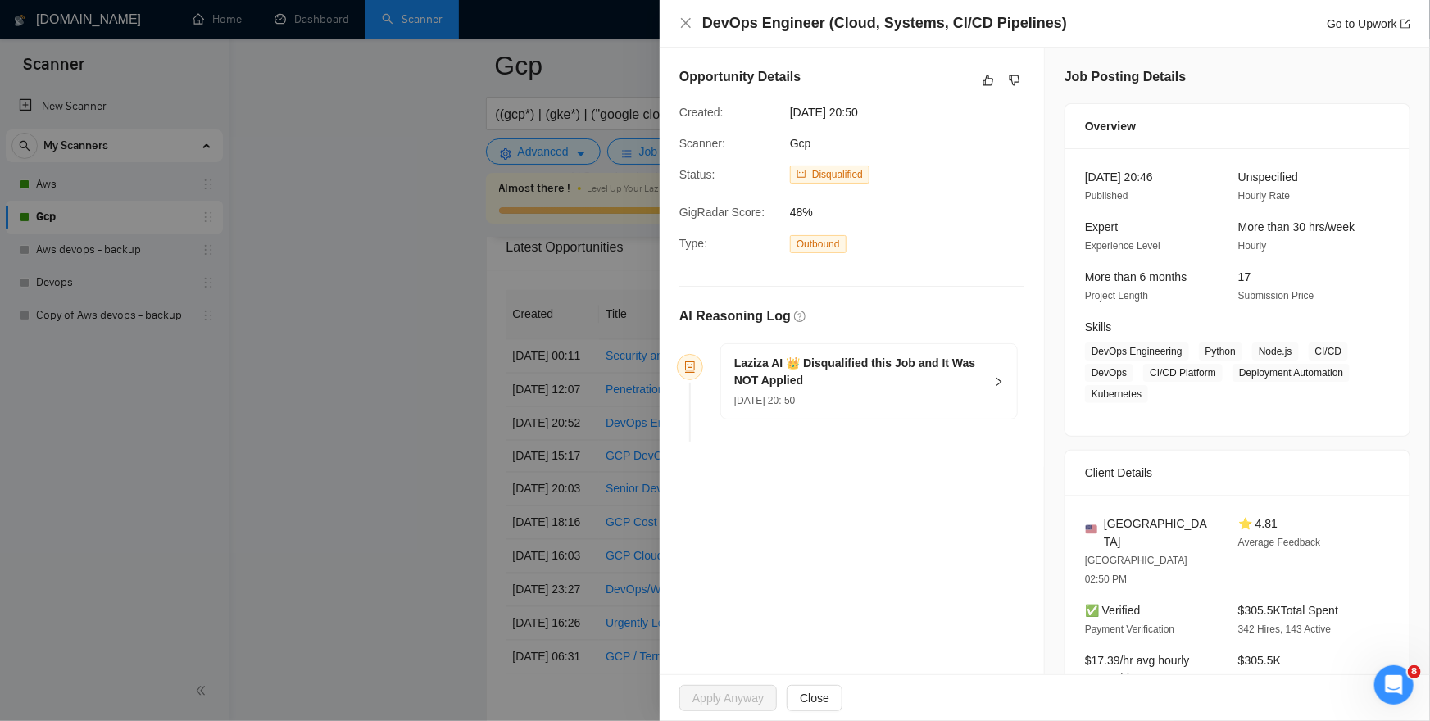
click at [1009, 381] on div "Laziza AI 👑 Disqualified this Job and It Was NOT Applied [DATE] 20: 50" at bounding box center [869, 381] width 296 height 75
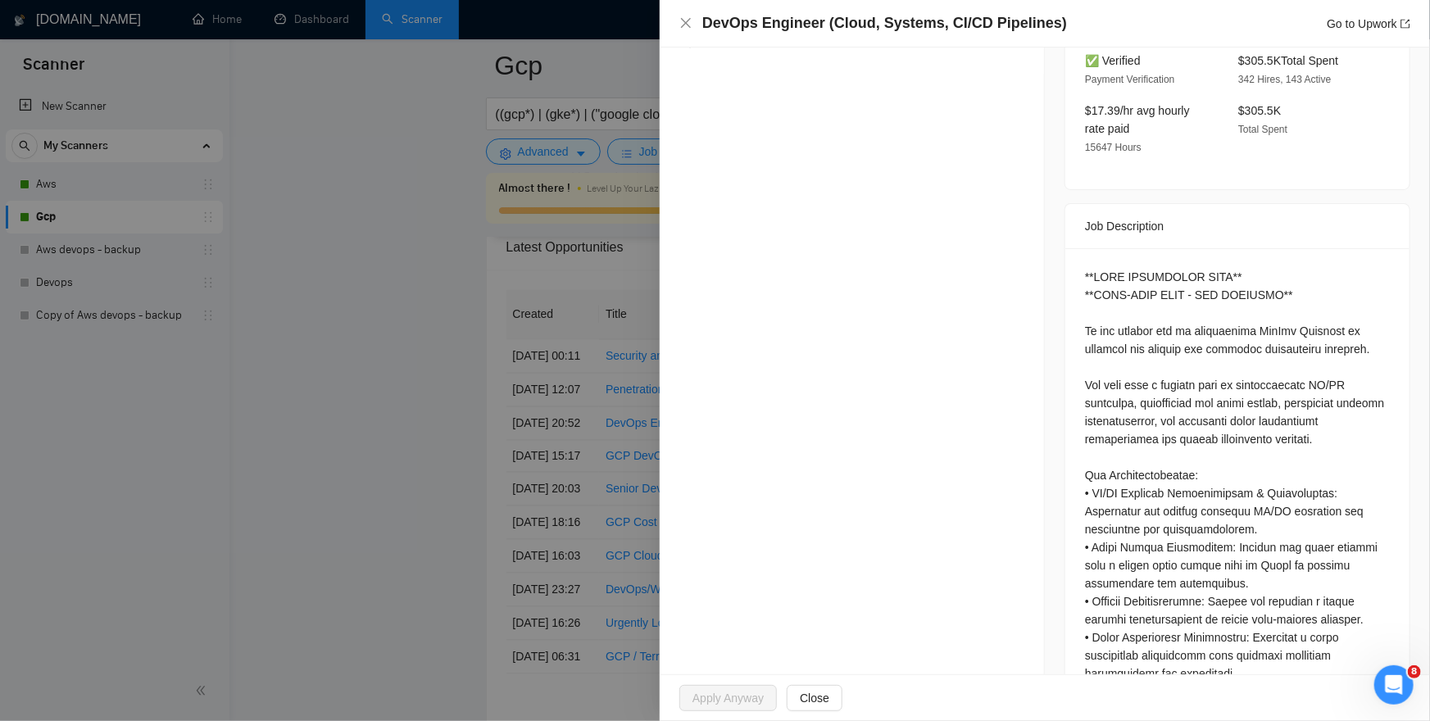
scroll to position [999, 0]
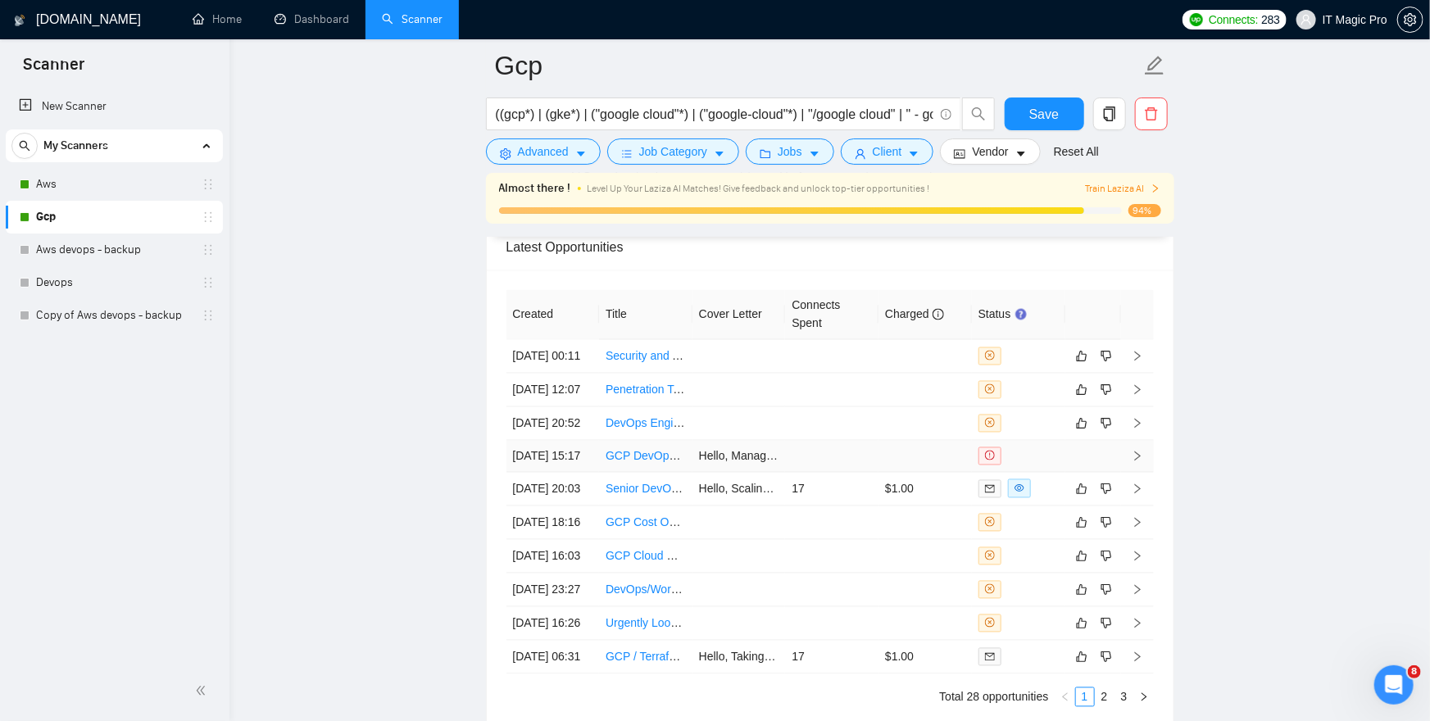
click at [1150, 473] on td at bounding box center [1137, 457] width 33 height 32
click at [1134, 495] on icon "right" at bounding box center [1137, 489] width 11 height 11
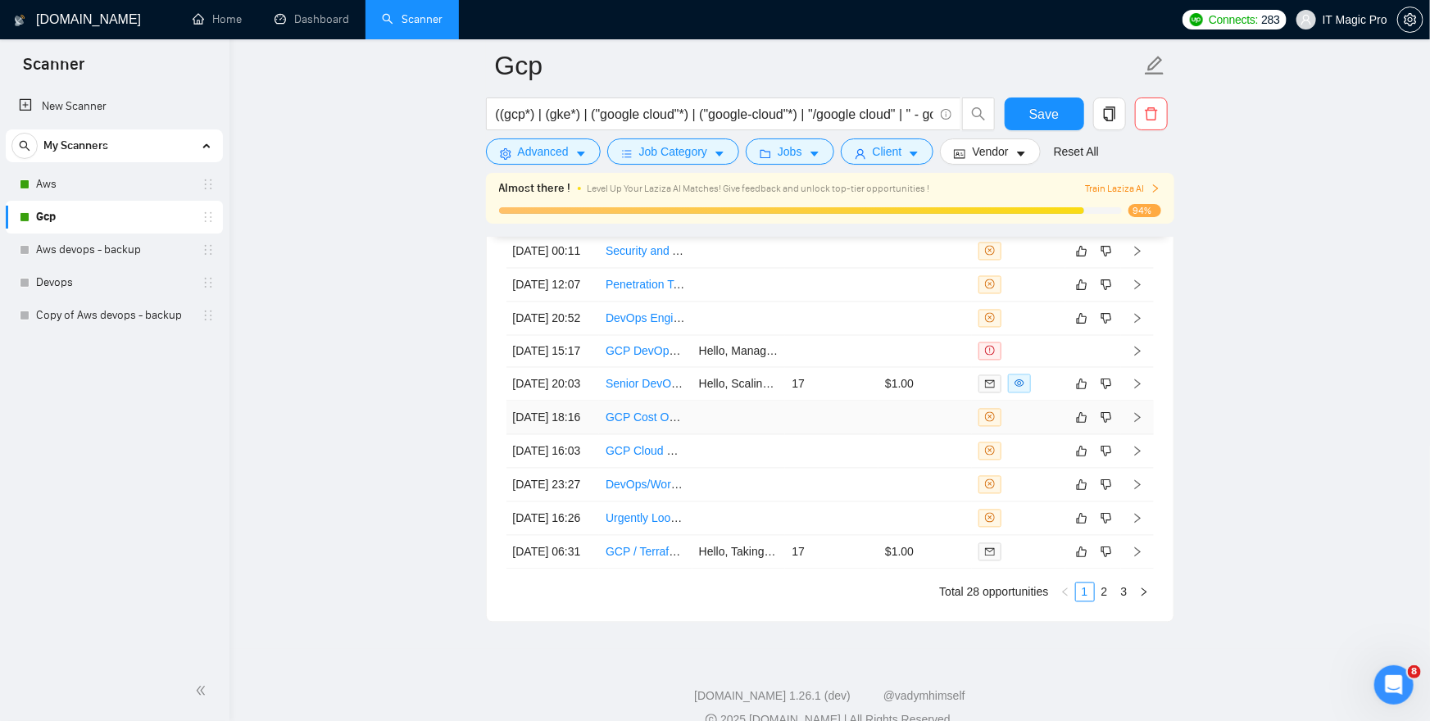
scroll to position [4557, 0]
click at [1134, 420] on icon "right" at bounding box center [1137, 413] width 11 height 11
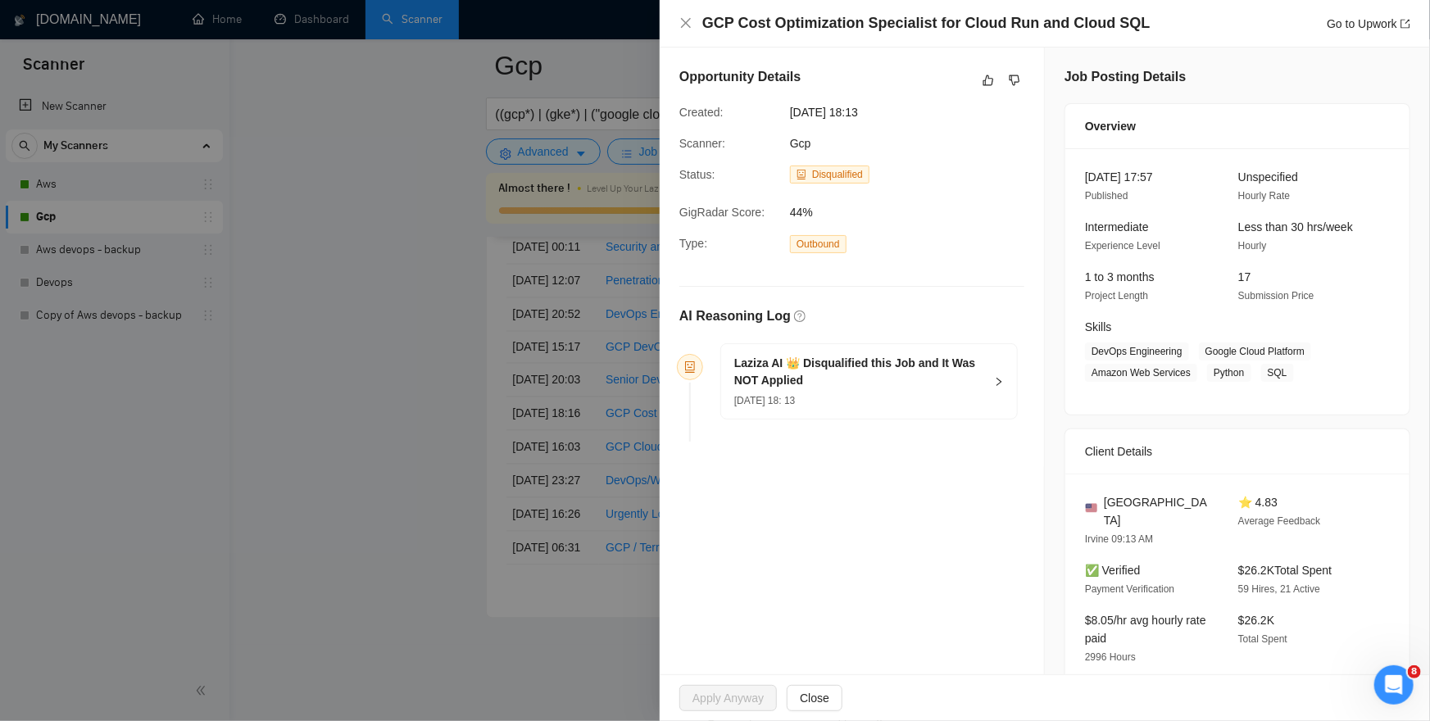
click at [994, 379] on div "Laziza AI 👑 Disqualified this Job and It Was NOT Applied [DATE] 18: 13" at bounding box center [869, 381] width 296 height 75
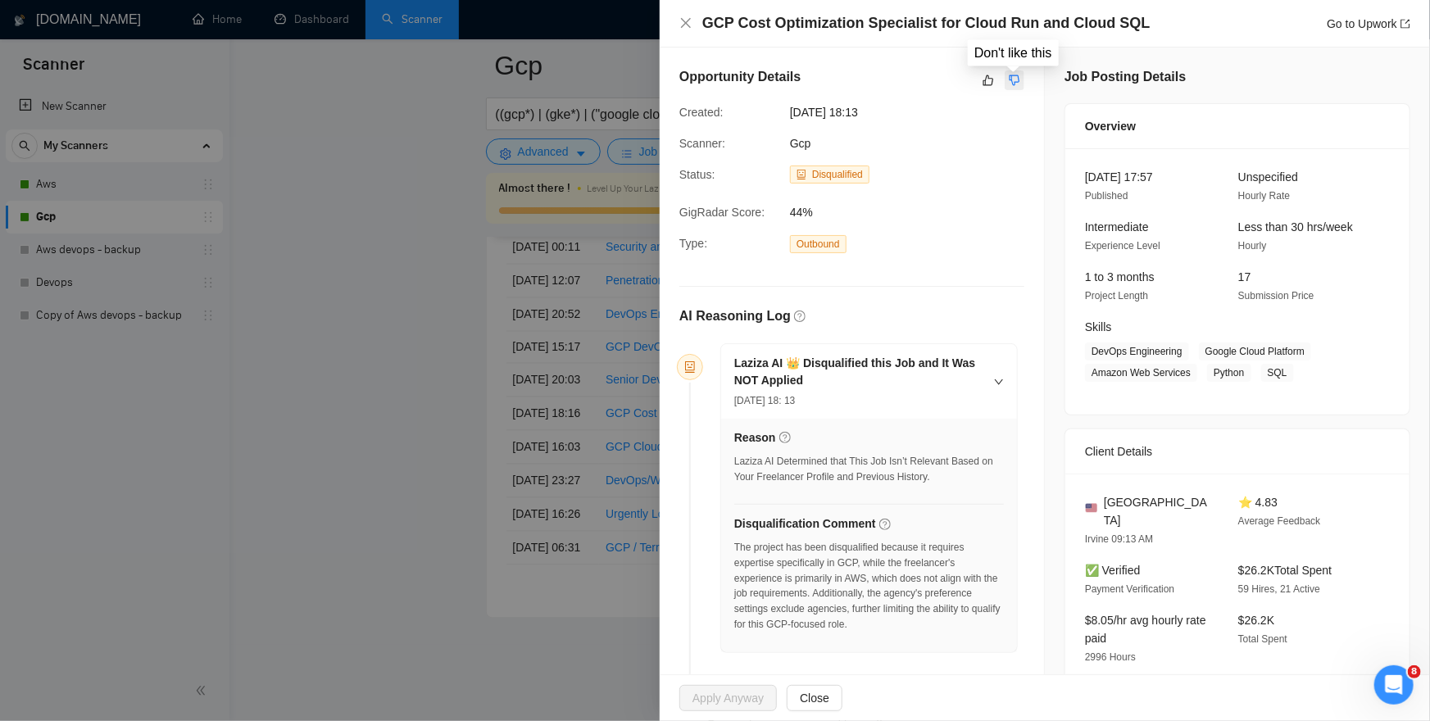
click at [1014, 78] on icon "dislike" at bounding box center [1014, 80] width 11 height 13
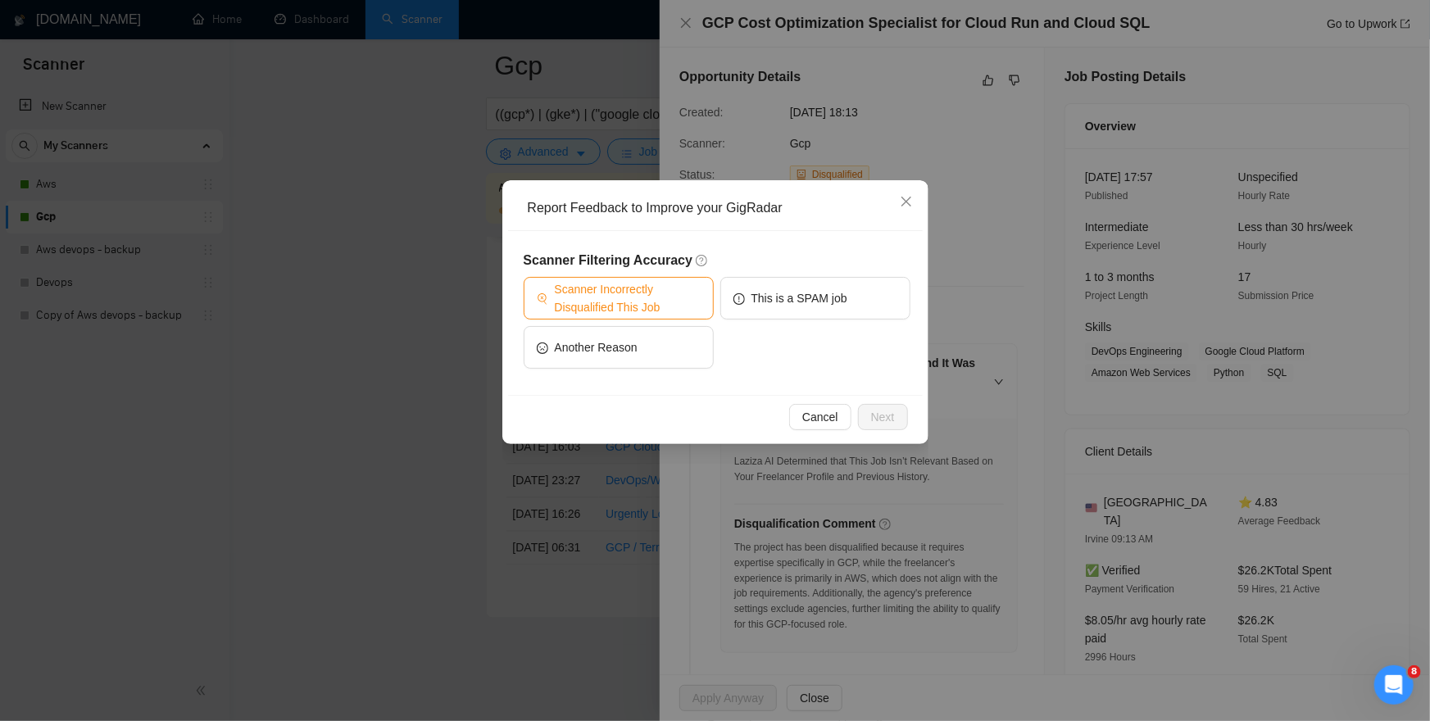
click at [673, 287] on span "Scanner Incorrectly Disqualified This Job" at bounding box center [628, 298] width 146 height 36
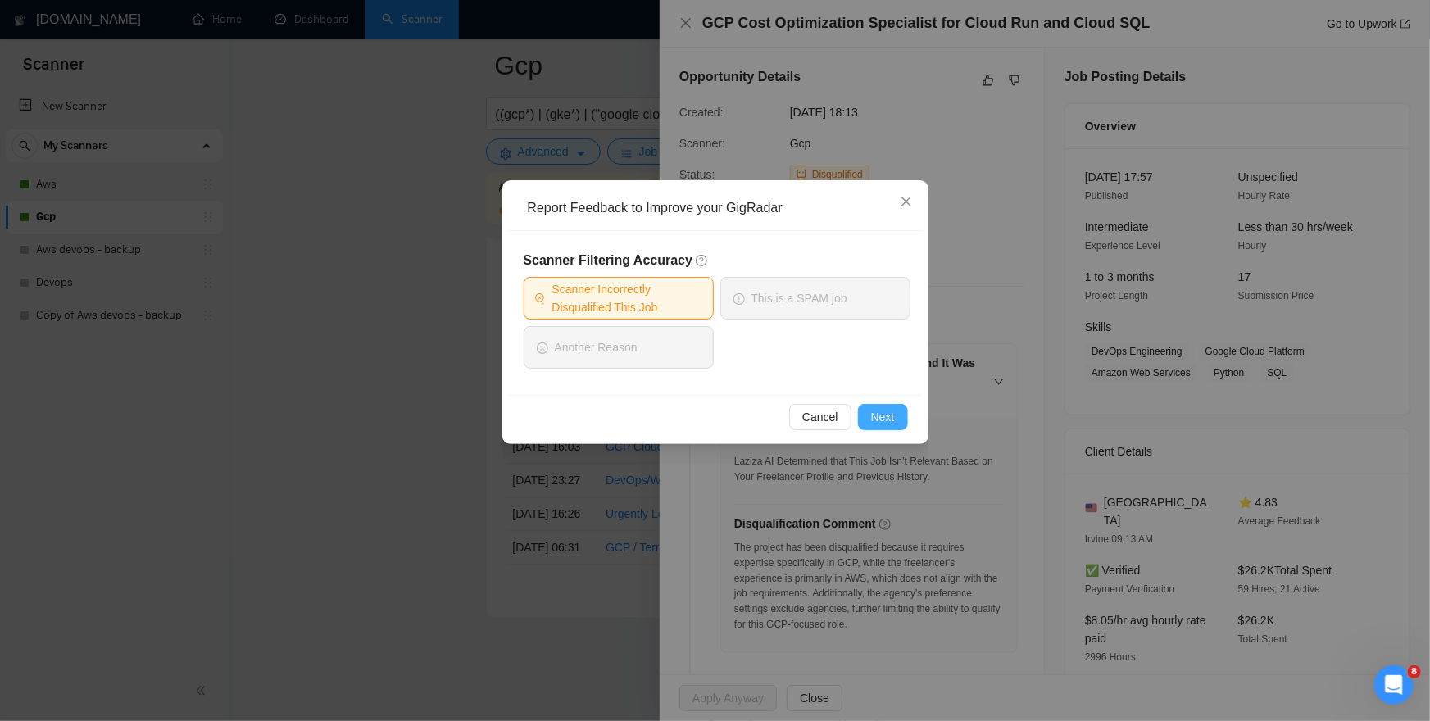
click at [866, 412] on button "Next" at bounding box center [883, 417] width 50 height 26
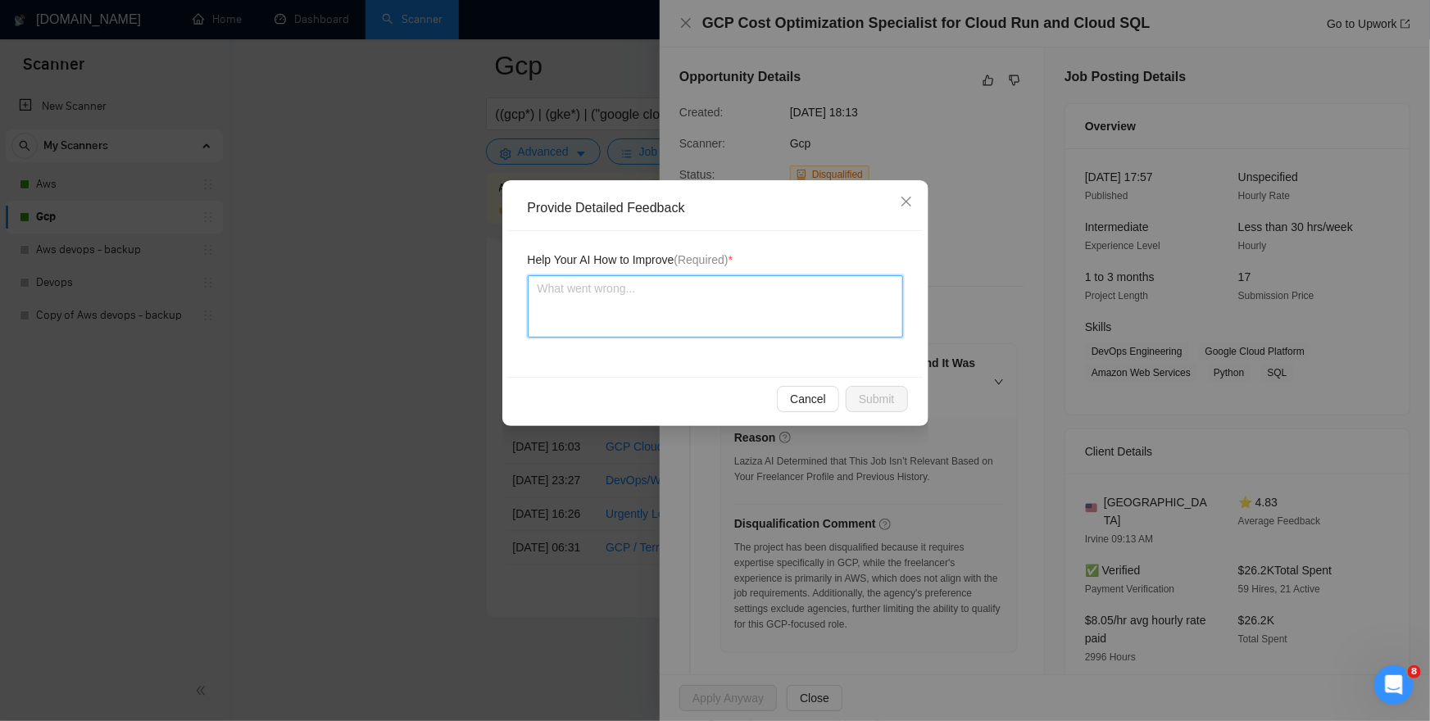
click at [762, 313] on textarea at bounding box center [715, 306] width 375 height 62
type textarea "W"
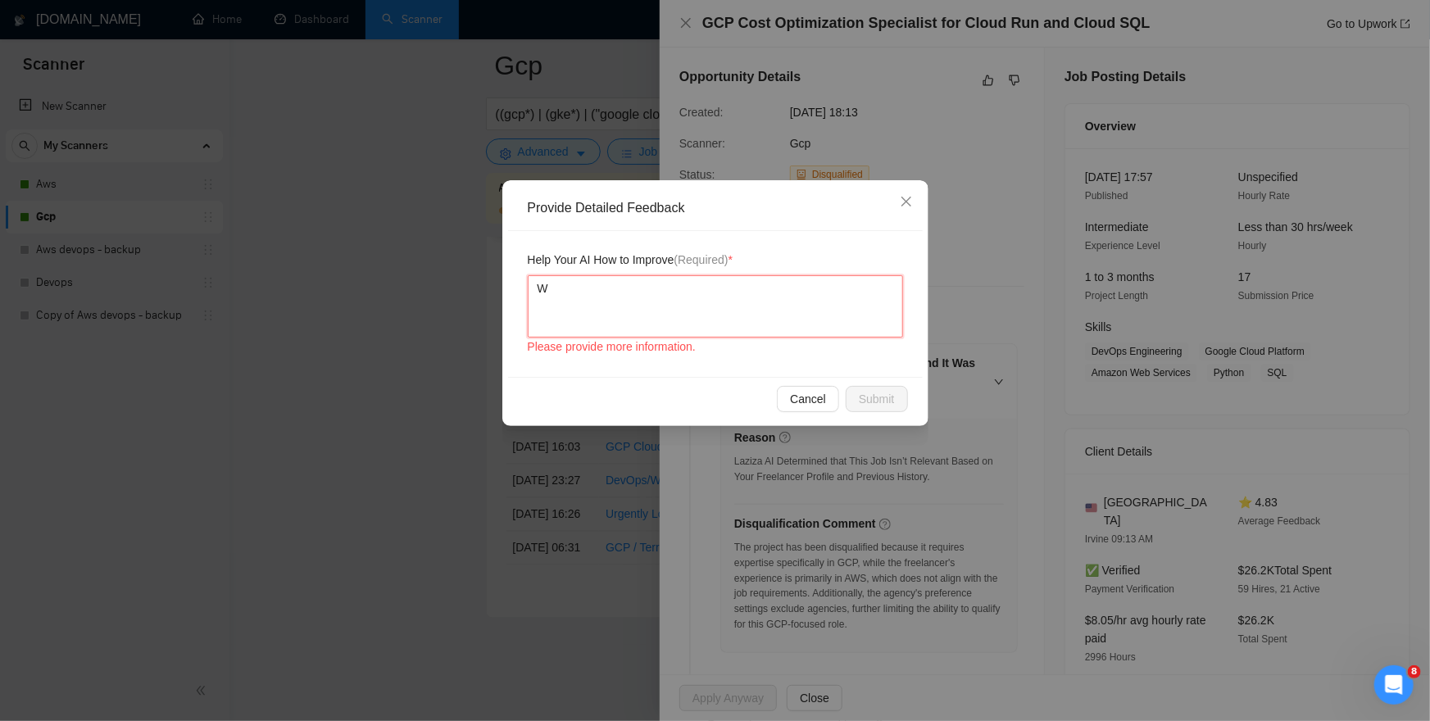
type textarea "WE"
type textarea "W"
type textarea "WE"
type textarea "W"
type textarea "We"
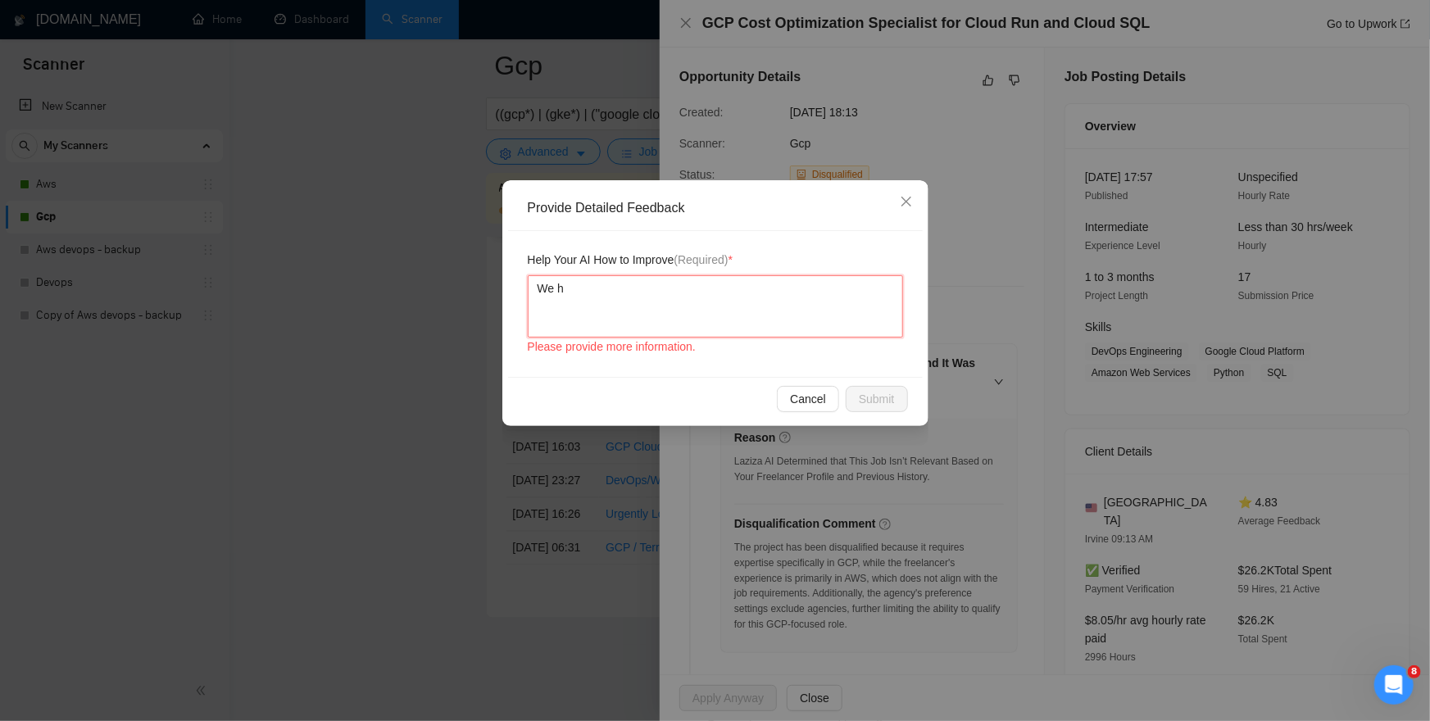
type textarea "We ha"
type textarea "We hav"
type textarea "We have"
type textarea "We have a"
type textarea "We have al"
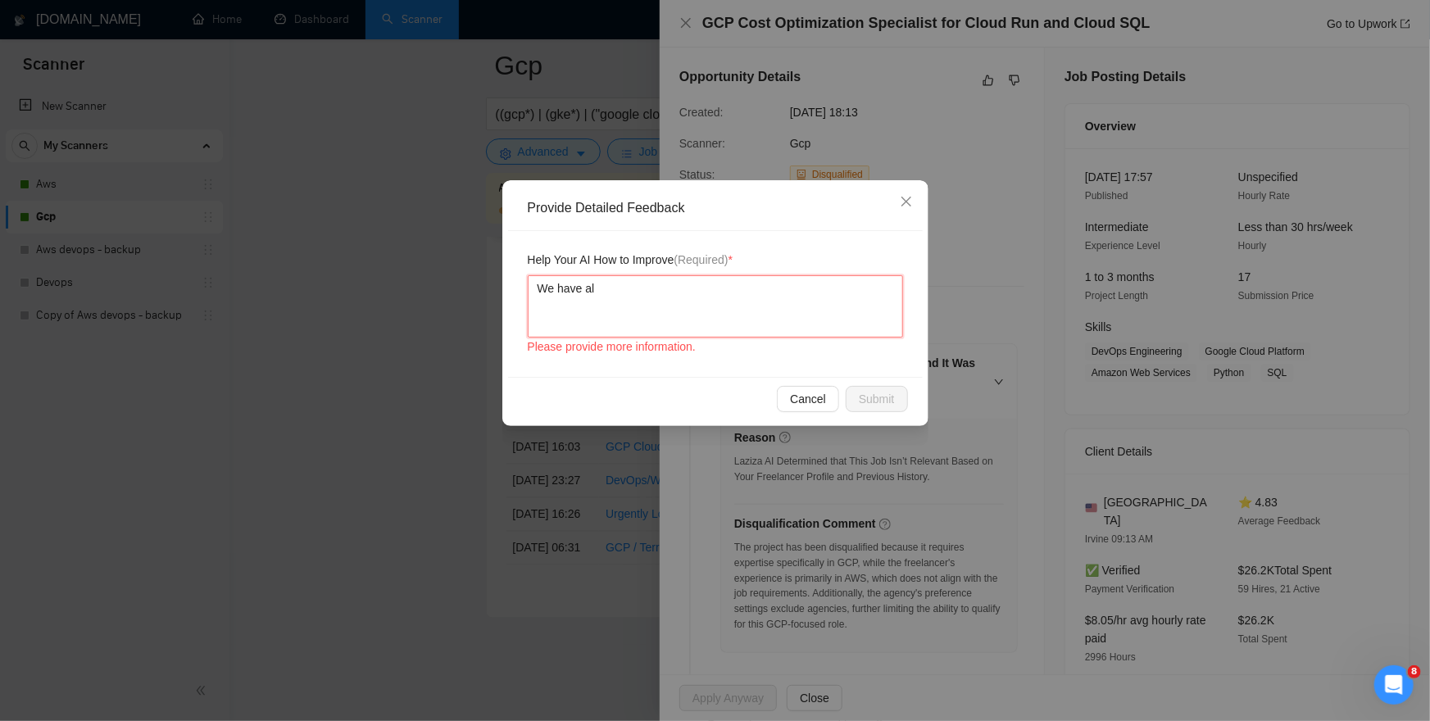
type textarea "We have alr"
type textarea "We have alre"
type textarea "We have alrea"
type textarea "We have alread"
type textarea "We have already"
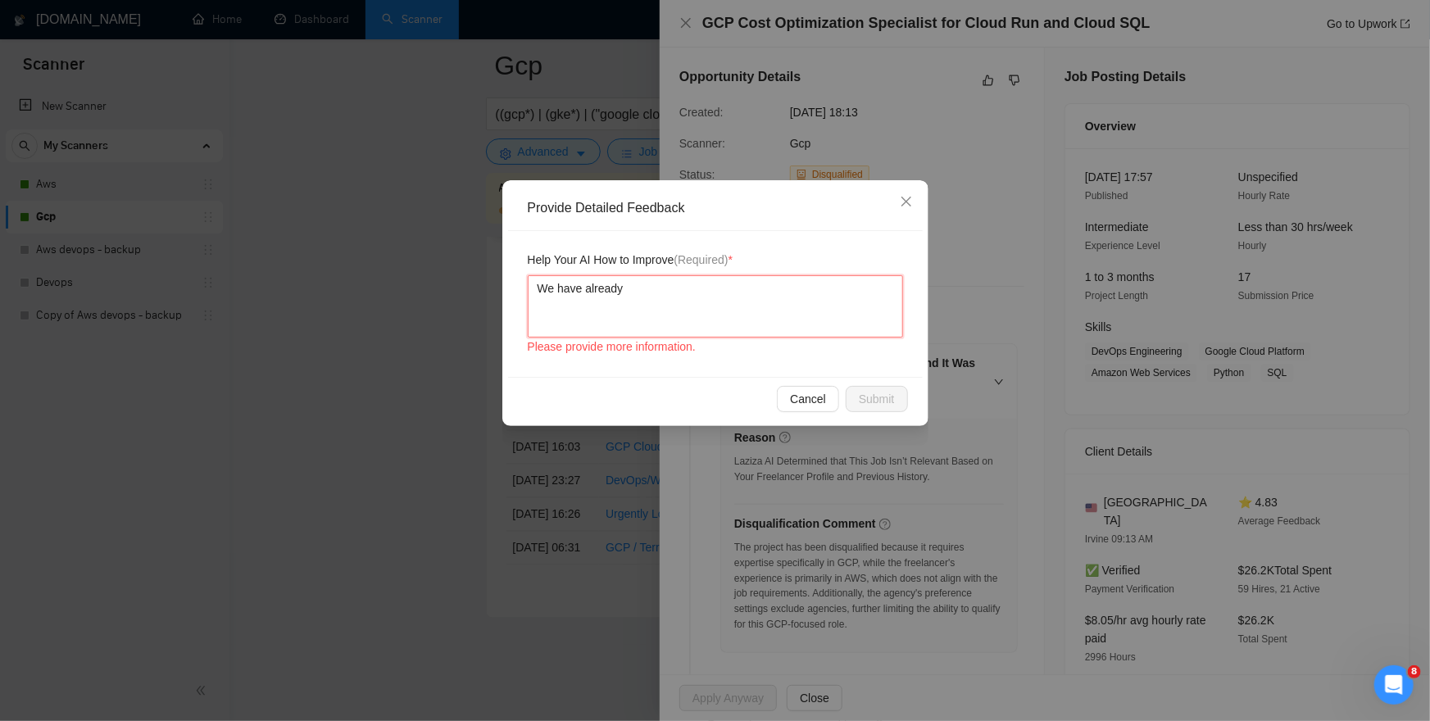
type textarea "We have already"
type textarea "We have already s"
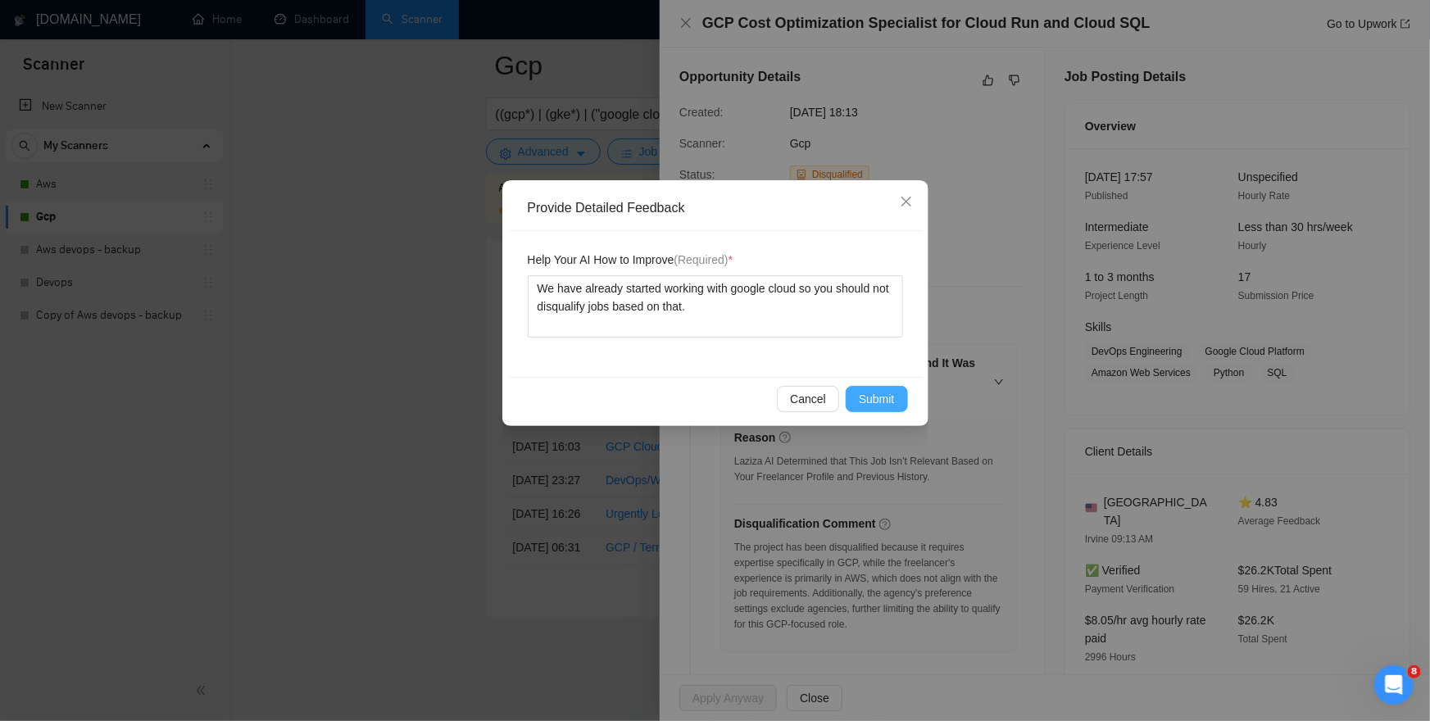
click at [875, 403] on span "Submit" at bounding box center [877, 399] width 36 height 18
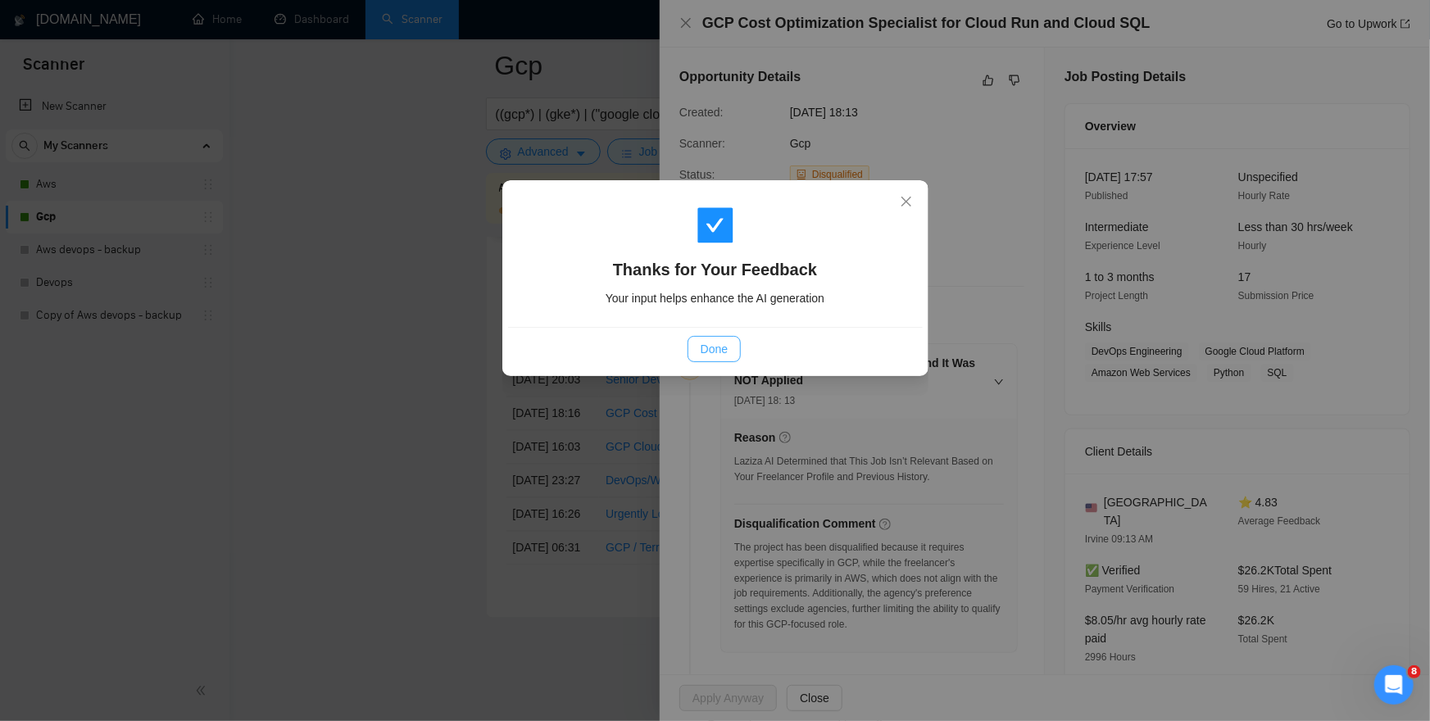
click at [726, 351] on span "Done" at bounding box center [714, 349] width 27 height 18
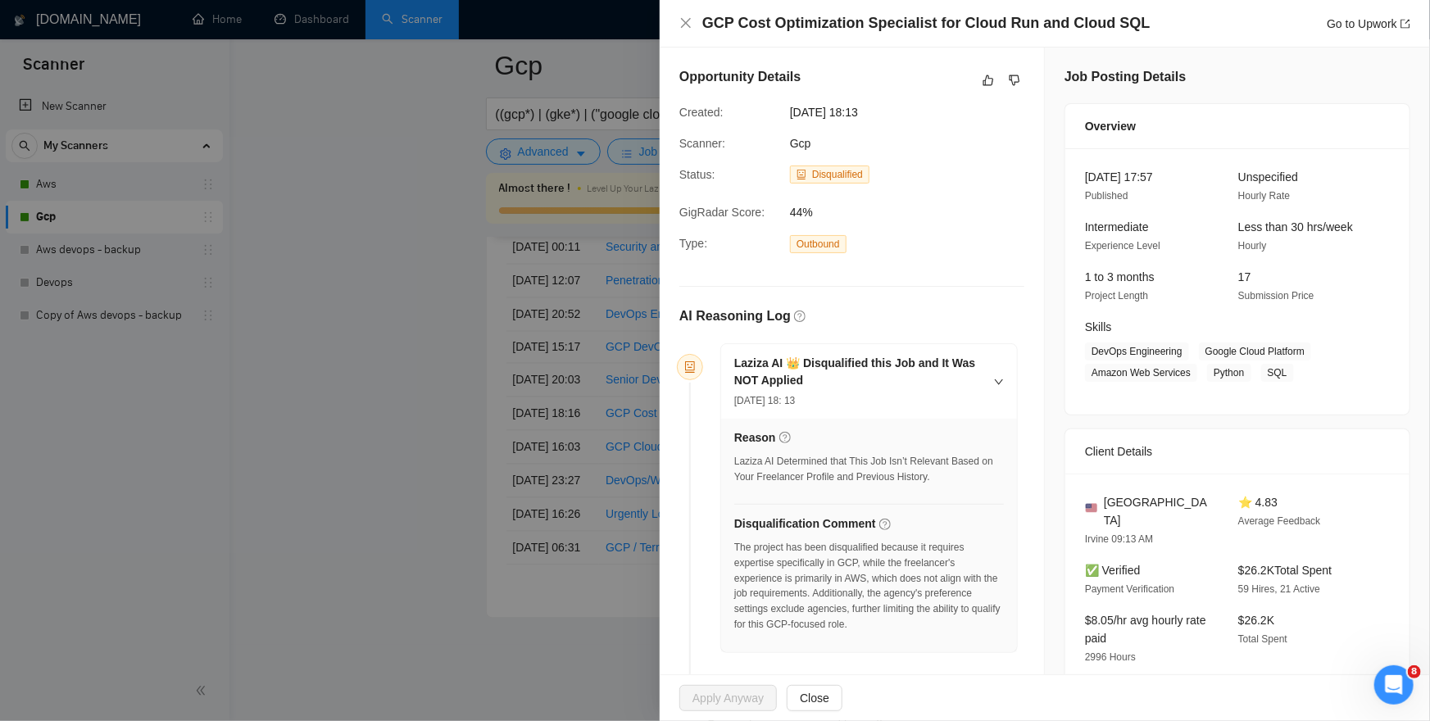
click at [365, 466] on div at bounding box center [715, 360] width 1430 height 721
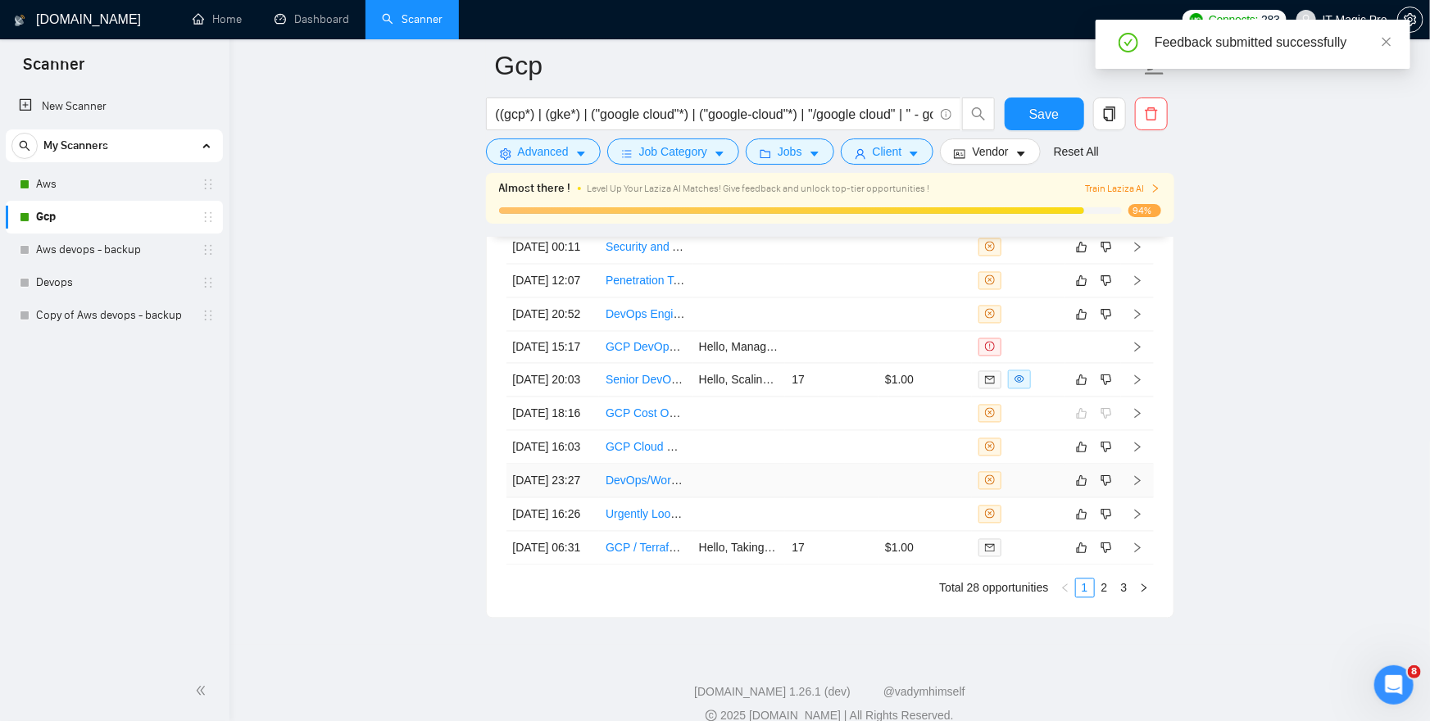
click at [1135, 487] on icon "right" at bounding box center [1137, 480] width 11 height 11
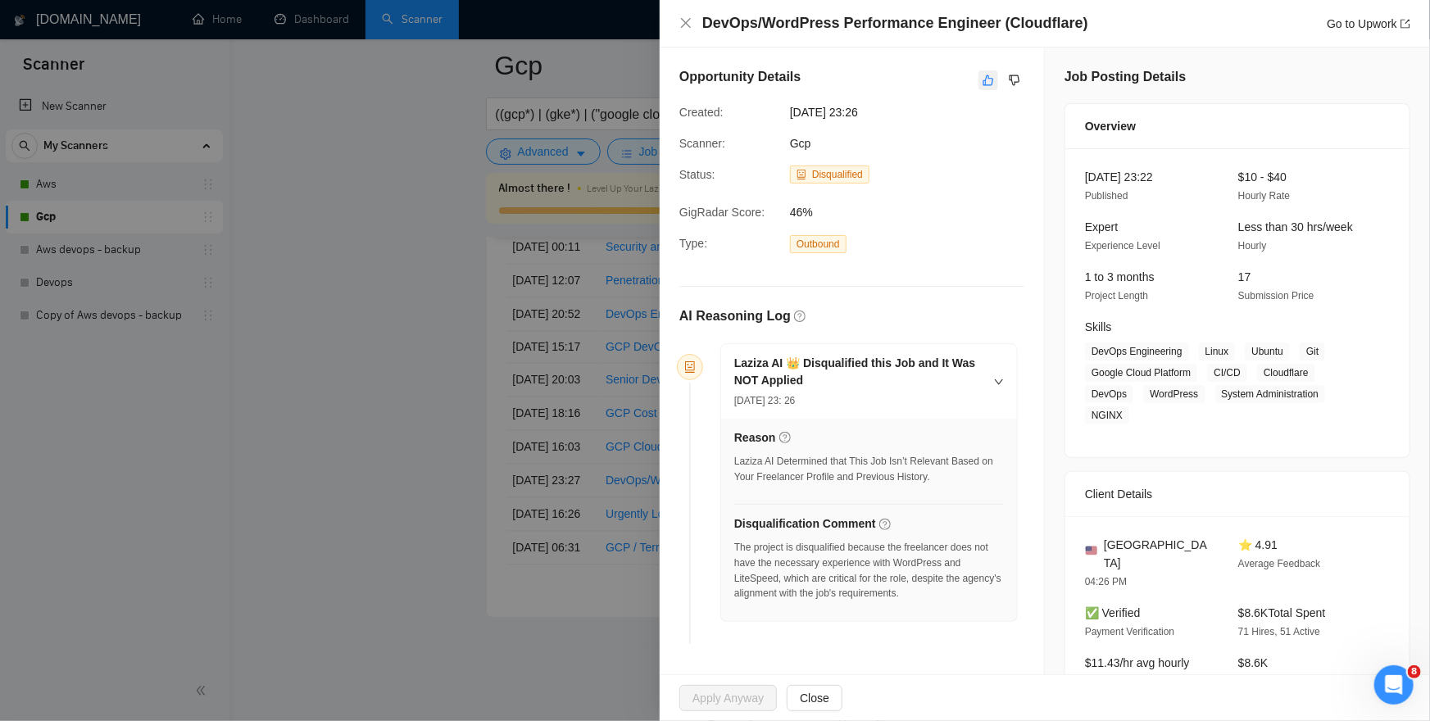
click at [993, 84] on icon "like" at bounding box center [989, 80] width 11 height 11
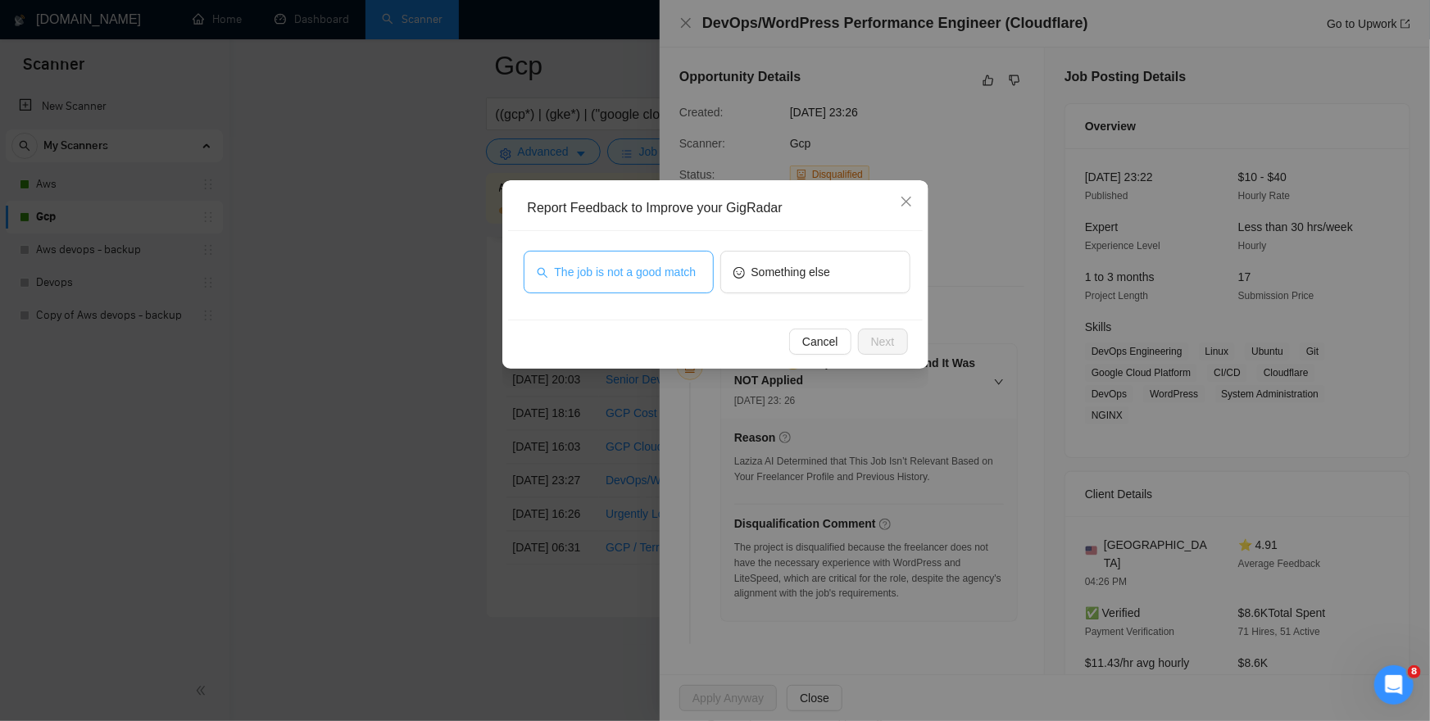
click at [610, 267] on span "The job is not a good match" at bounding box center [626, 272] width 142 height 18
click at [882, 341] on span "Next" at bounding box center [883, 342] width 24 height 18
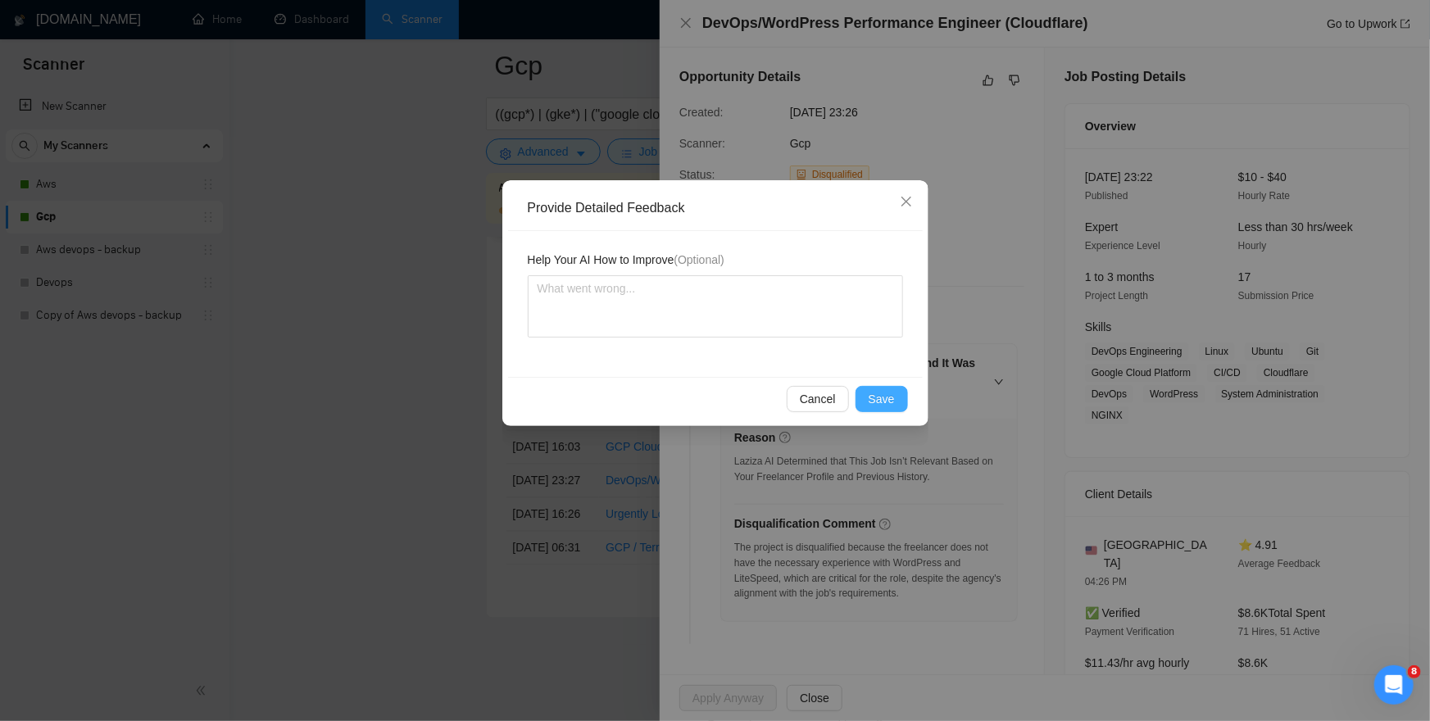
click at [897, 393] on button "Save" at bounding box center [882, 399] width 52 height 26
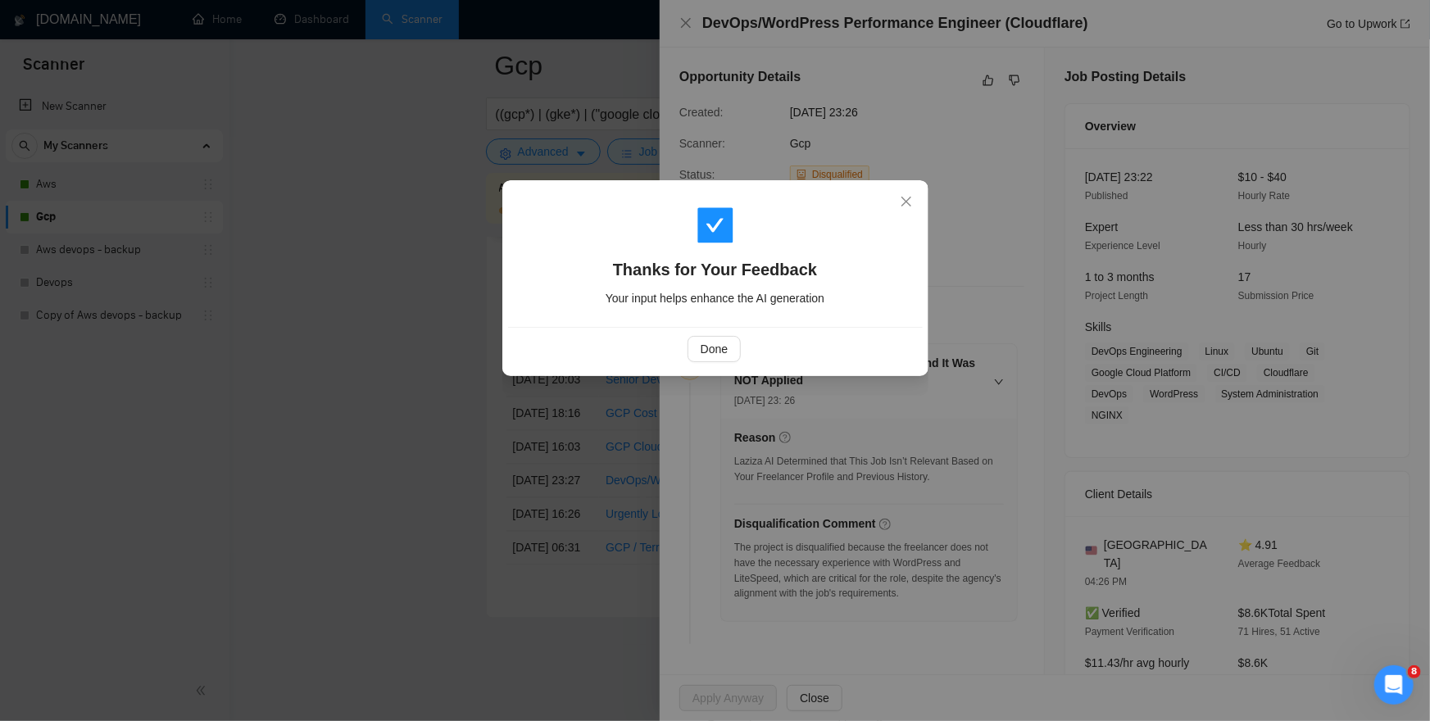
drag, startPoint x: 394, startPoint y: 494, endPoint x: 439, endPoint y: 483, distance: 45.7
click at [394, 494] on div "Thanks for Your Feedback Your input helps enhance the AI generation Done" at bounding box center [715, 360] width 1430 height 721
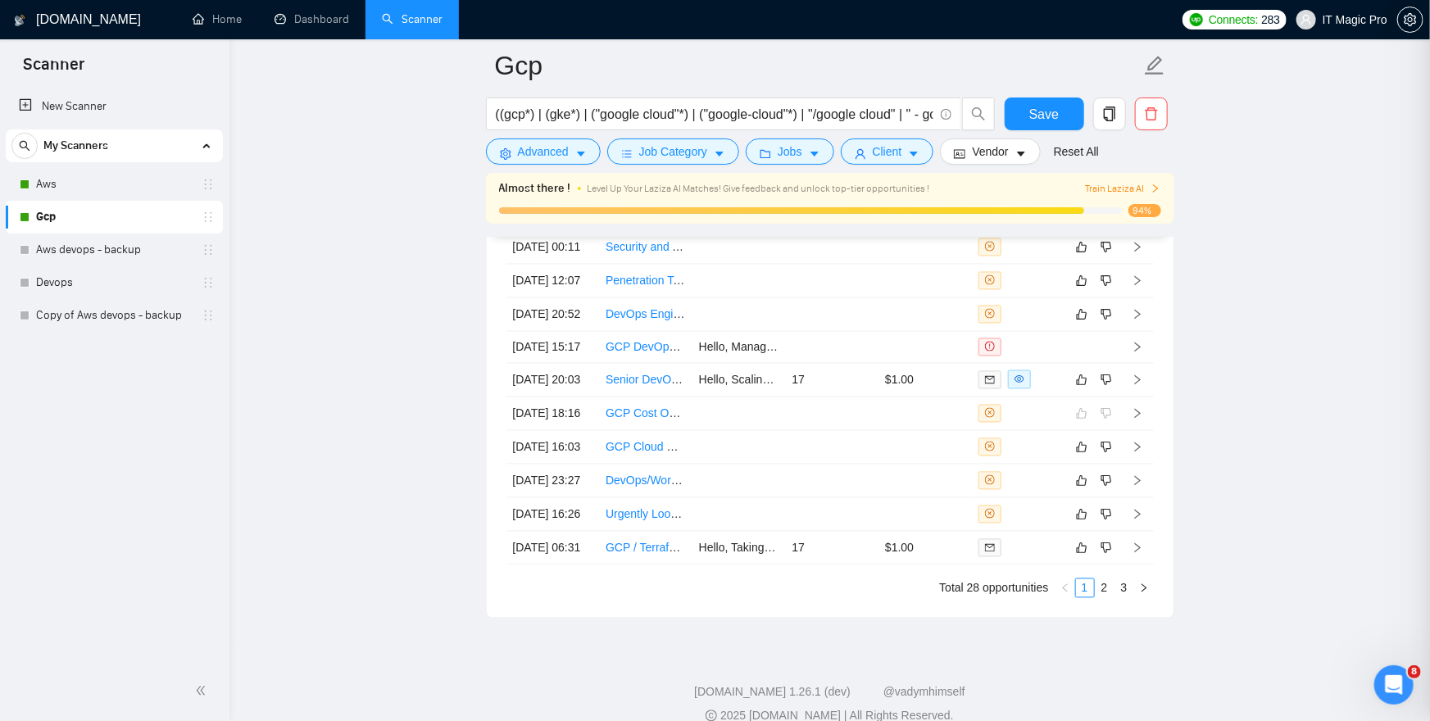
click at [515, 441] on div at bounding box center [715, 360] width 1430 height 721
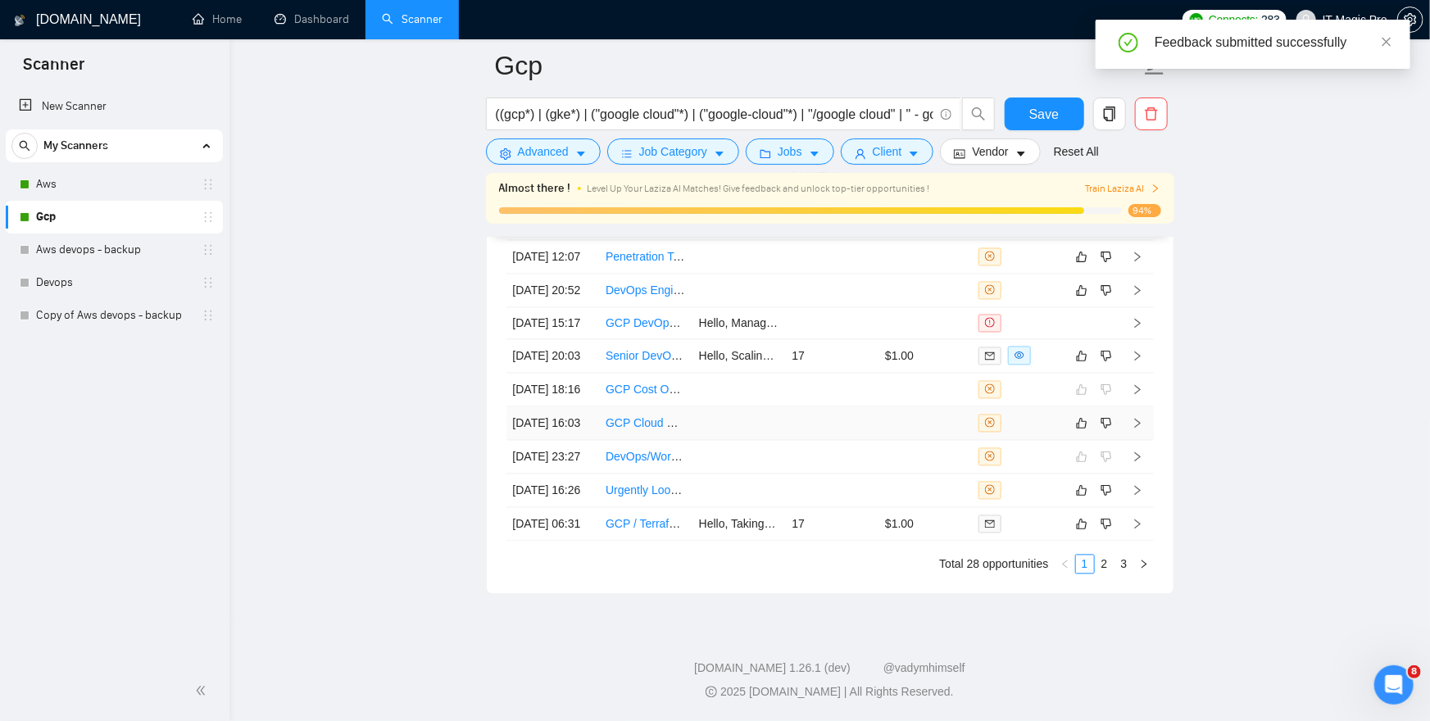
click at [1140, 419] on icon "right" at bounding box center [1137, 424] width 6 height 10
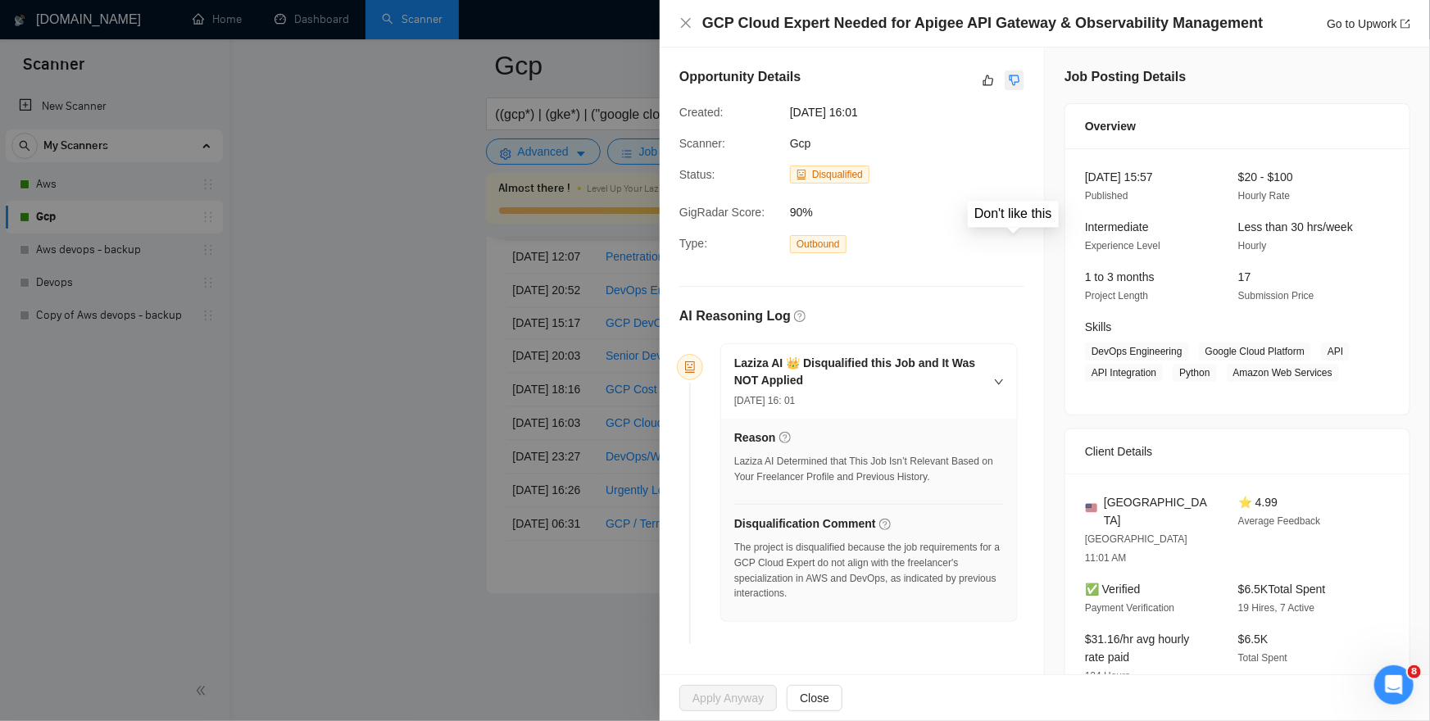
click at [1021, 81] on button "button" at bounding box center [1015, 80] width 20 height 20
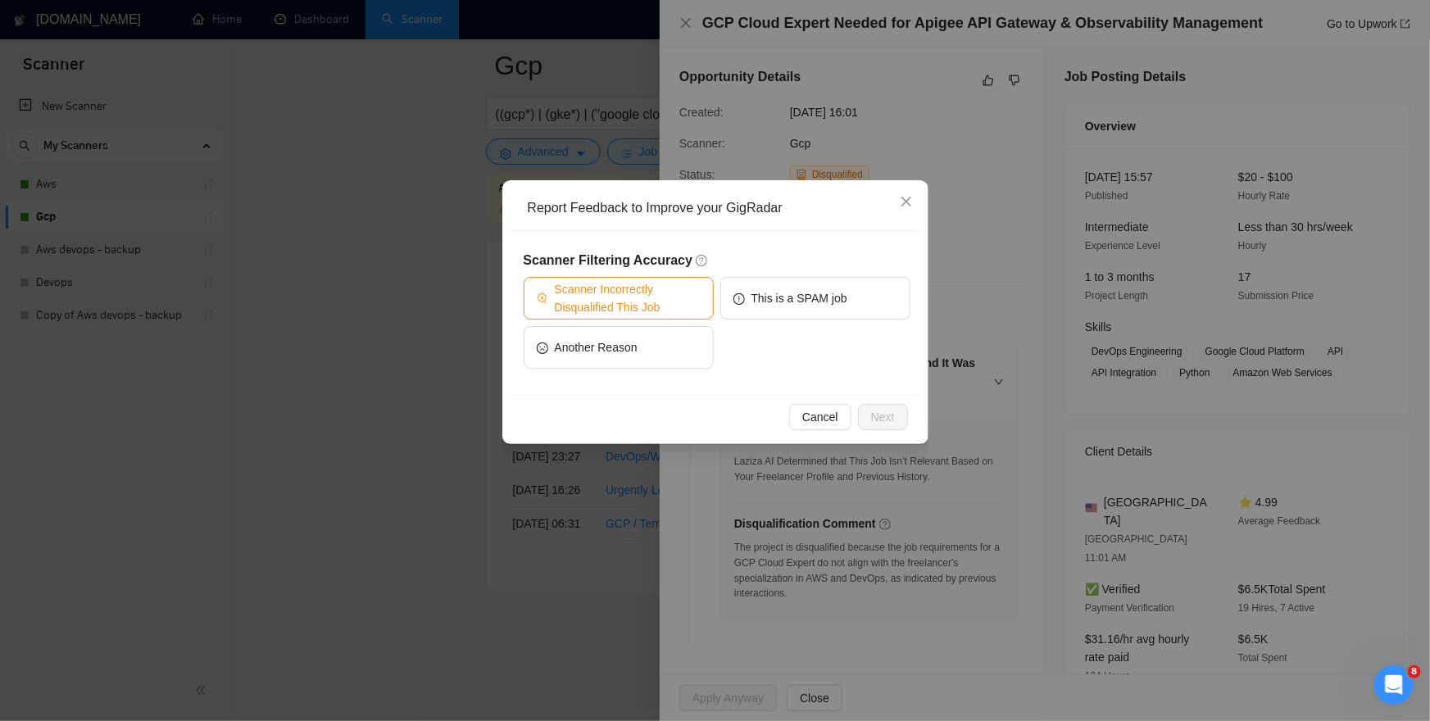
click at [676, 305] on span "Scanner Incorrectly Disqualified This Job" at bounding box center [628, 298] width 146 height 36
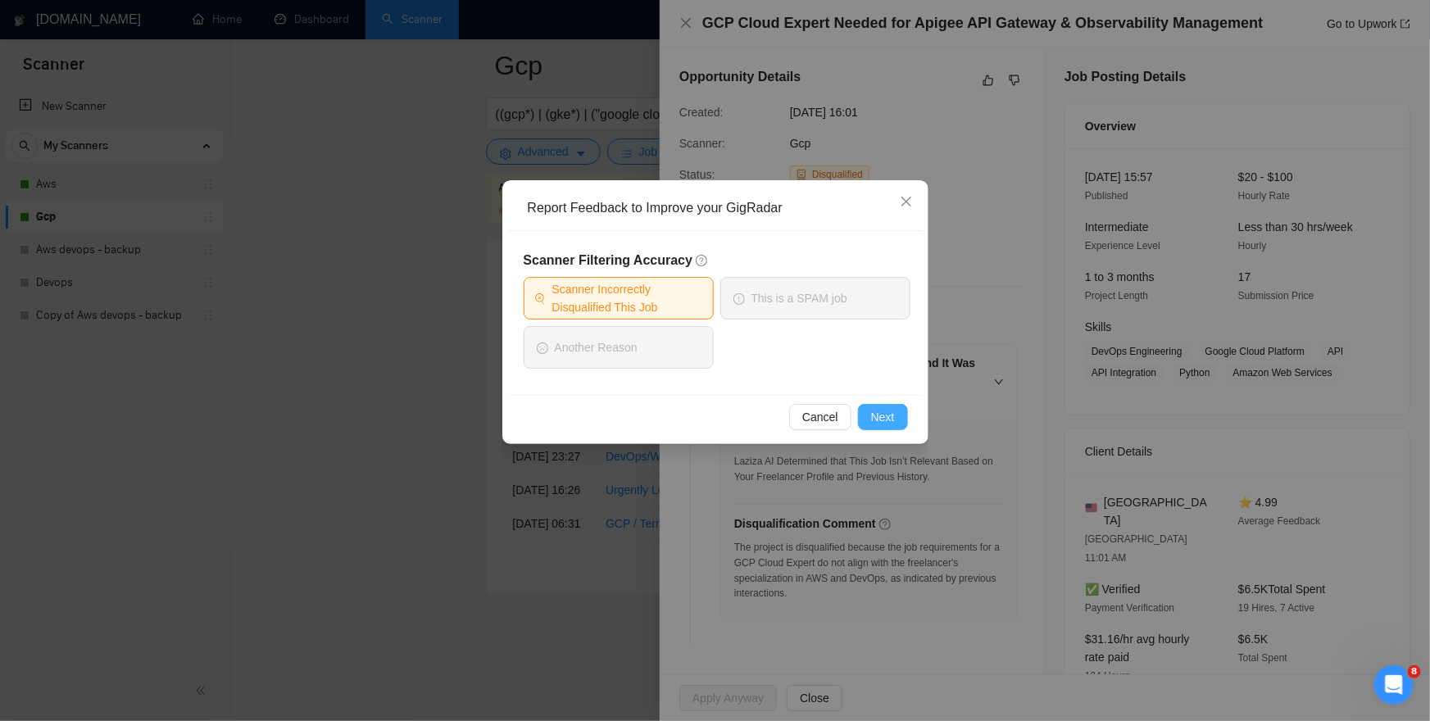
click at [869, 412] on button "Next" at bounding box center [883, 417] width 50 height 26
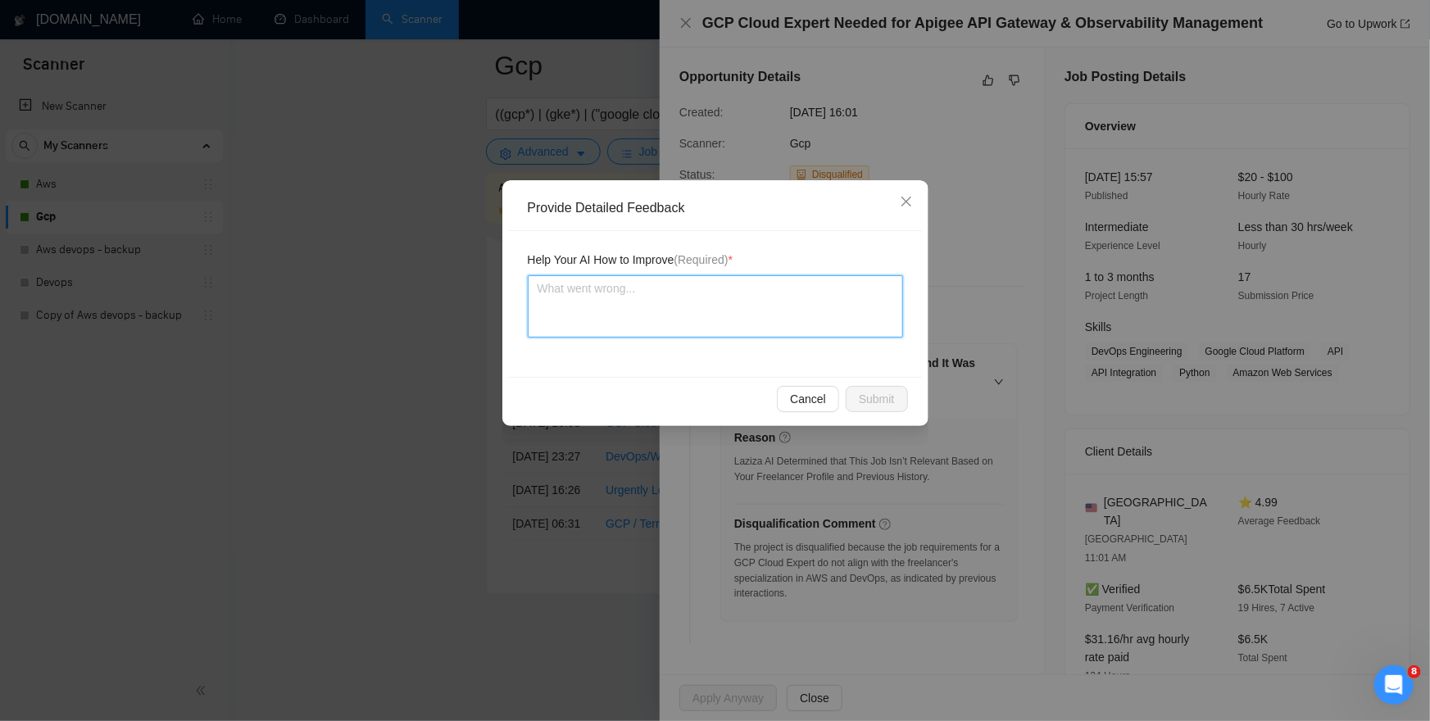
click at [686, 327] on textarea at bounding box center [715, 306] width 375 height 62
paste textarea "We have already started working with google cloud so you should not disqualify …"
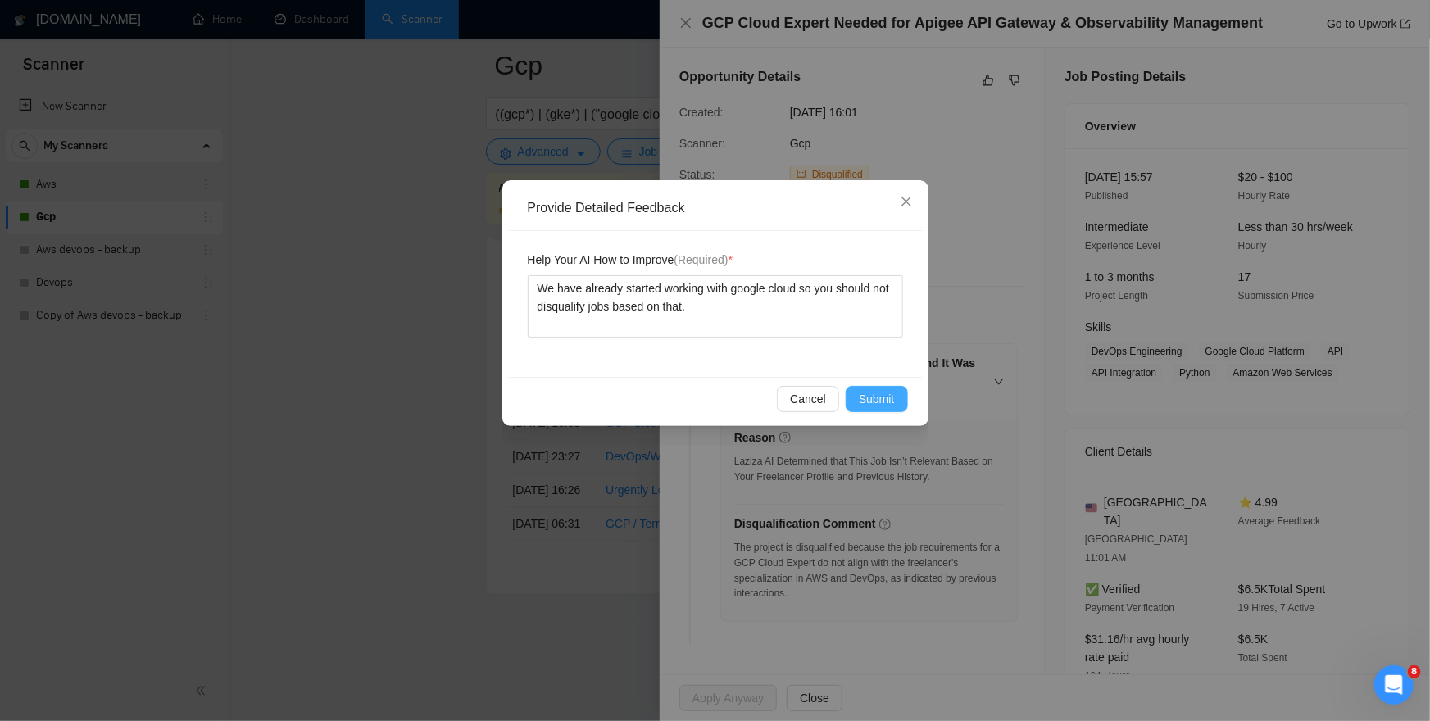
click at [886, 398] on span "Submit" at bounding box center [877, 399] width 36 height 18
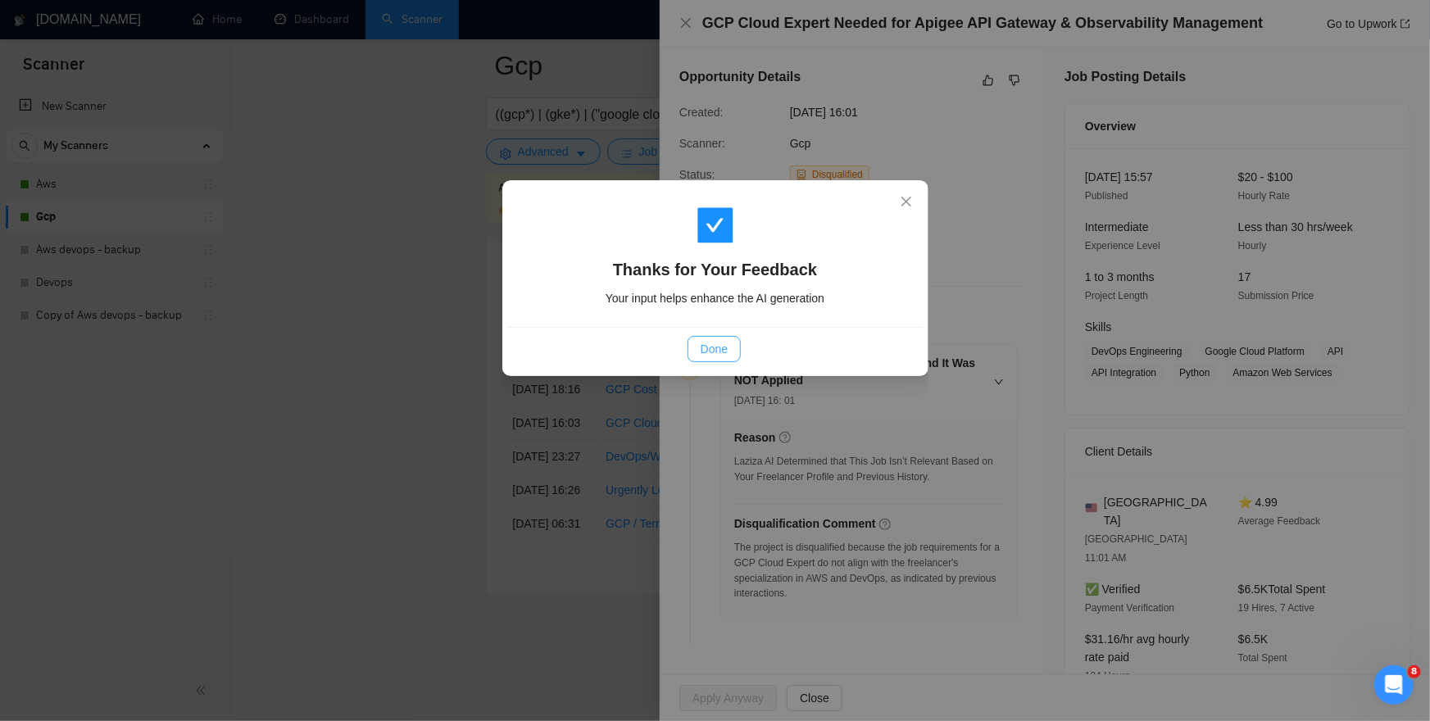
click at [711, 356] on span "Done" at bounding box center [714, 349] width 27 height 18
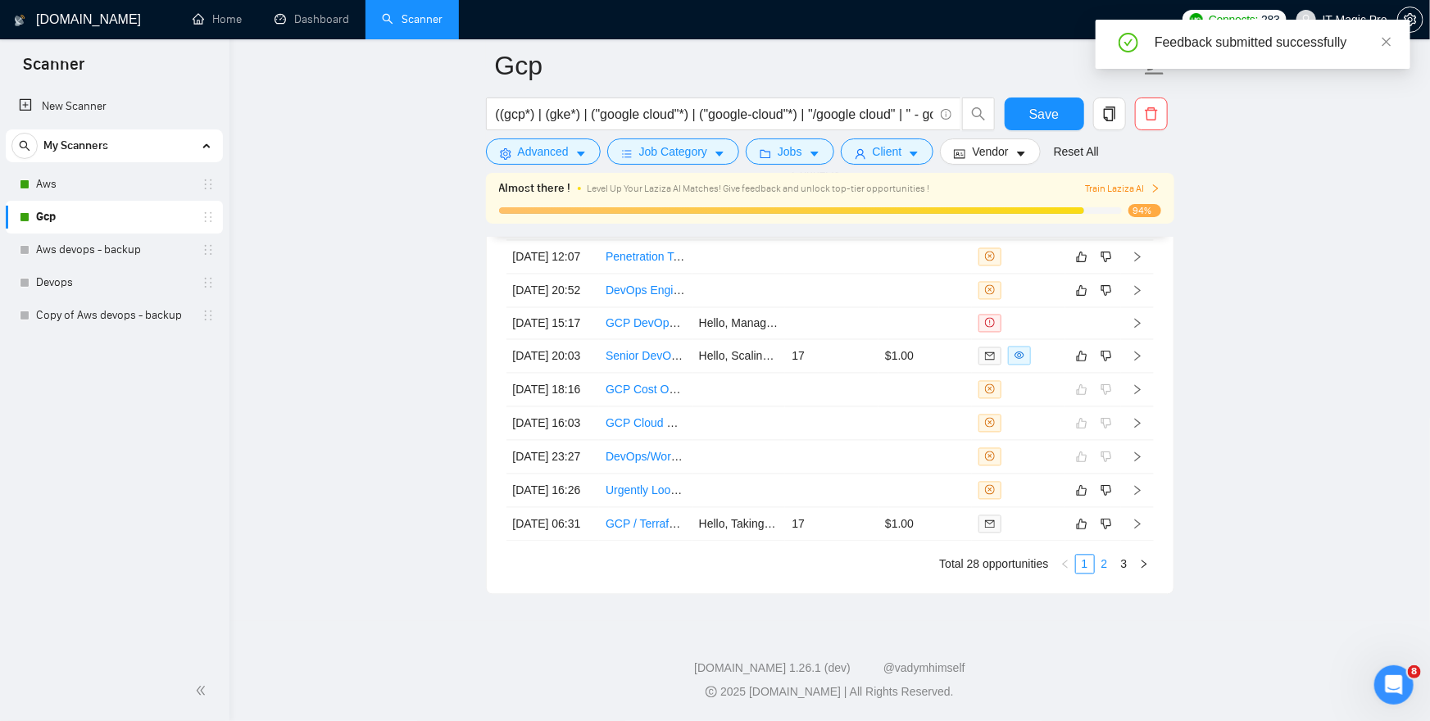
click at [1107, 564] on link "2" at bounding box center [1105, 565] width 18 height 18
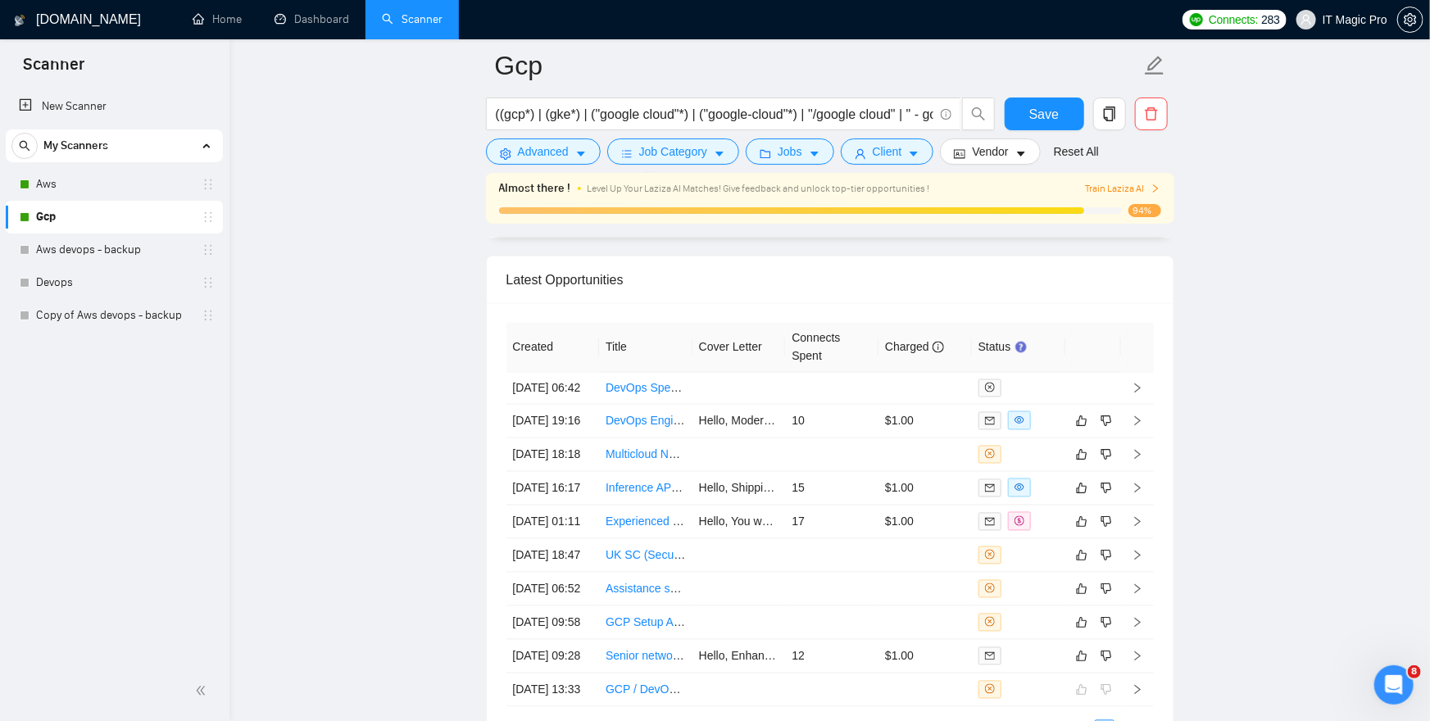
scroll to position [4421, 0]
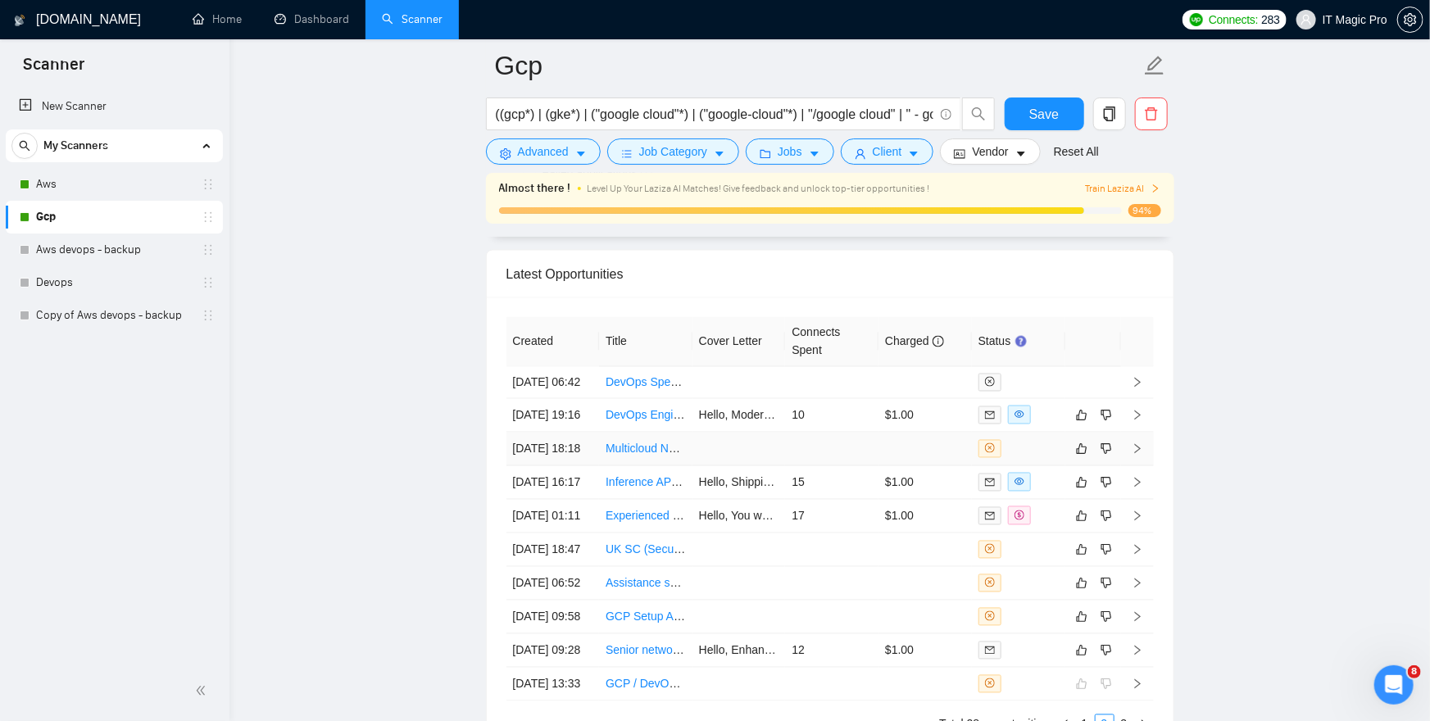
click at [1148, 466] on td at bounding box center [1137, 450] width 33 height 34
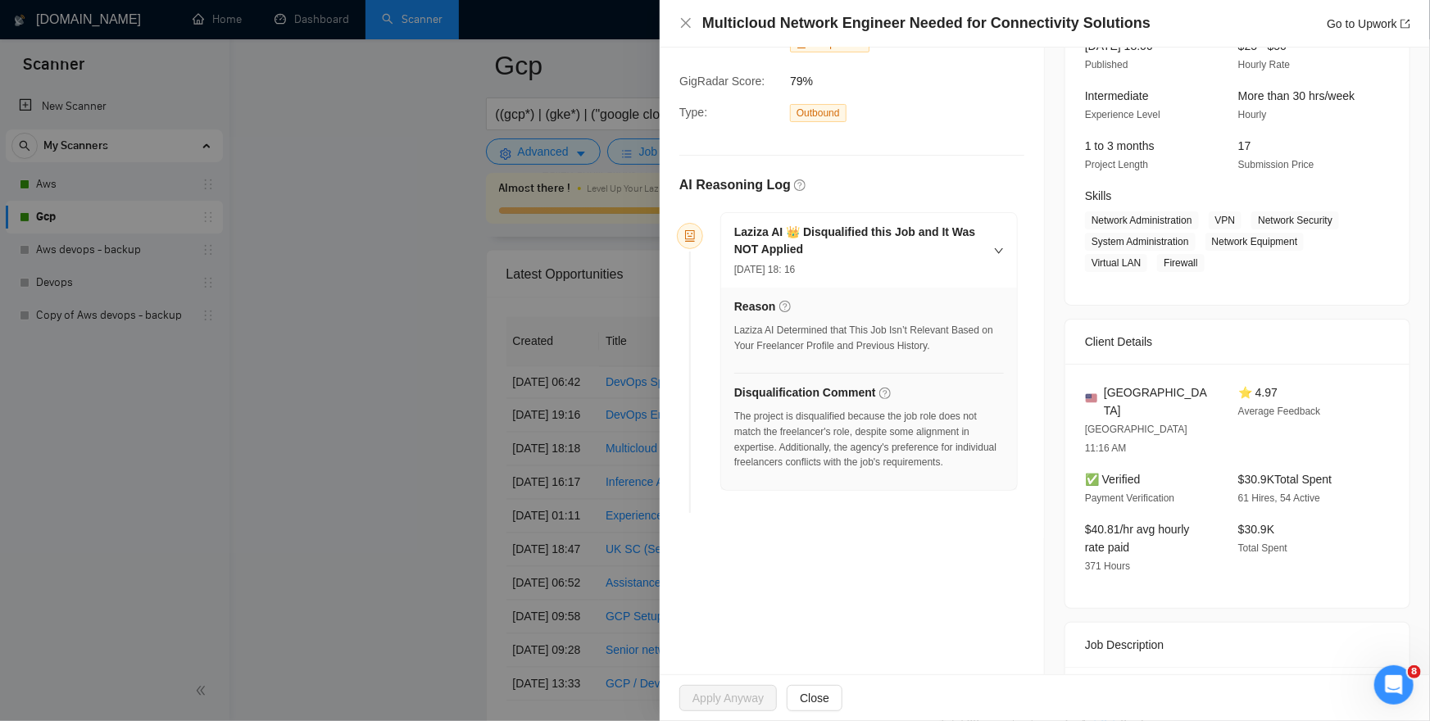
scroll to position [332, 0]
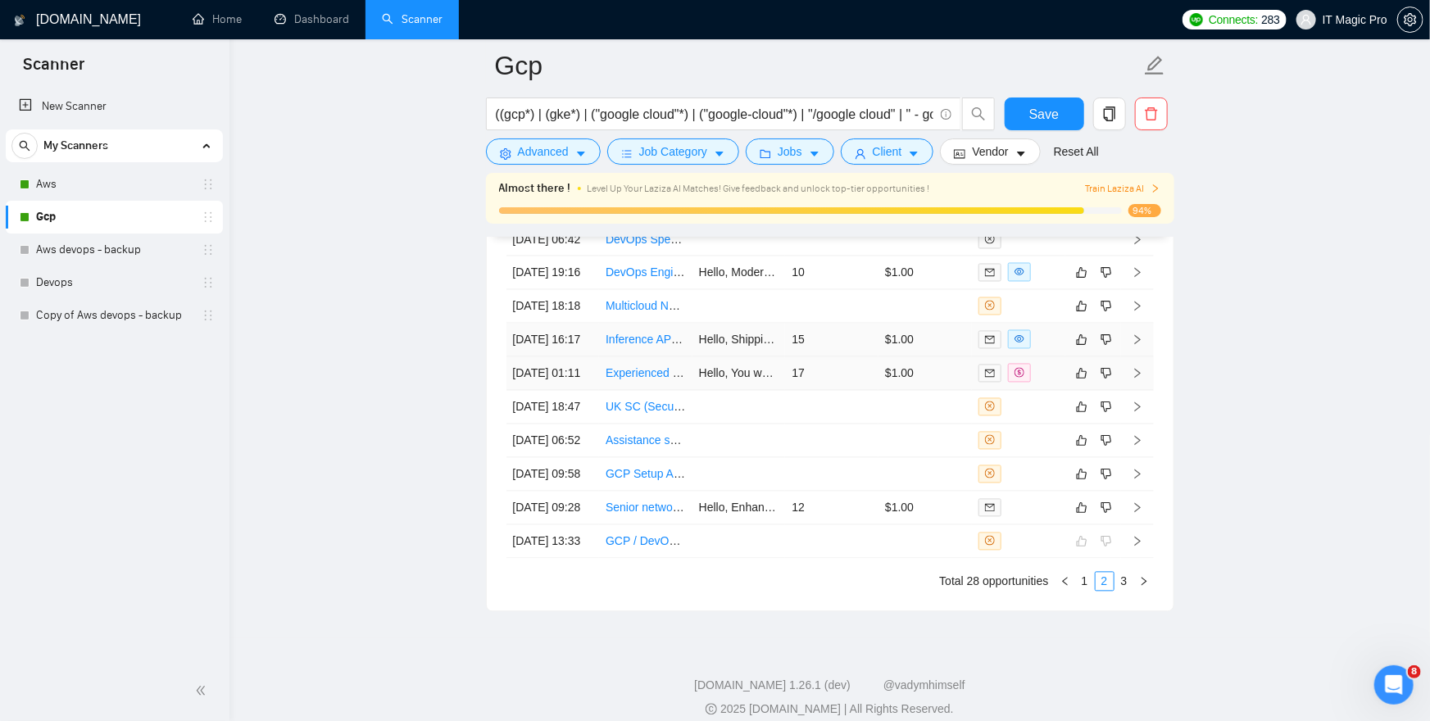
scroll to position [4590, 0]
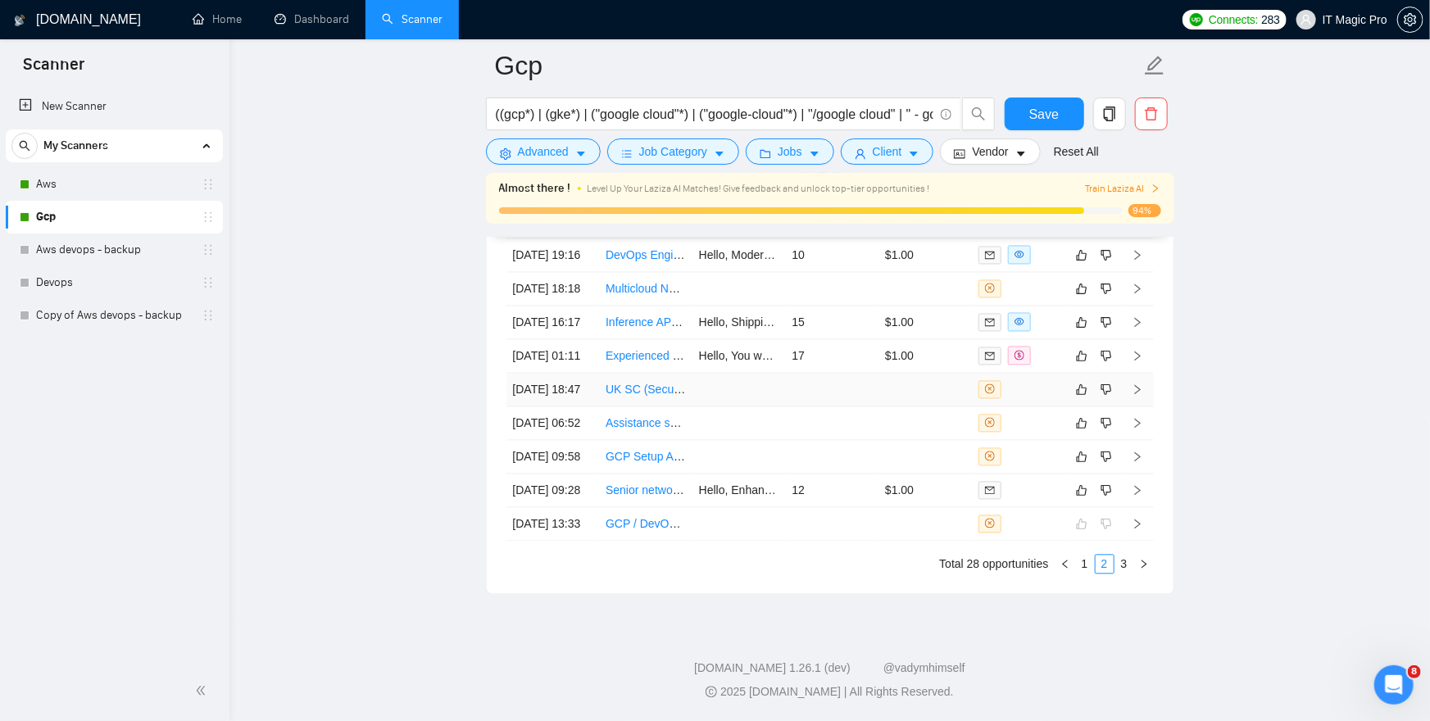
click at [1139, 395] on icon "right" at bounding box center [1137, 390] width 6 height 10
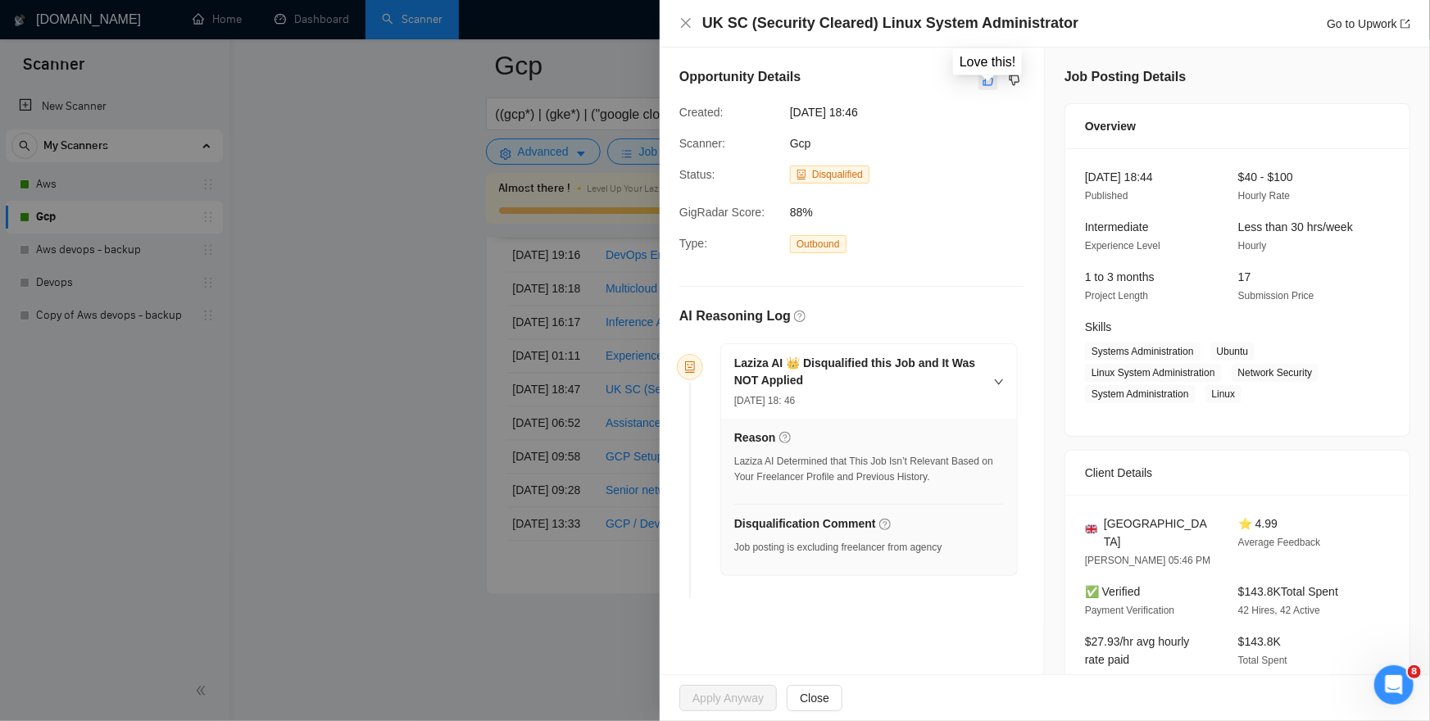
click at [990, 81] on icon "like" at bounding box center [988, 80] width 11 height 13
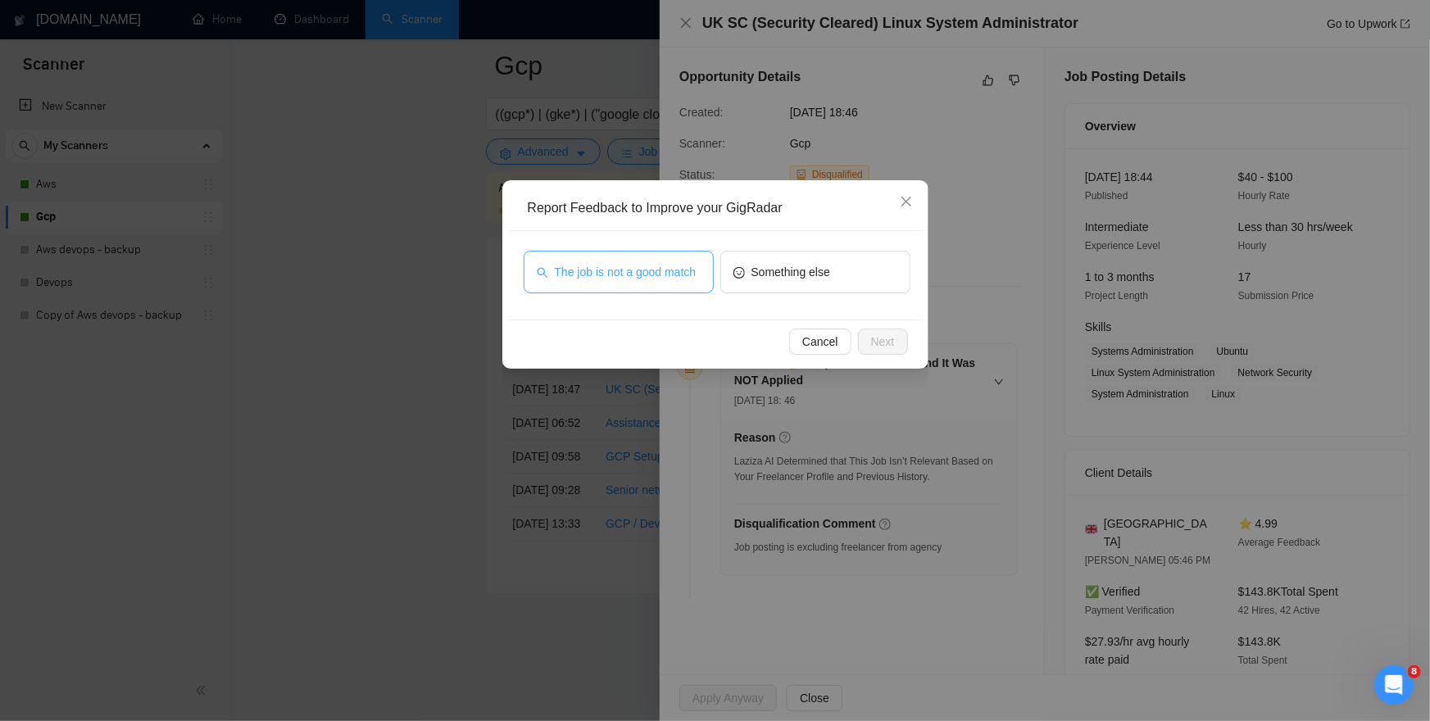
click at [669, 263] on span "The job is not a good match" at bounding box center [626, 272] width 142 height 18
click at [873, 344] on span "Next" at bounding box center [883, 342] width 24 height 18
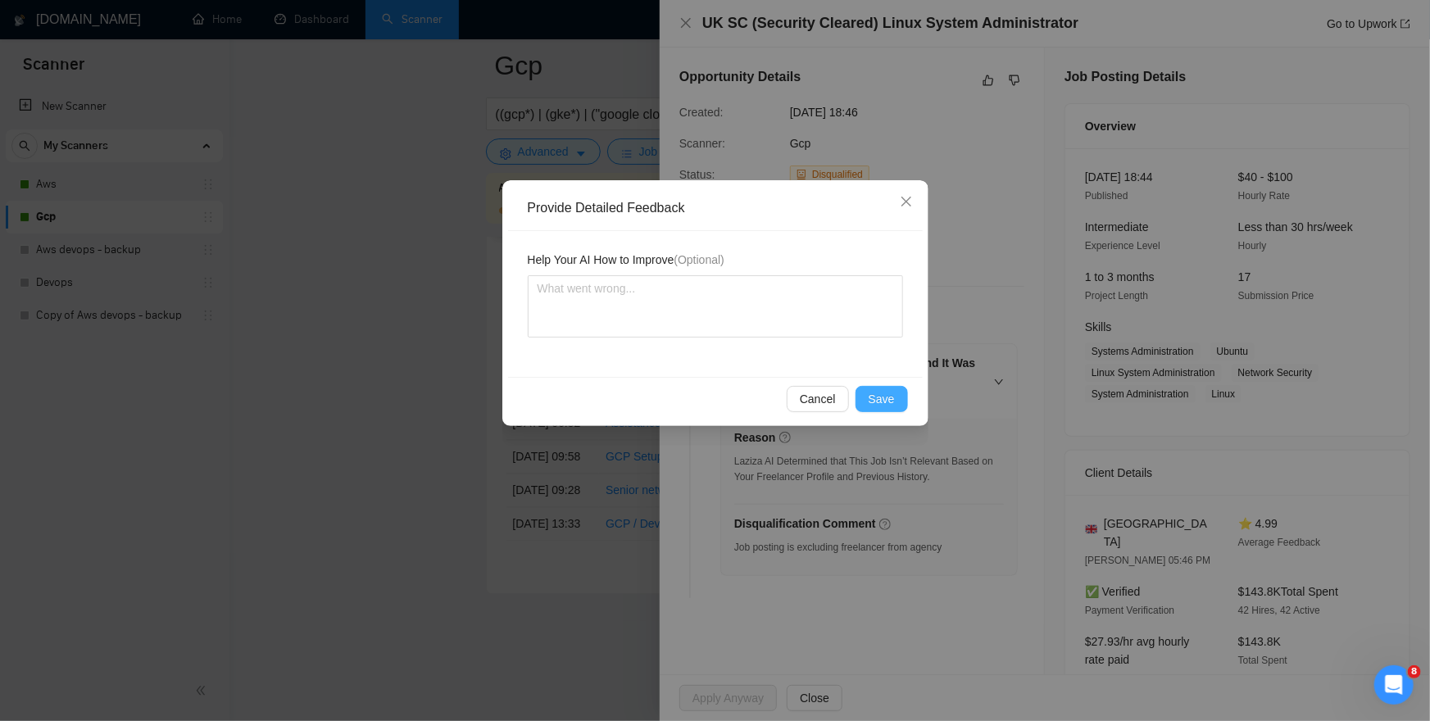
click at [881, 391] on span "Save" at bounding box center [882, 399] width 26 height 18
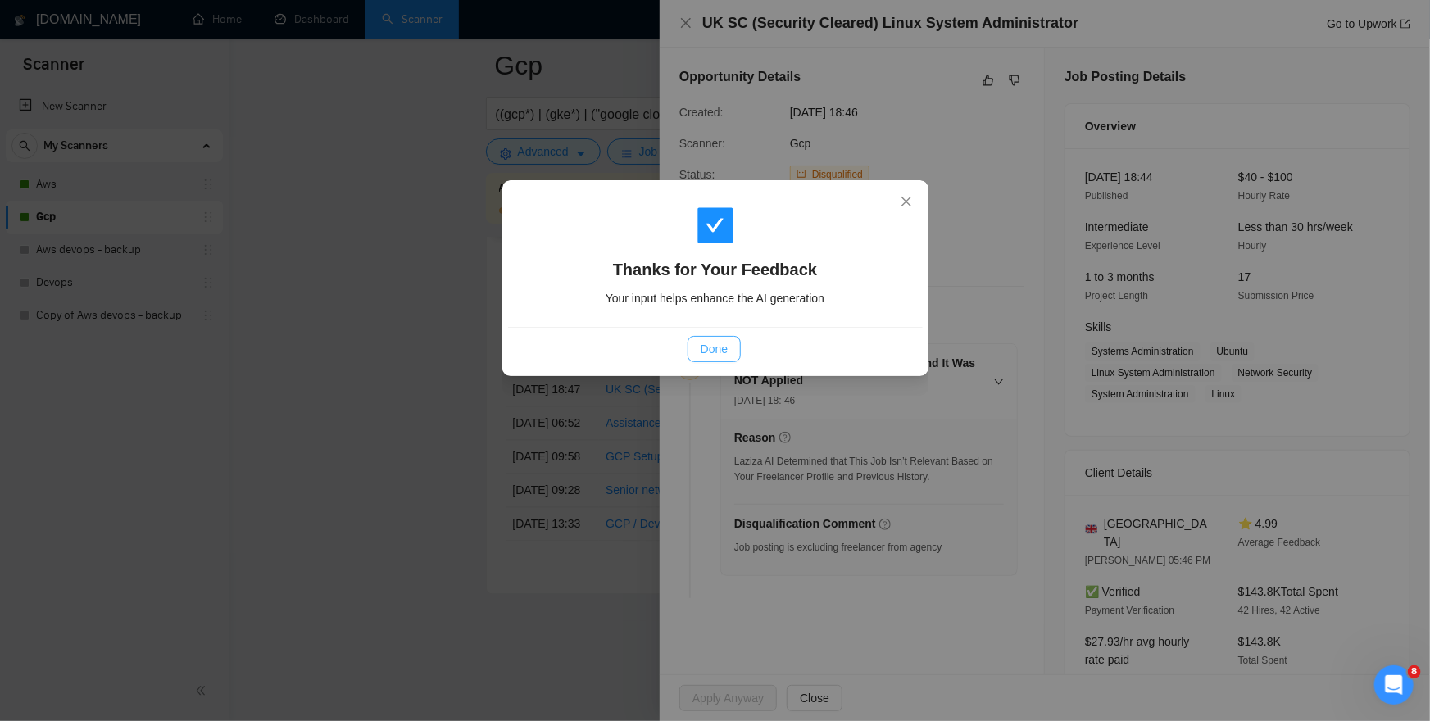
click at [690, 349] on button "Done" at bounding box center [714, 349] width 53 height 26
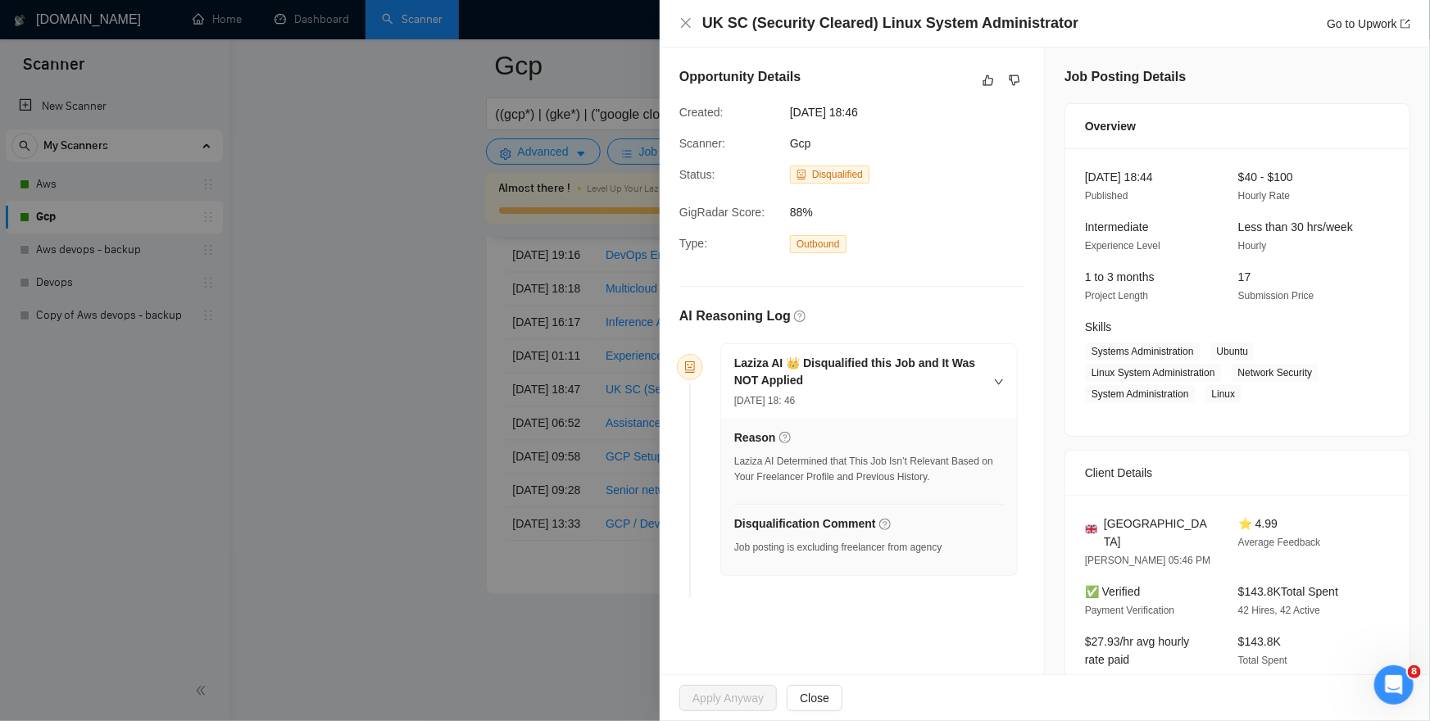
click at [419, 507] on div at bounding box center [715, 360] width 1430 height 721
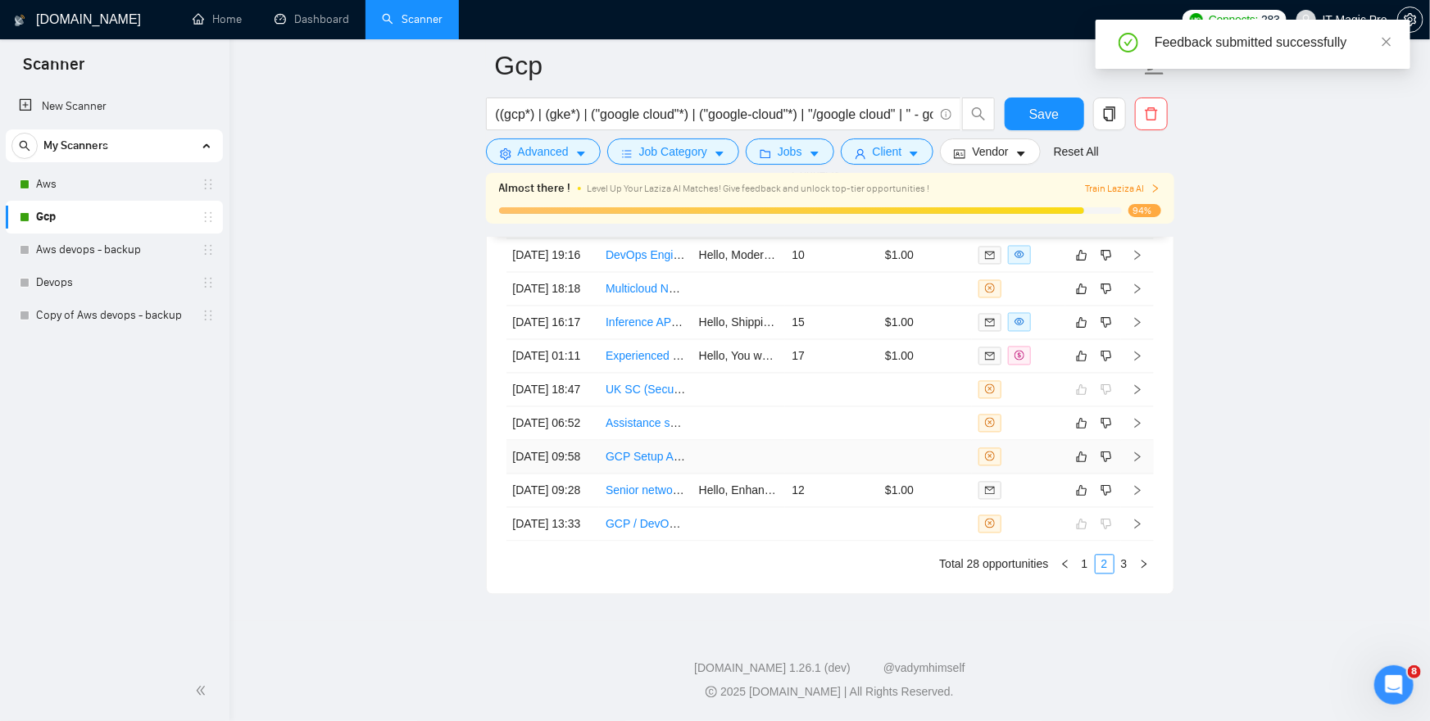
click at [1139, 463] on icon "right" at bounding box center [1137, 457] width 11 height 11
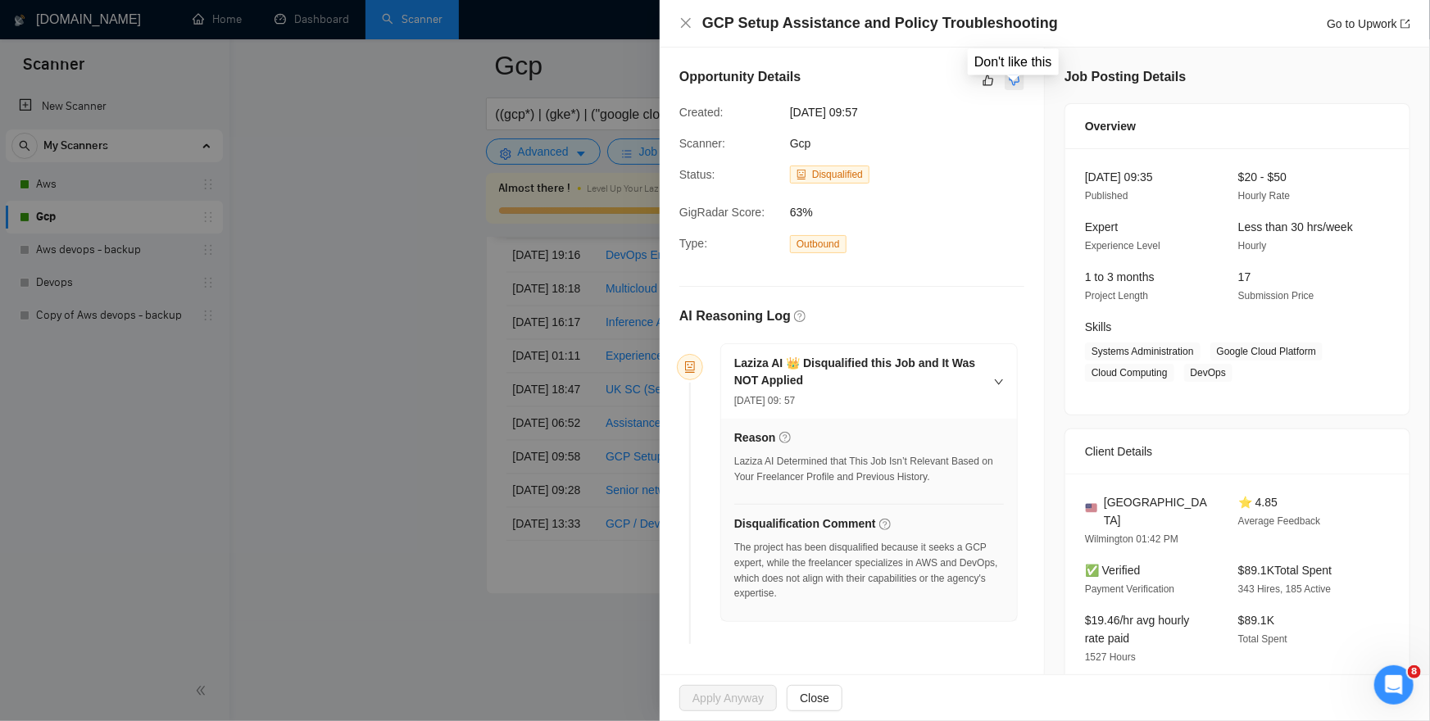
click at [1023, 76] on button "button" at bounding box center [1015, 80] width 20 height 20
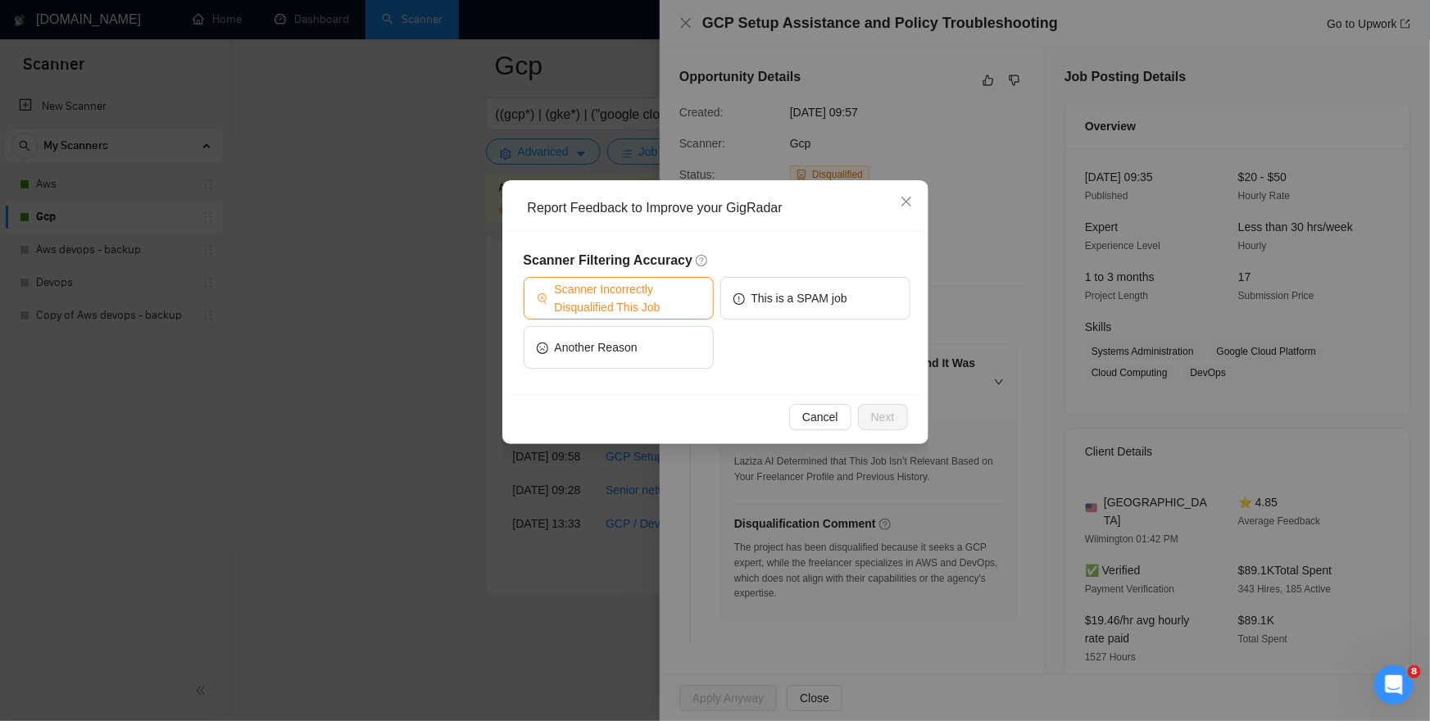
click at [647, 293] on span "Scanner Incorrectly Disqualified This Job" at bounding box center [628, 298] width 146 height 36
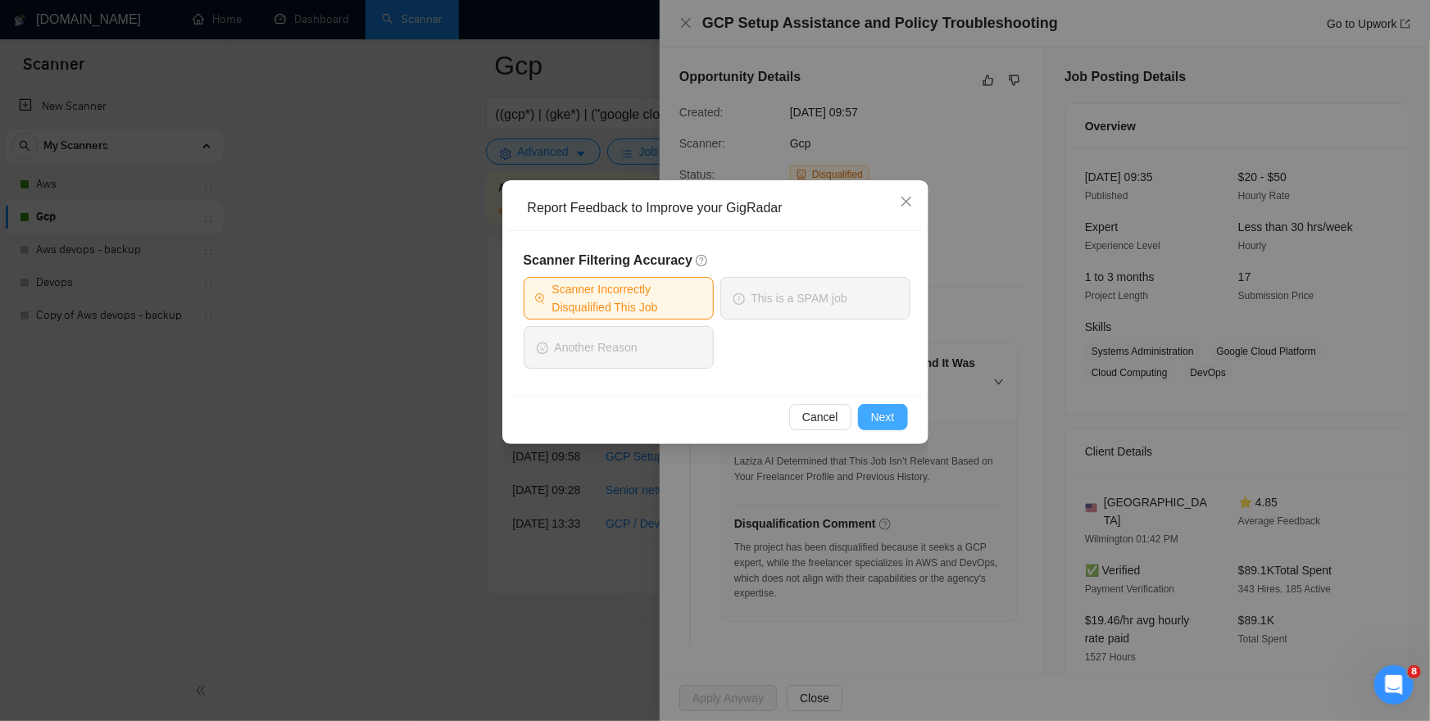
click at [898, 421] on button "Next" at bounding box center [883, 417] width 50 height 26
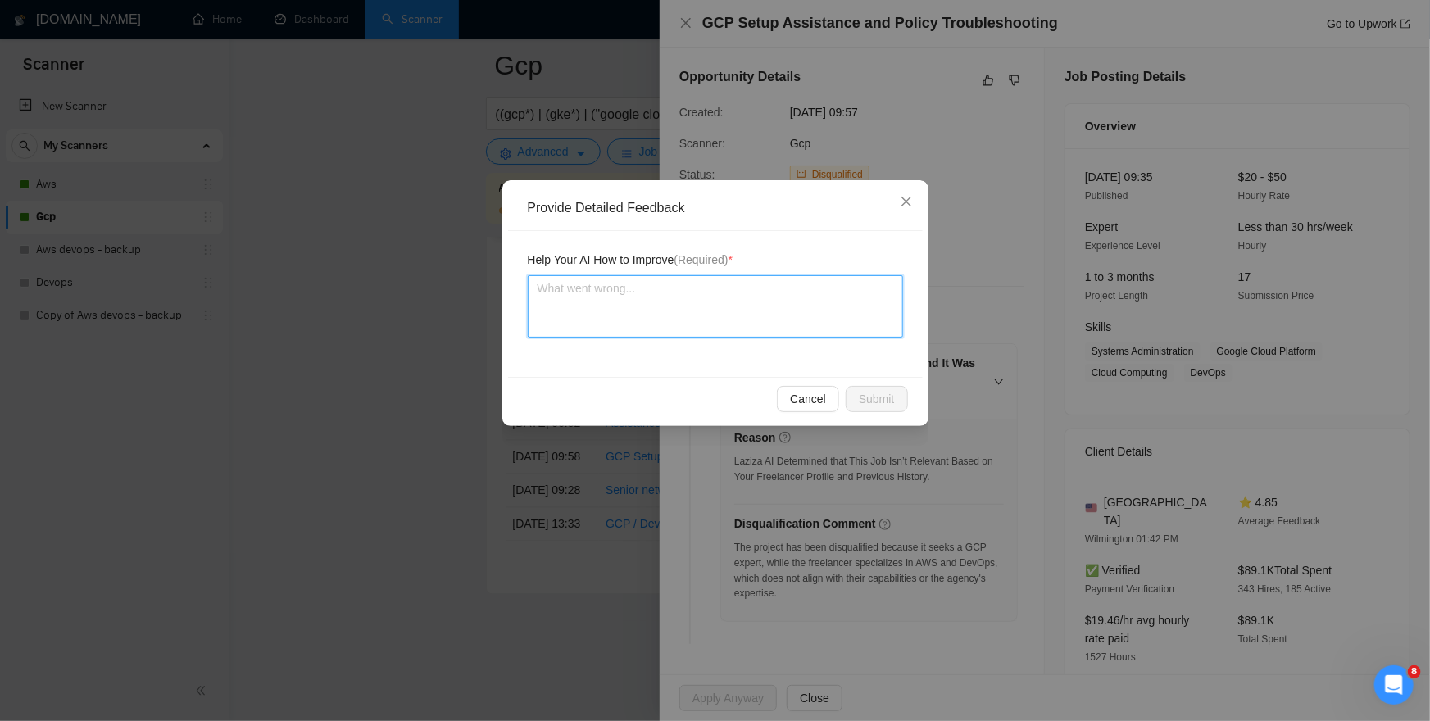
click at [766, 322] on textarea at bounding box center [715, 306] width 375 height 62
paste textarea "We have already started working with google cloud so you should not disqualify …"
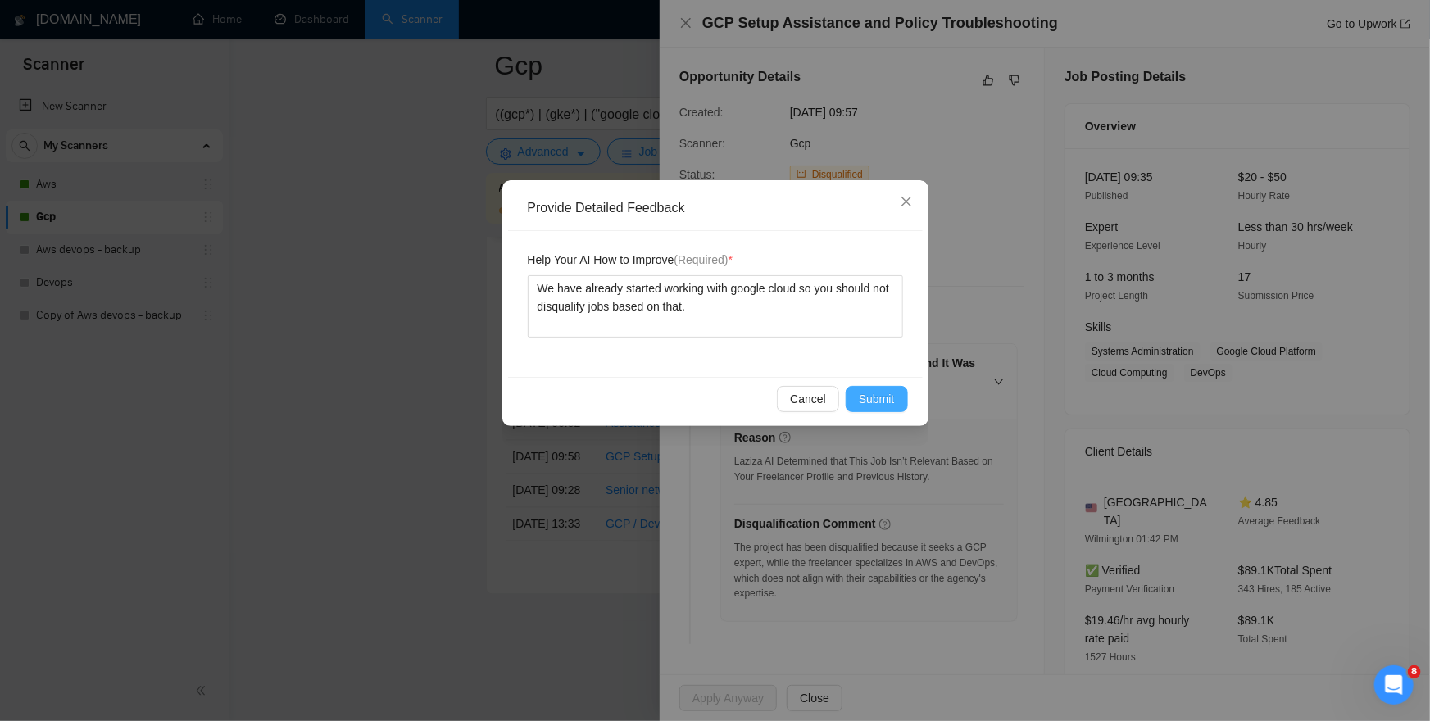
drag, startPoint x: 900, startPoint y: 404, endPoint x: 887, endPoint y: 407, distance: 13.3
click at [899, 404] on button "Submit" at bounding box center [877, 399] width 62 height 26
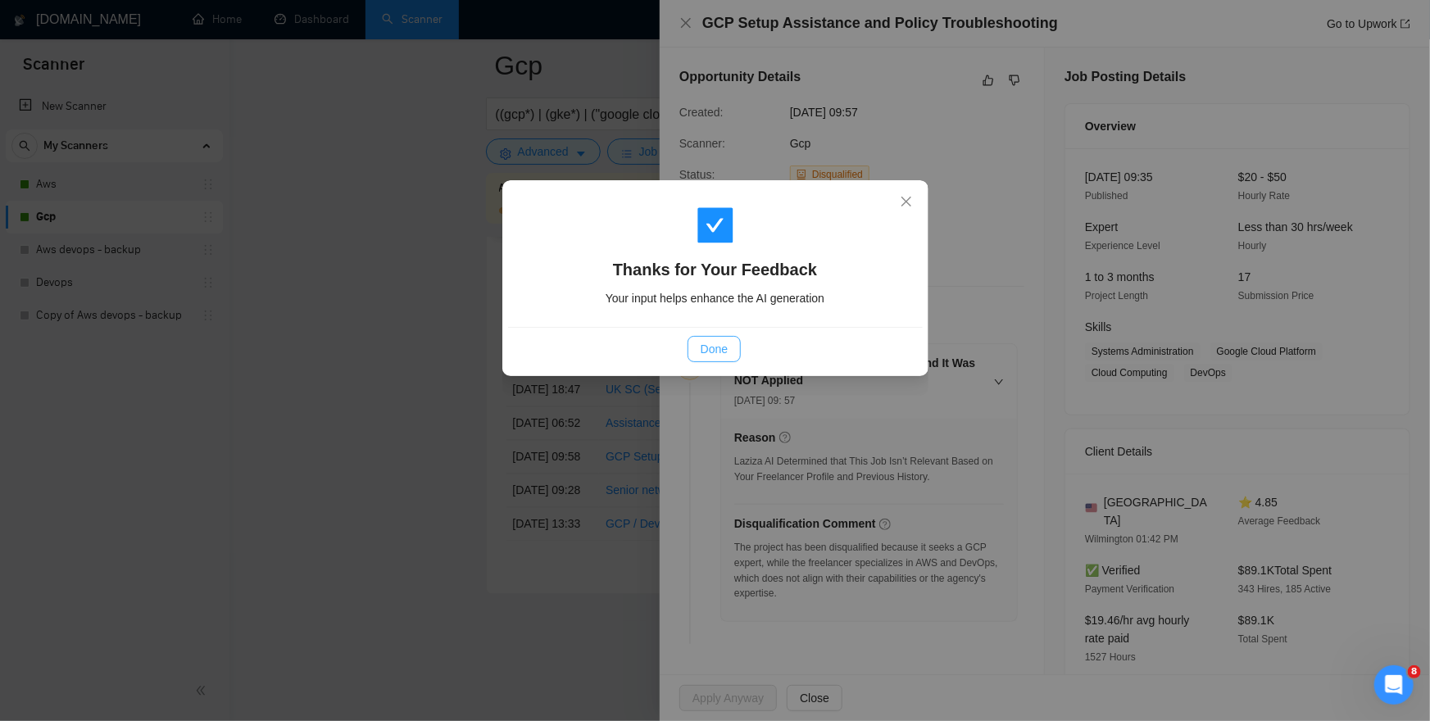
click at [729, 356] on button "Done" at bounding box center [714, 349] width 53 height 26
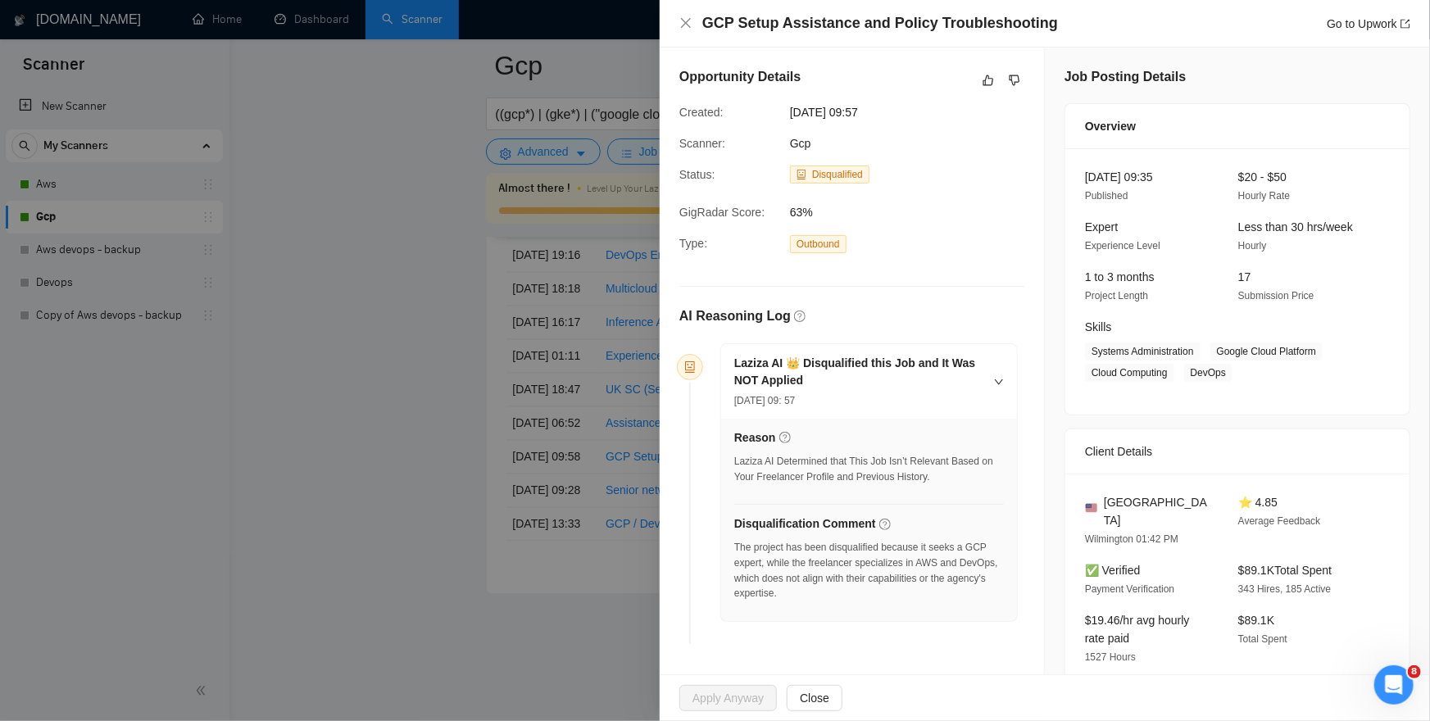
click at [484, 507] on div at bounding box center [715, 360] width 1430 height 721
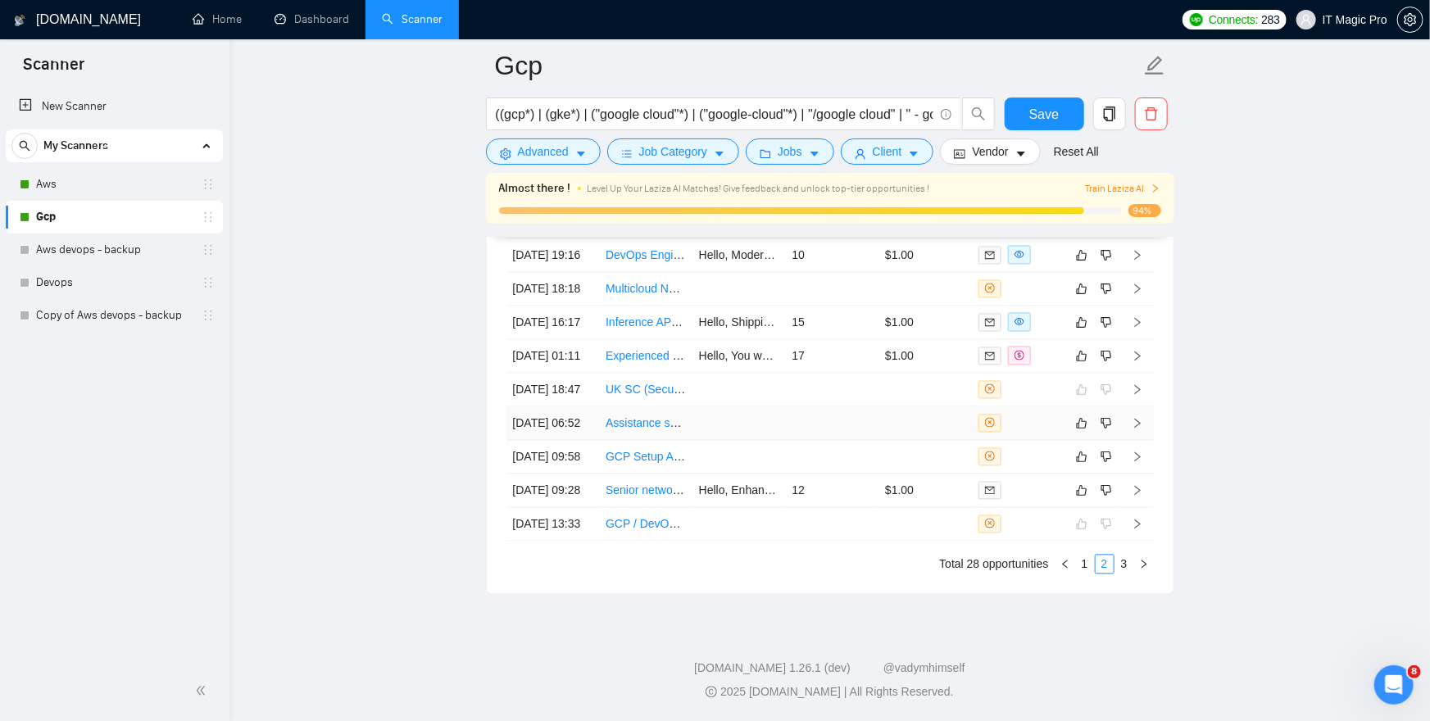
scroll to position [4647, 0]
click at [1135, 530] on icon "right" at bounding box center [1137, 524] width 11 height 11
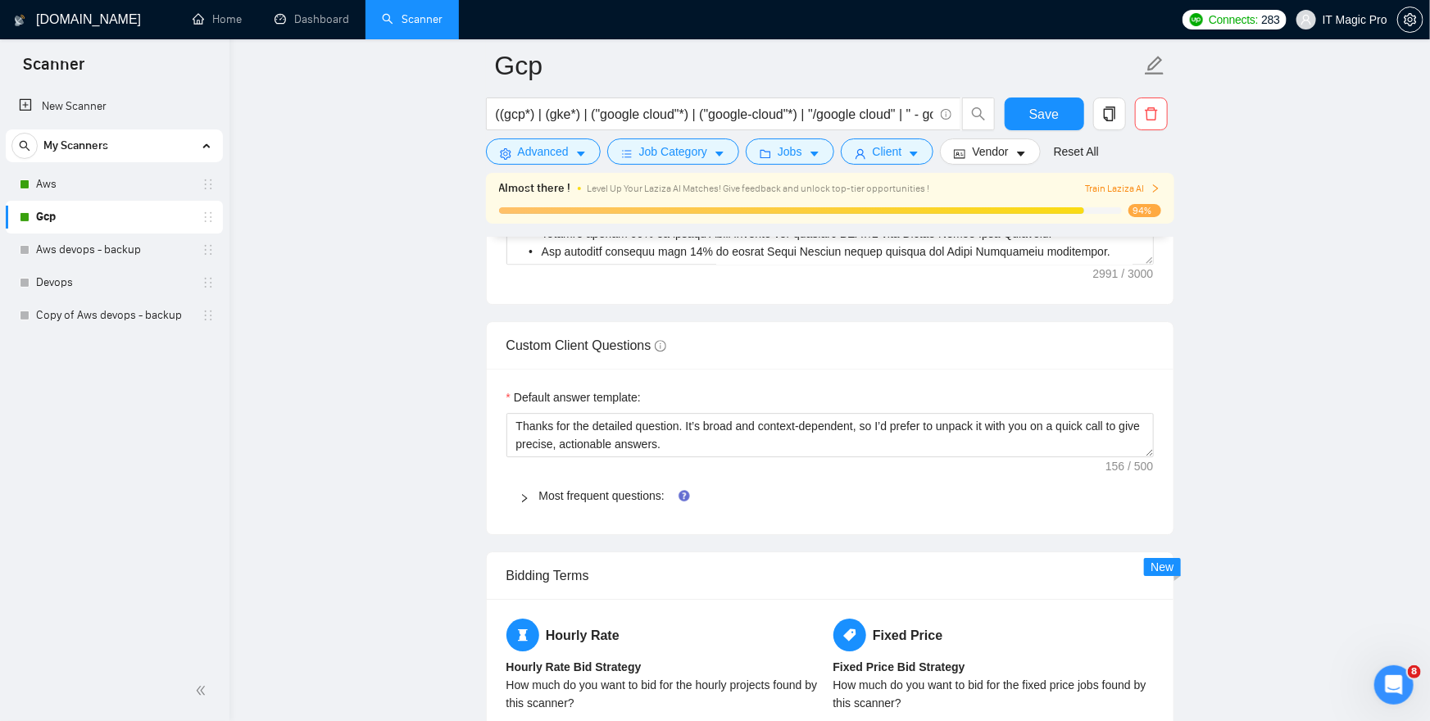
scroll to position [2263, 0]
